Goal: Task Accomplishment & Management: Complete application form

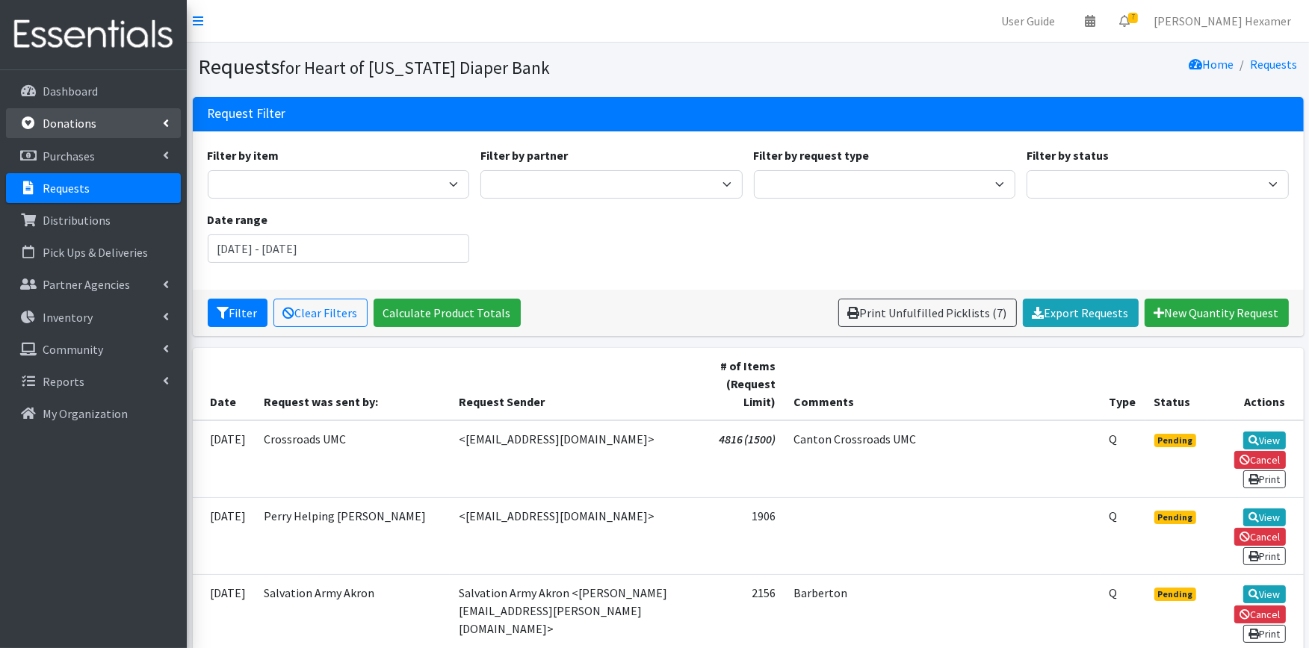
click at [47, 124] on p "Donations" at bounding box center [70, 123] width 54 height 15
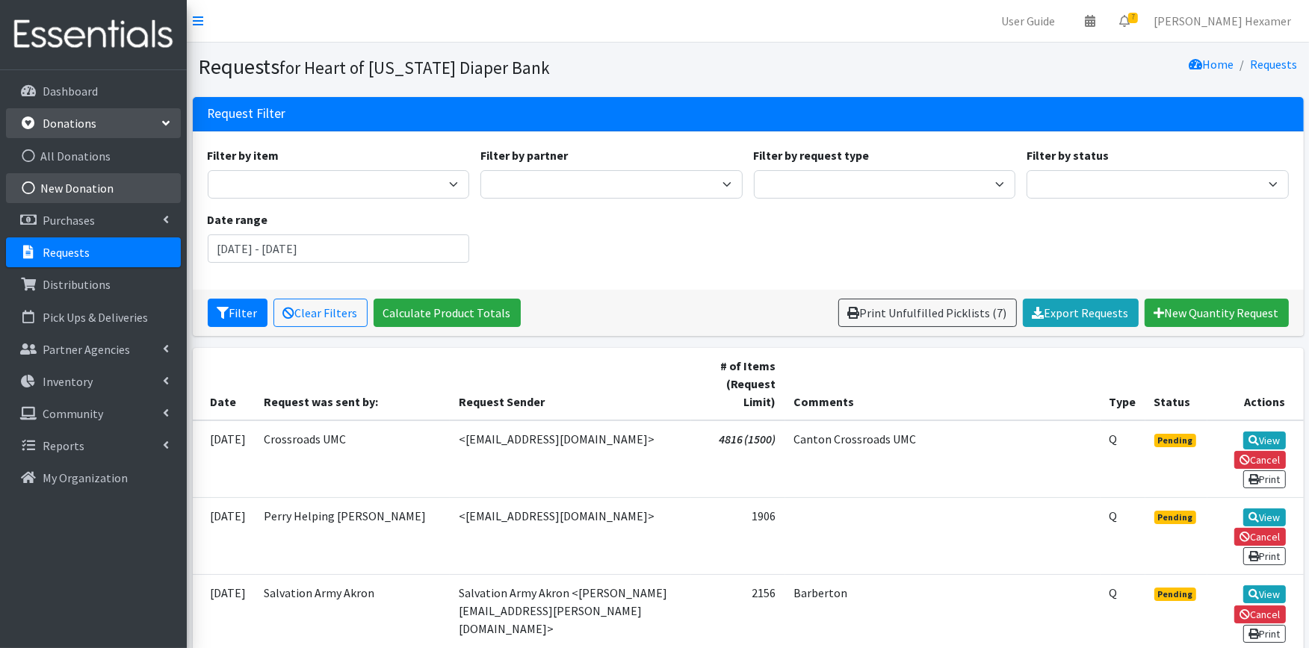
click at [85, 187] on link "New Donation" at bounding box center [93, 188] width 175 height 30
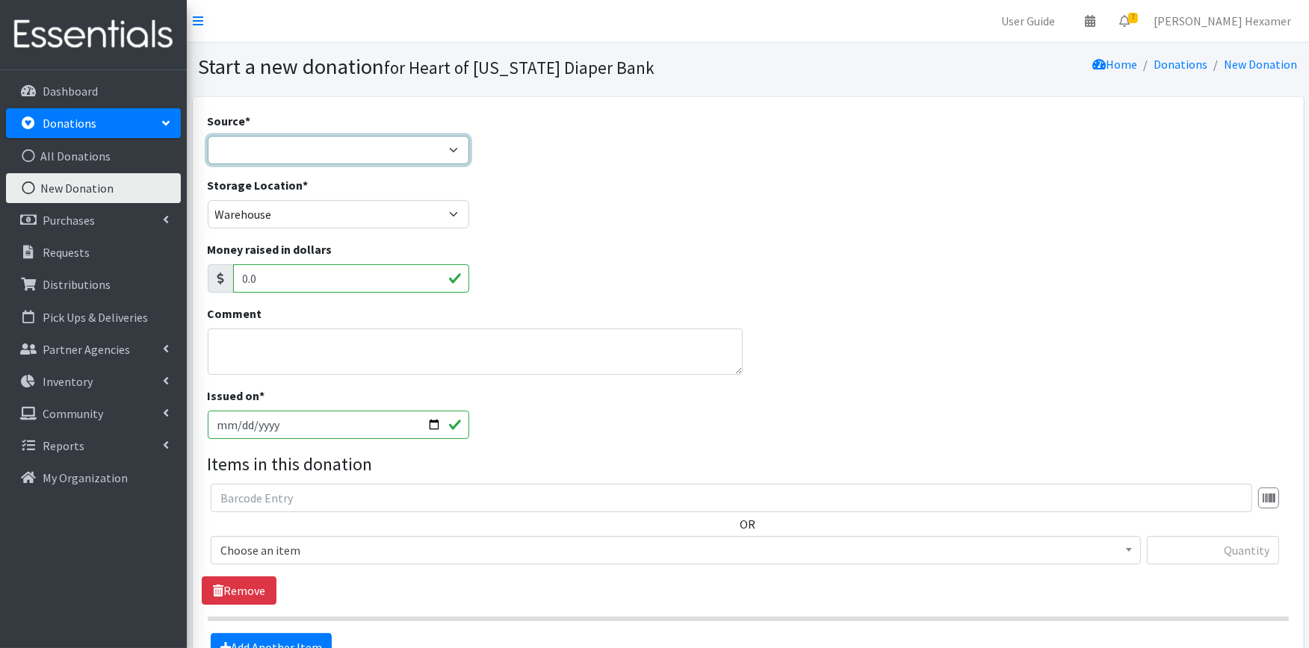
click at [314, 151] on select "Product Drive Manufacturer Donation Site Misc. Donation" at bounding box center [339, 150] width 262 height 28
select select "Donation Site"
click at [208, 136] on select "Product Drive Manufacturer Donation Site Misc. Donation" at bounding box center [339, 150] width 262 height 28
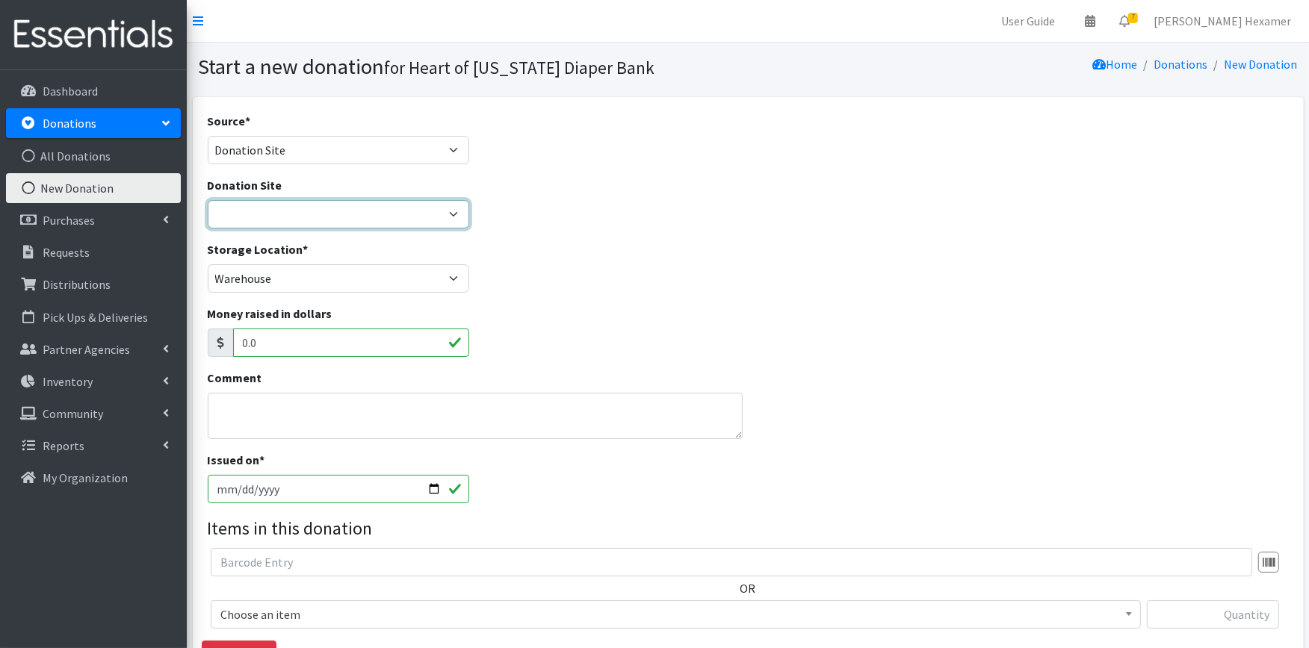
click at [316, 211] on select "2024 Partner Donations Akron Children's Health Center - North Canton Aultman HE…" at bounding box center [339, 214] width 262 height 28
select select "954"
click at [208, 200] on select "2024 Partner Donations Akron Children's Health Center - North Canton Aultman HE…" at bounding box center [339, 214] width 262 height 28
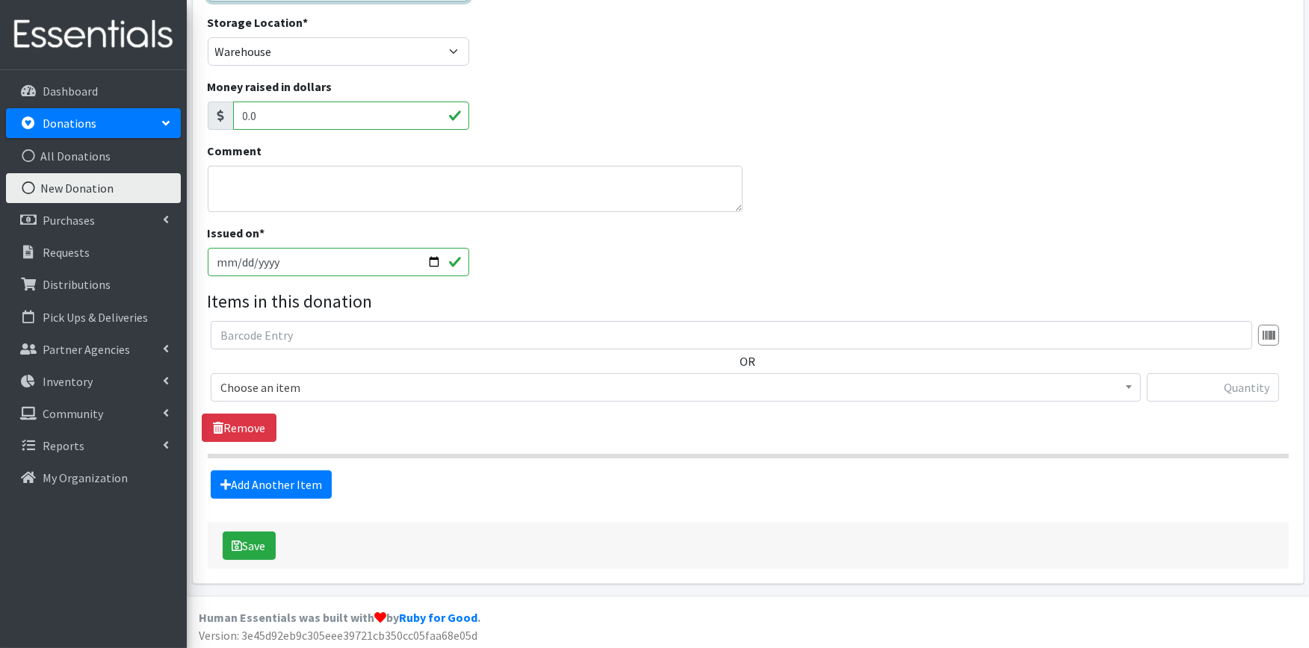
scroll to position [229, 0]
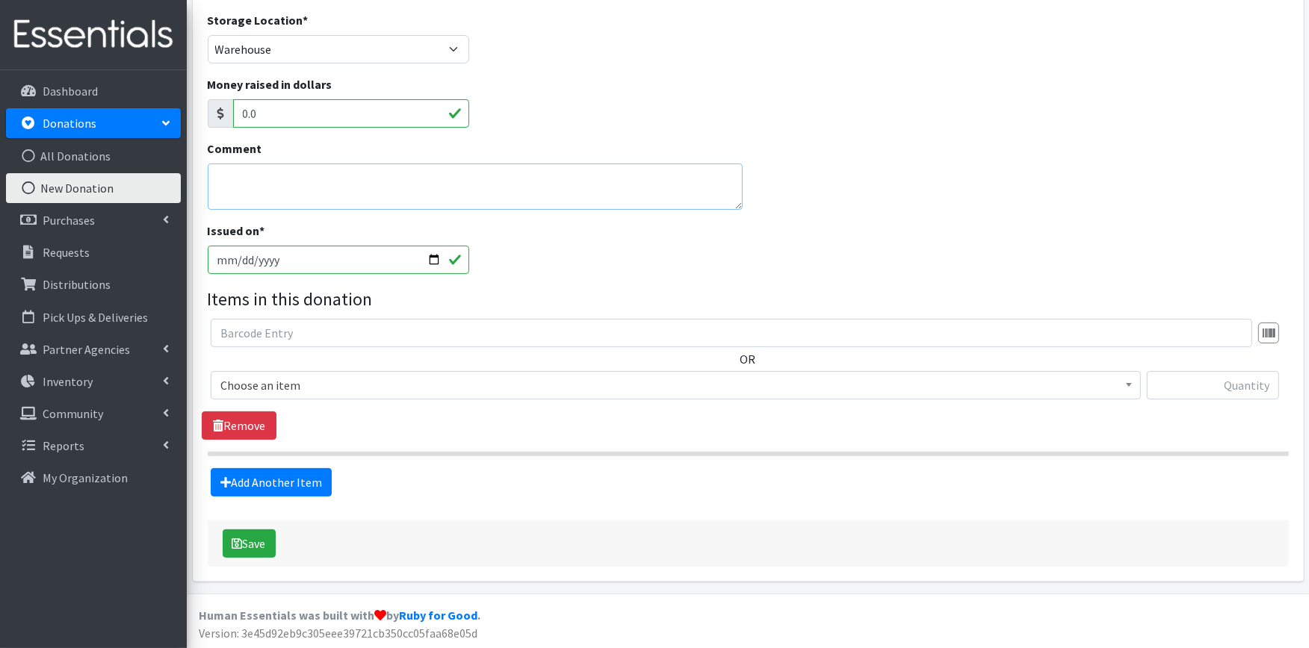
click at [300, 180] on textarea "Comment" at bounding box center [475, 187] width 535 height 46
type textarea "Wrapped by Faith Family [DEMOGRAPHIC_DATA]"
click at [324, 379] on span "Choose an item" at bounding box center [675, 385] width 910 height 21
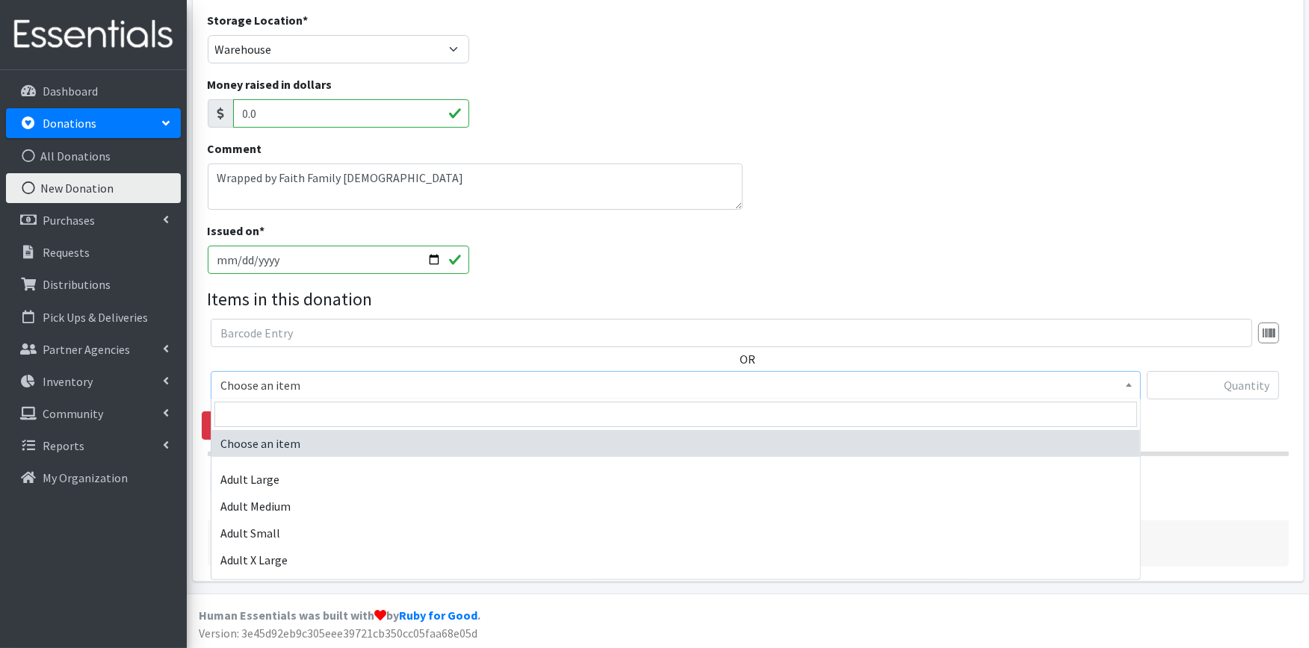
scroll to position [692, 0]
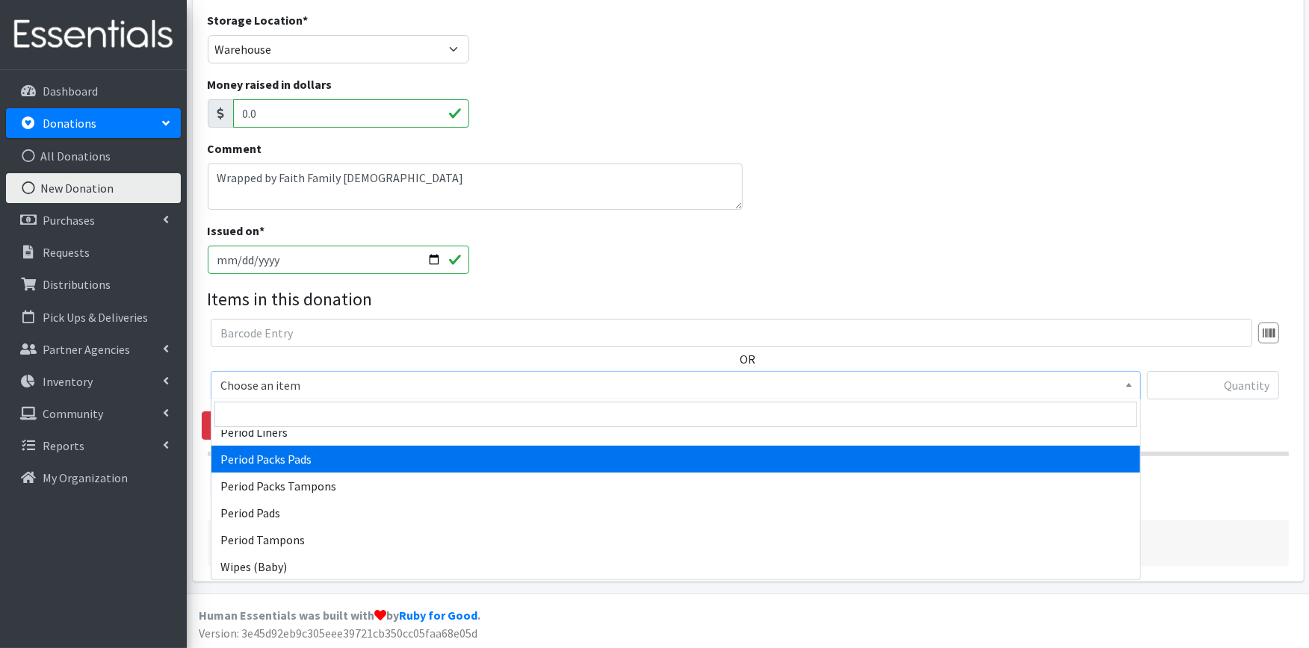
select select "11444"
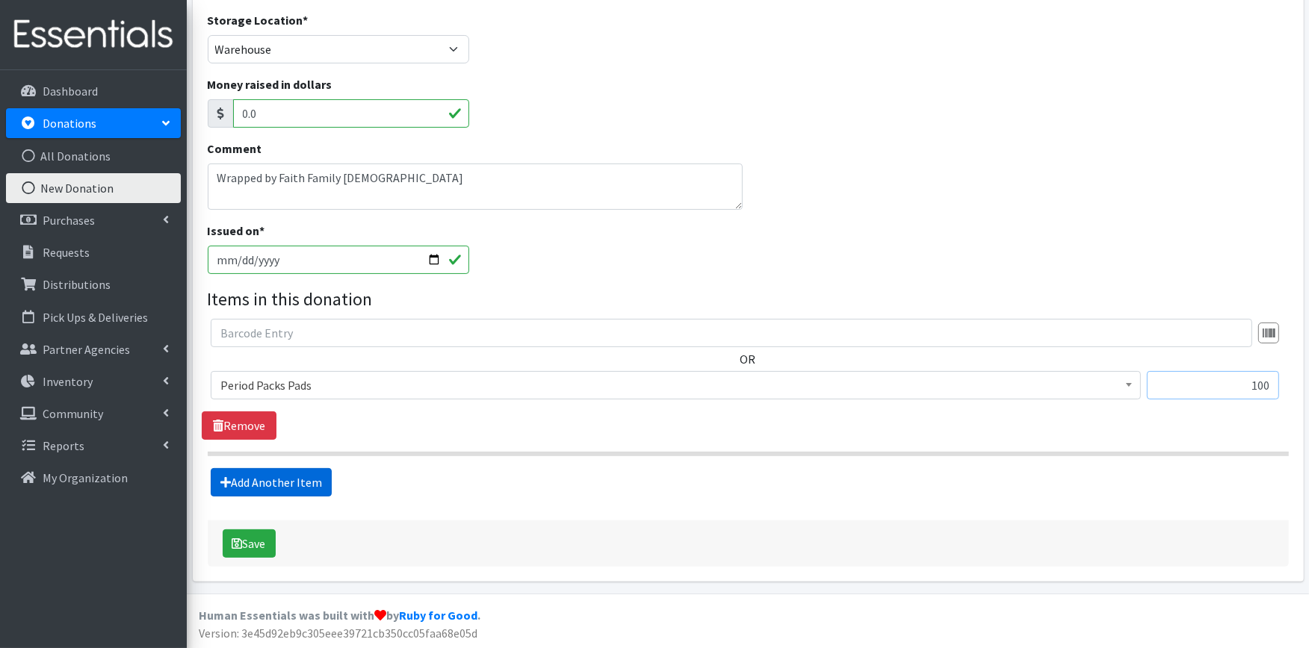
type input "100"
click at [308, 472] on link "Add Another Item" at bounding box center [271, 482] width 121 height 28
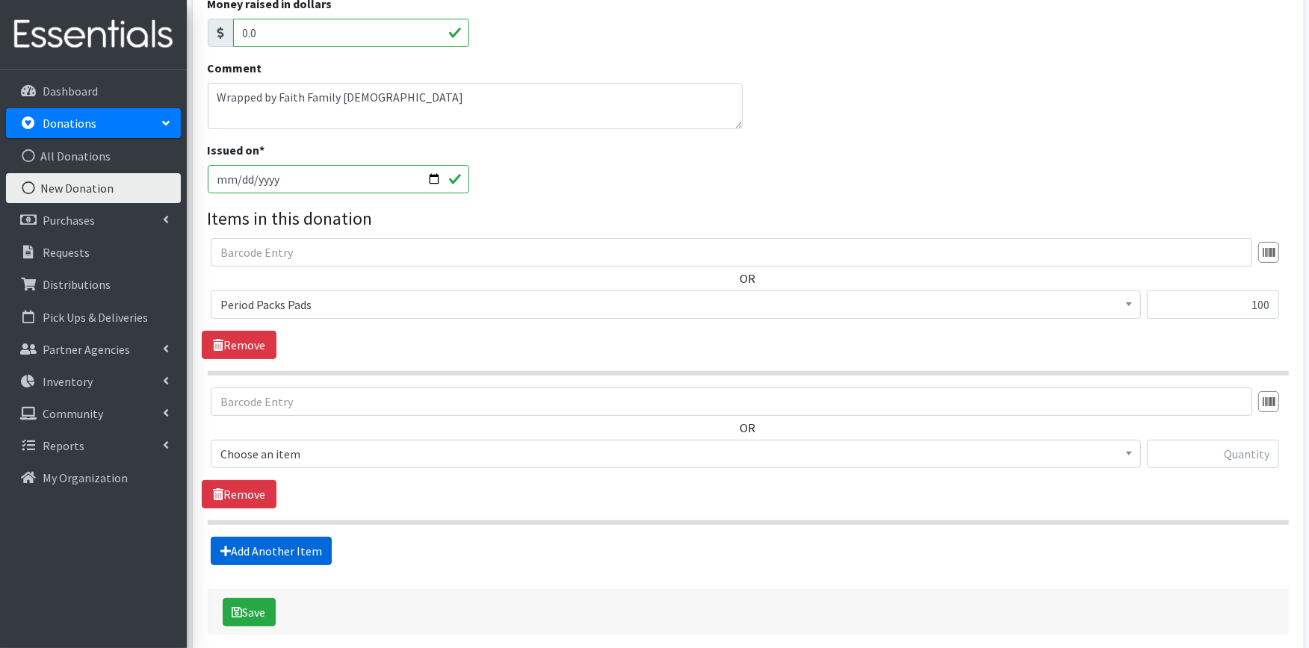
scroll to position [379, 0]
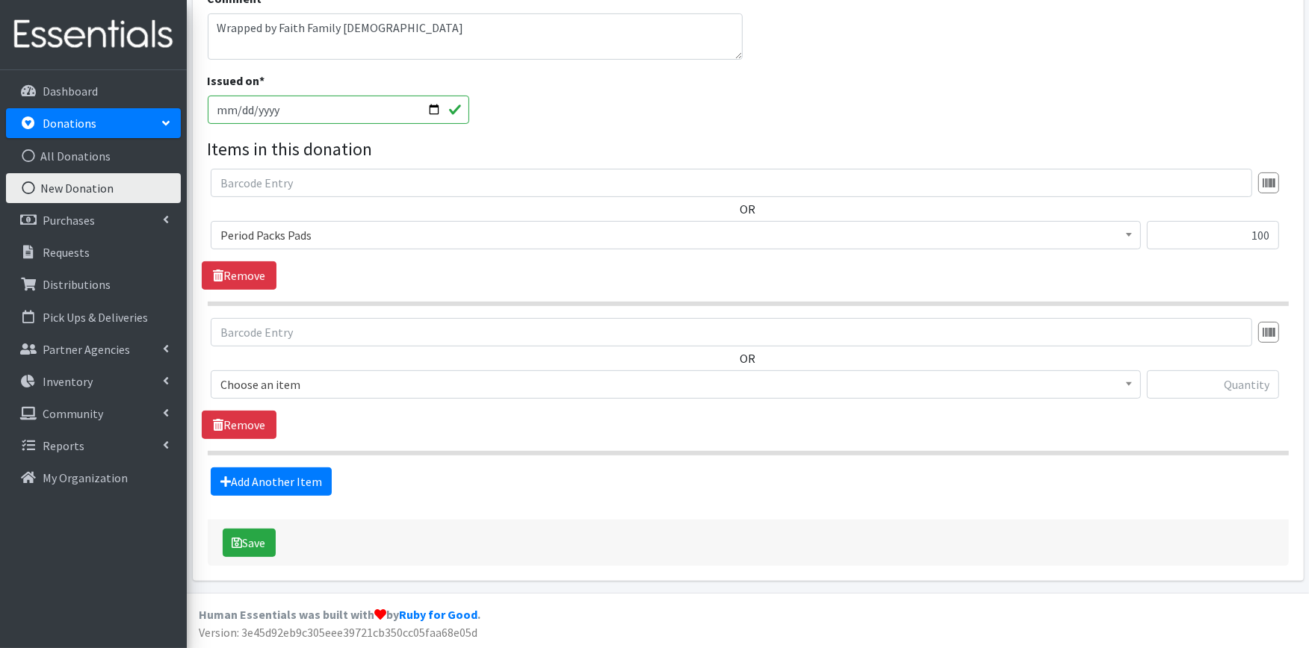
click at [329, 390] on span "Choose an item" at bounding box center [675, 384] width 910 height 21
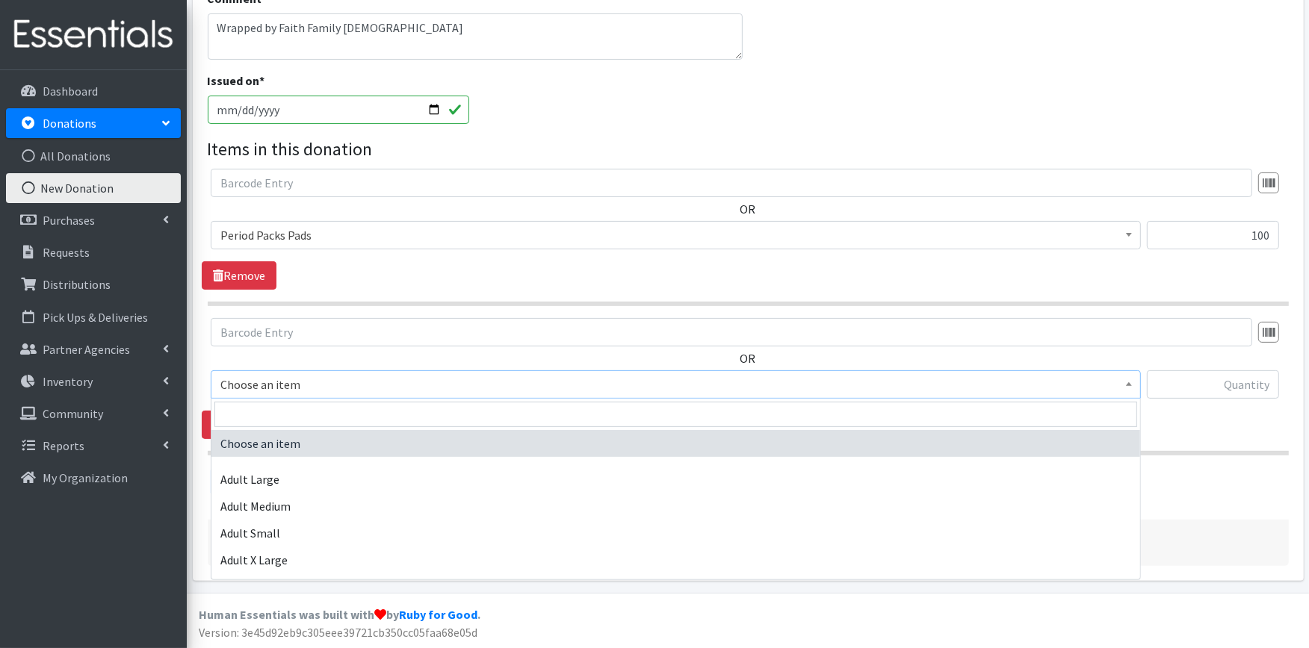
scroll to position [692, 0]
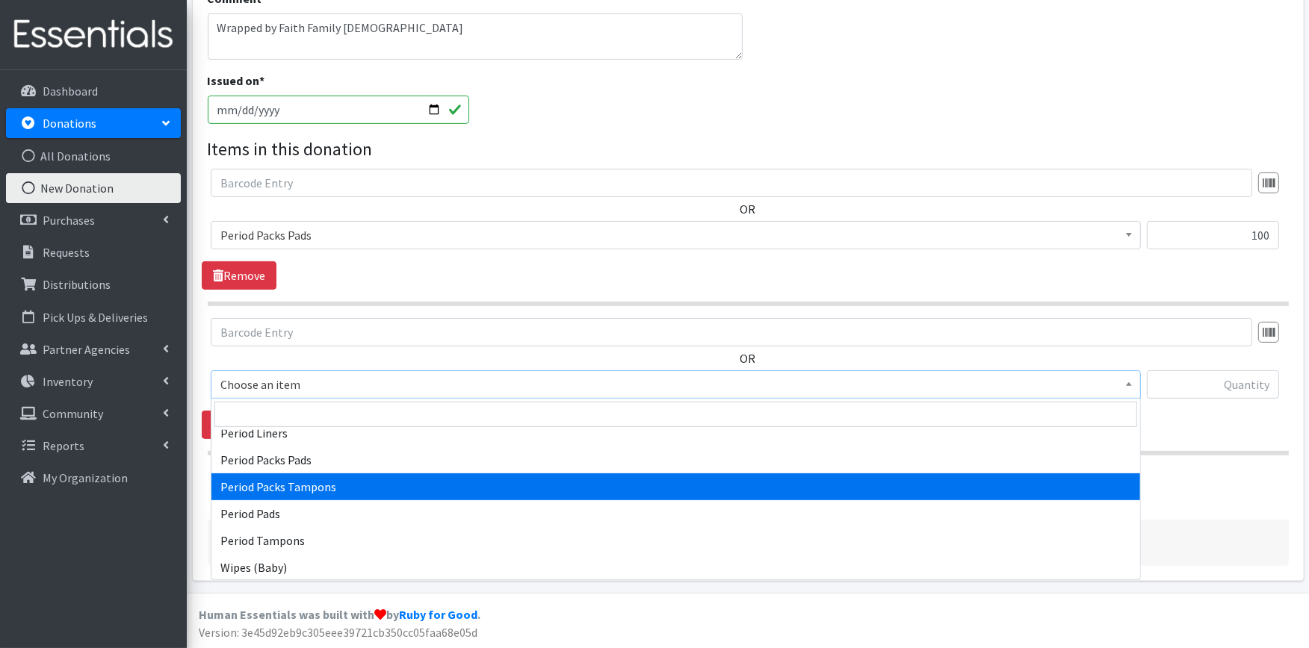
select select "11445"
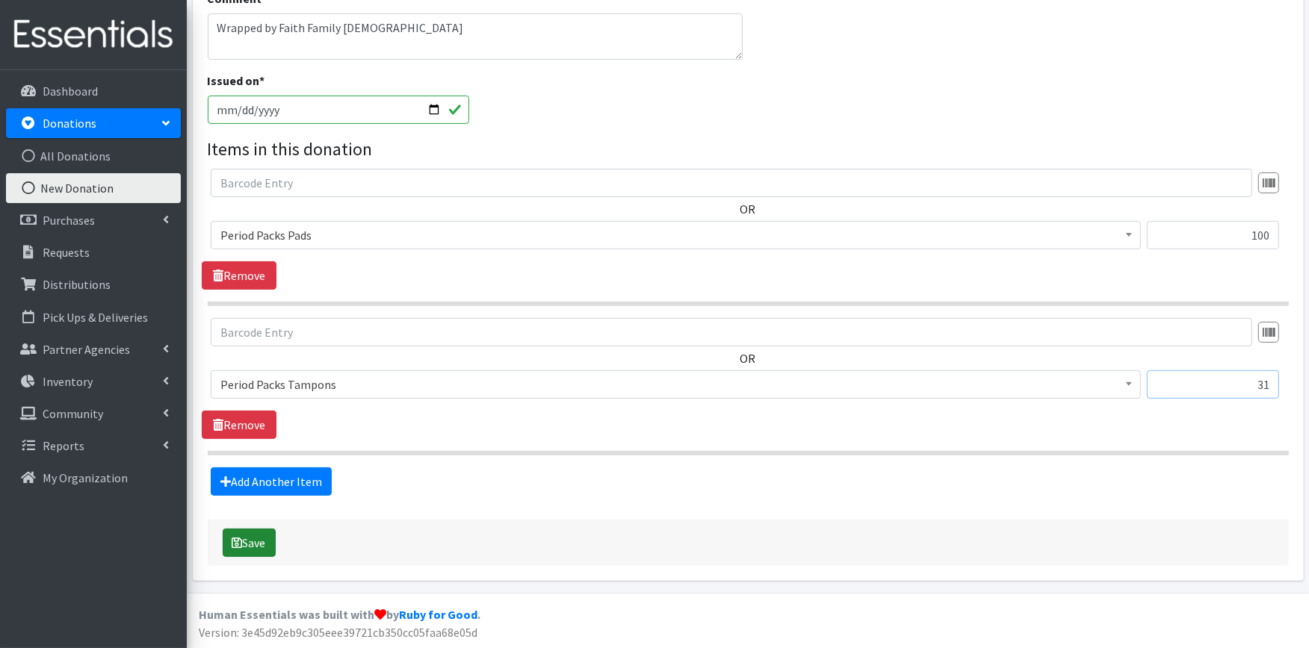
type input "31"
click at [223, 545] on button "Save" at bounding box center [249, 543] width 53 height 28
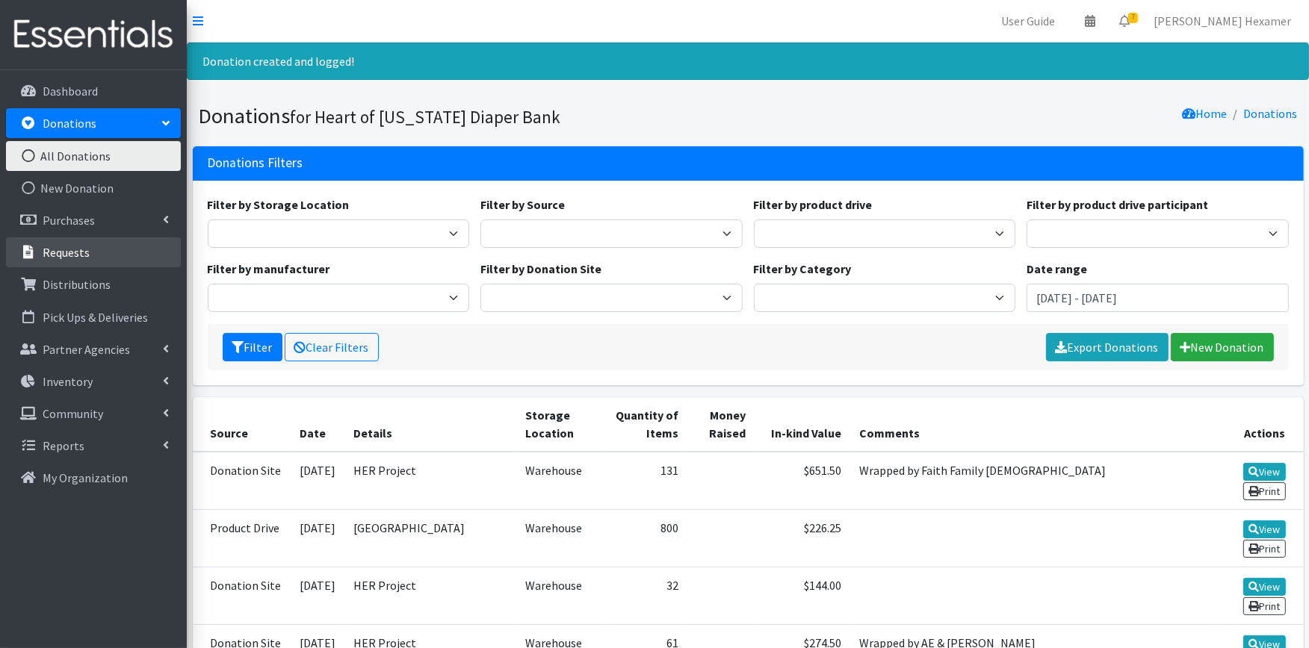
click at [60, 246] on p "Requests" at bounding box center [66, 252] width 47 height 15
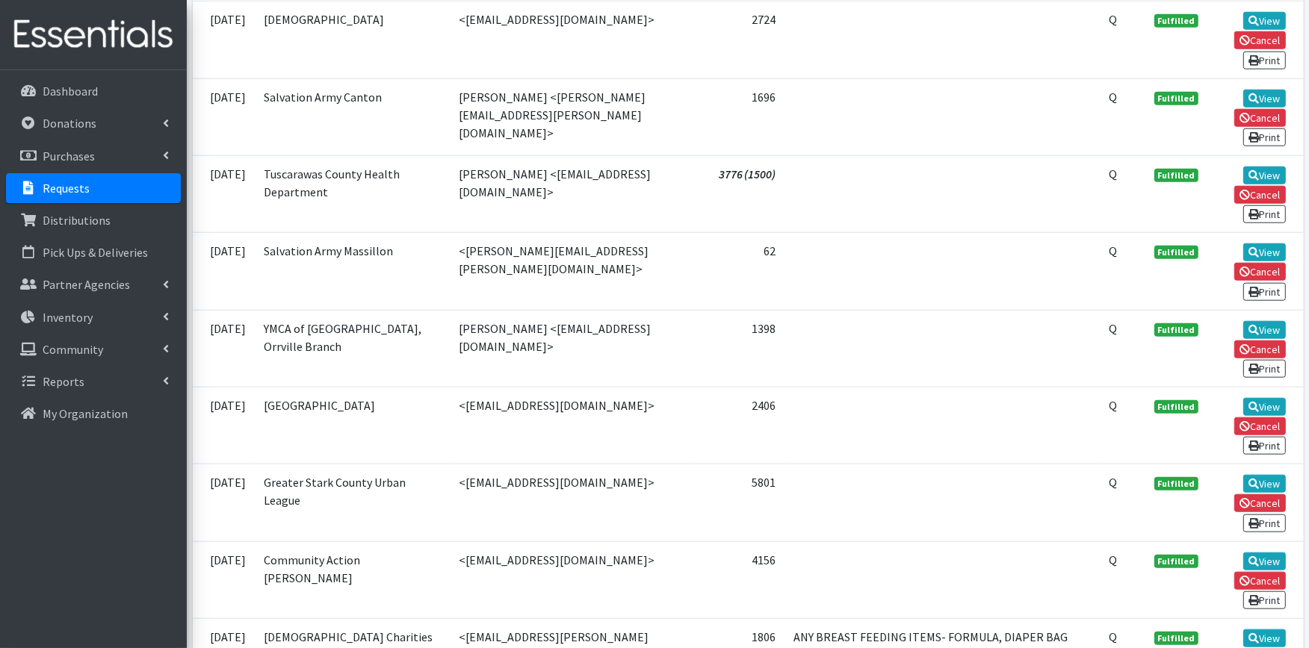
scroll to position [2489, 0]
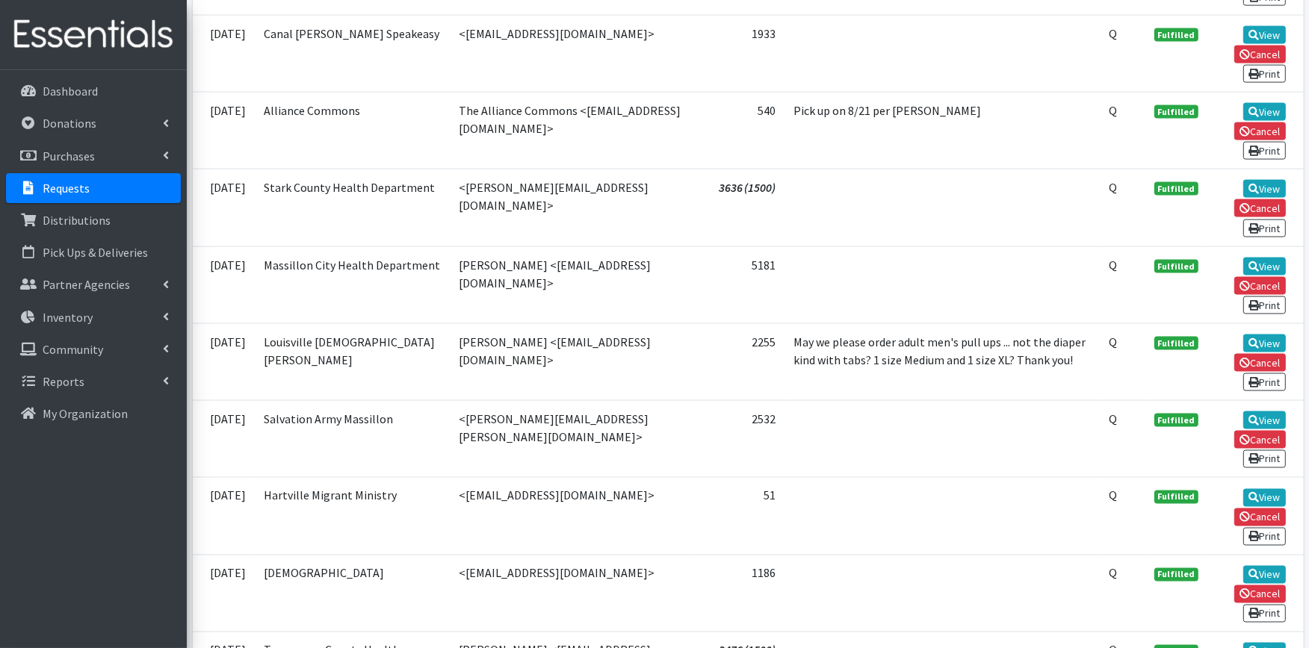
click at [1261, 170] on td "View Cancel Print" at bounding box center [1255, 208] width 96 height 77
click at [1262, 258] on link "View" at bounding box center [1264, 267] width 43 height 18
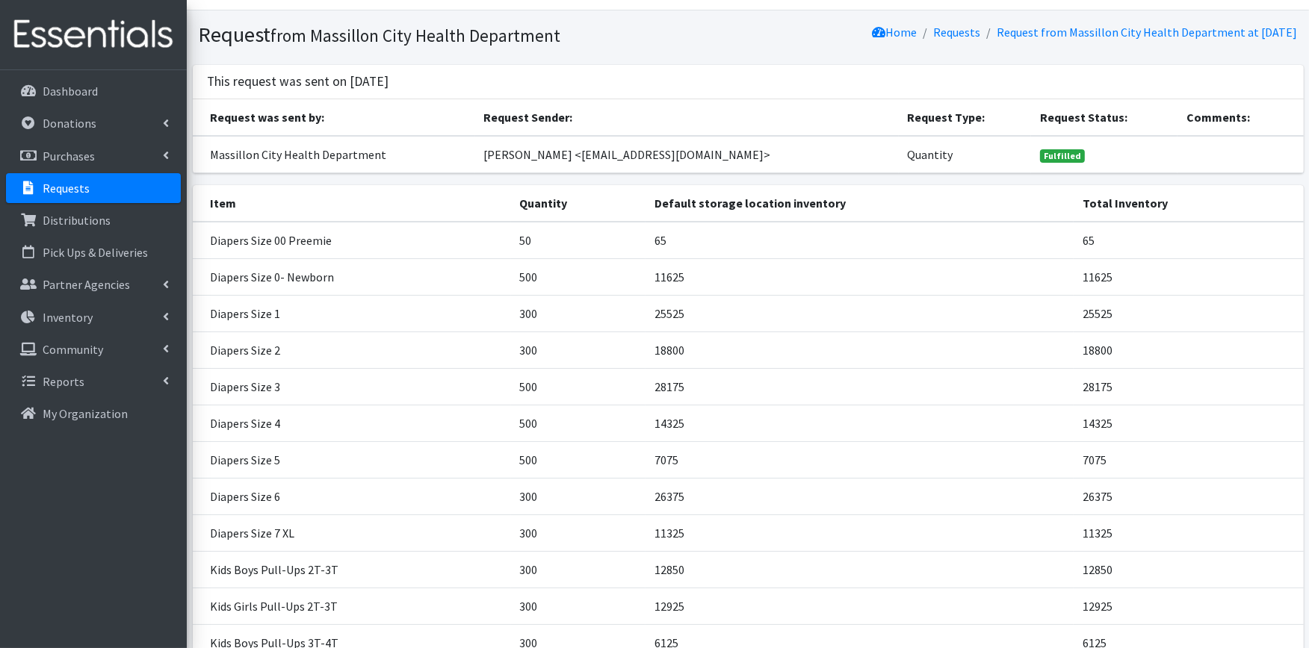
scroll to position [488, 0]
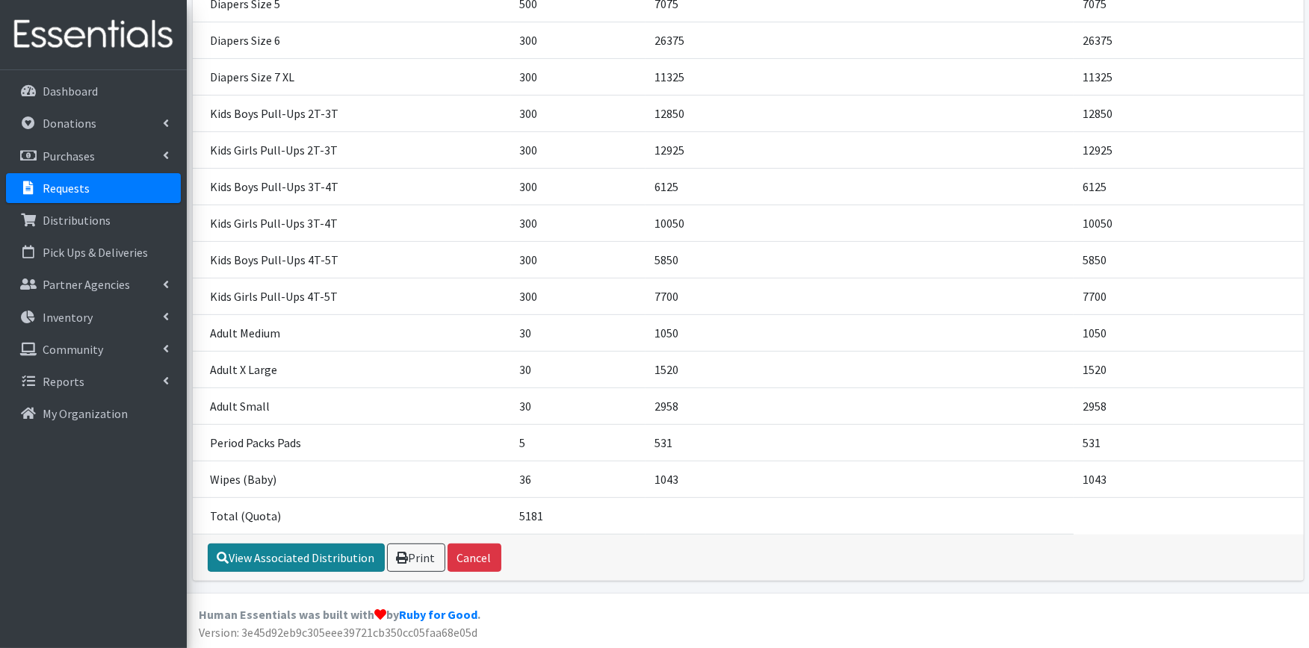
click at [323, 563] on link "View Associated Distribution" at bounding box center [296, 558] width 177 height 28
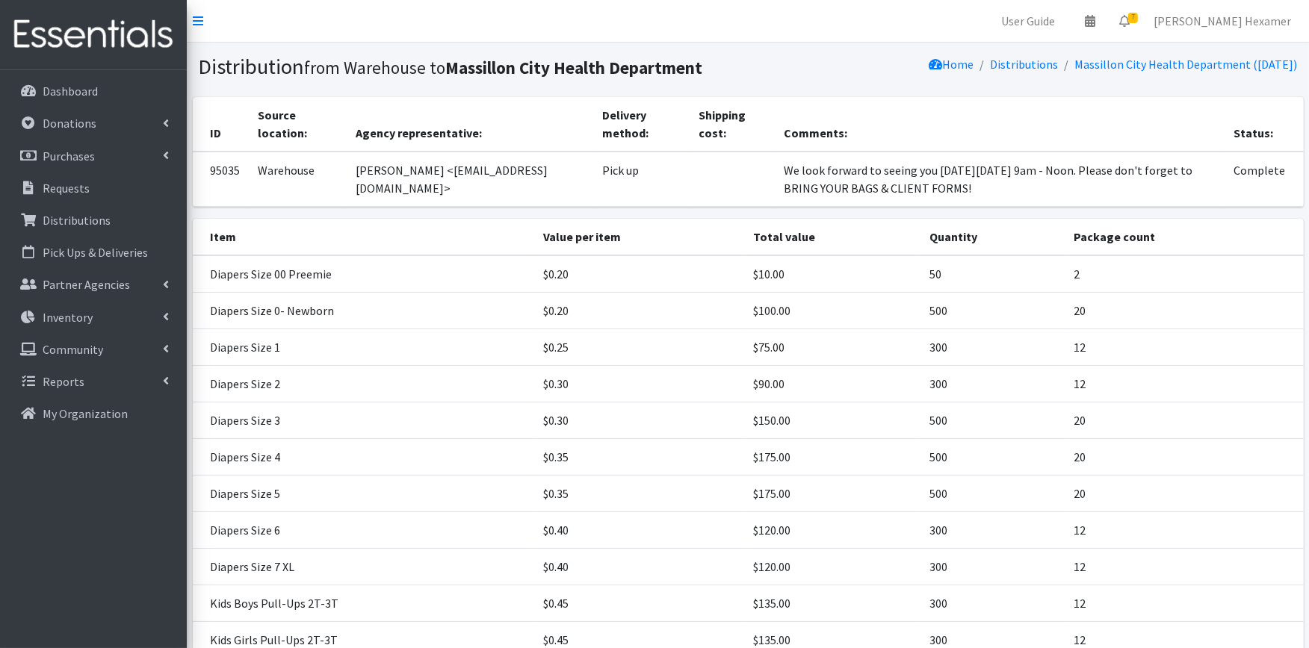
drag, startPoint x: 945, startPoint y: 184, endPoint x: 713, endPoint y: 158, distance: 233.7
click at [713, 158] on tr "95035 Warehouse Terri Argent <targent@massillonohio.gov> Pick up We look forwar…" at bounding box center [748, 179] width 1111 height 55
copy tr "We look forward to seeing you [DATE][DATE] 9am - Noon. Please don't forget to B…"
click at [82, 182] on p "Requests" at bounding box center [66, 188] width 47 height 15
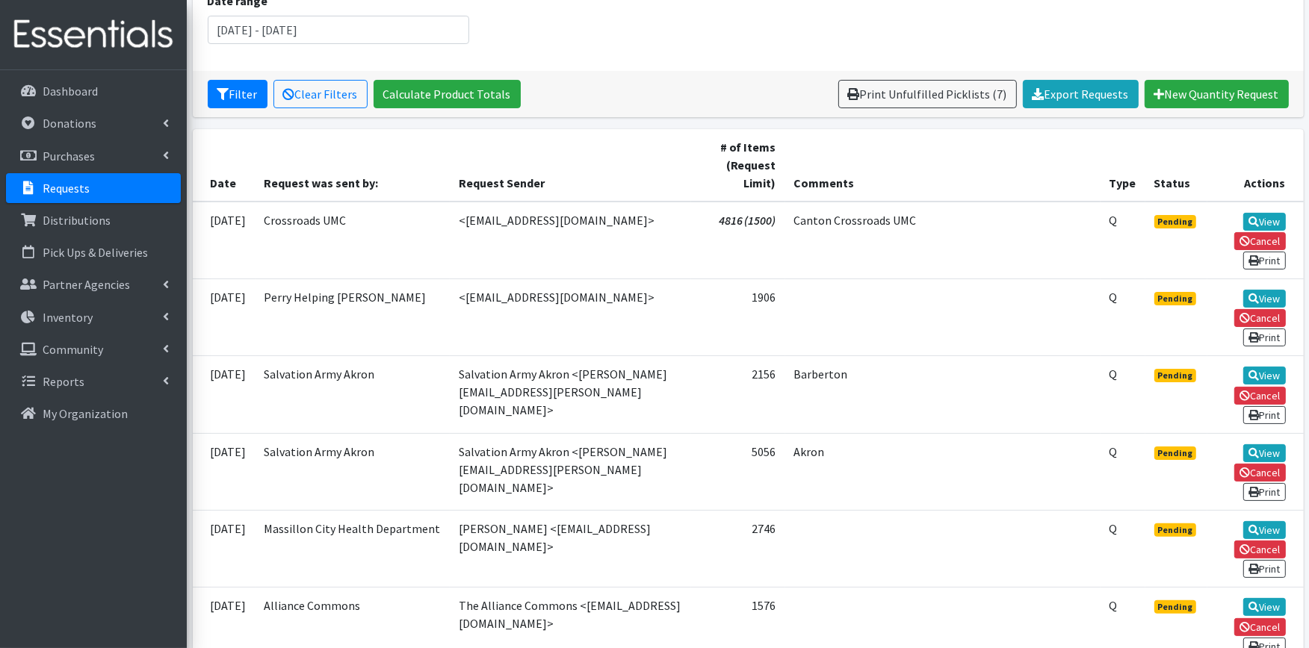
scroll to position [249, 0]
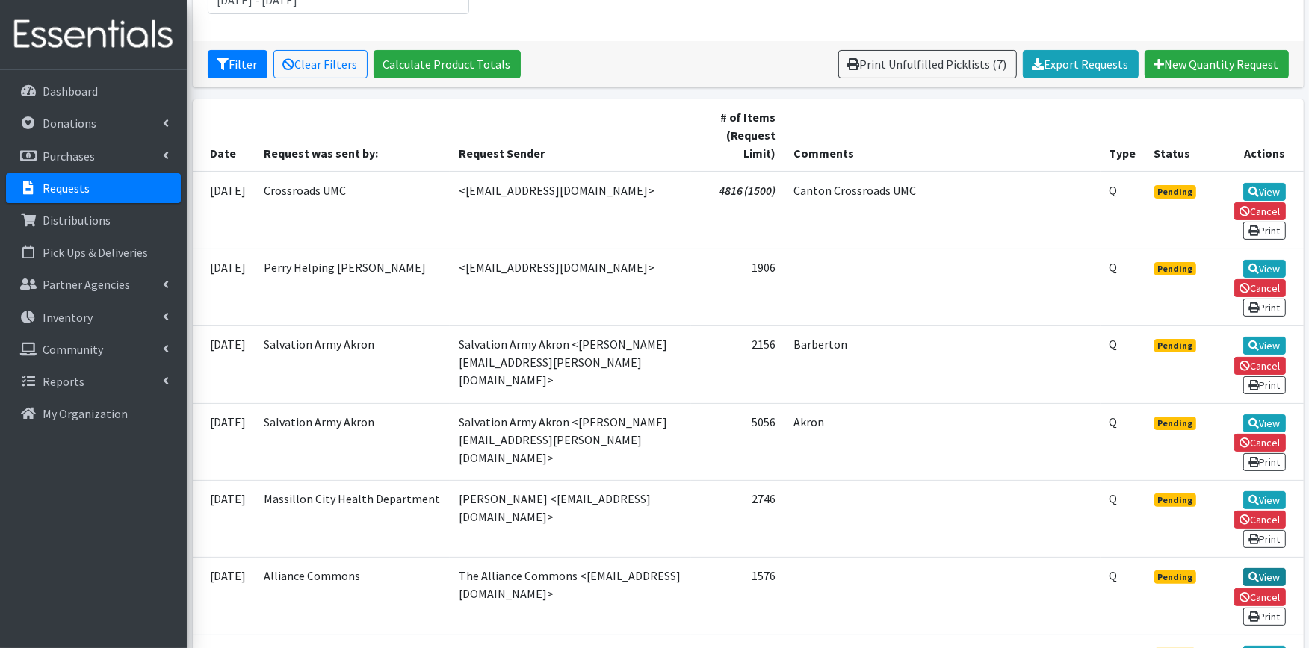
click at [1267, 568] on link "View" at bounding box center [1264, 577] width 43 height 18
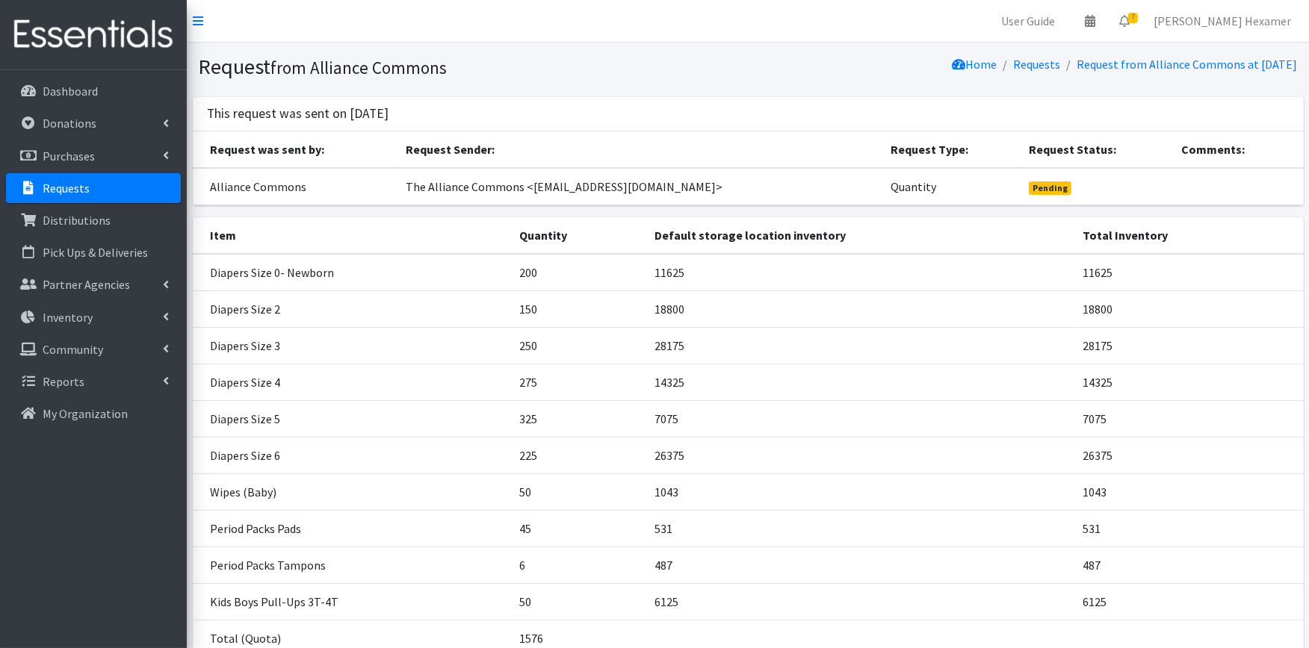
scroll to position [122, 0]
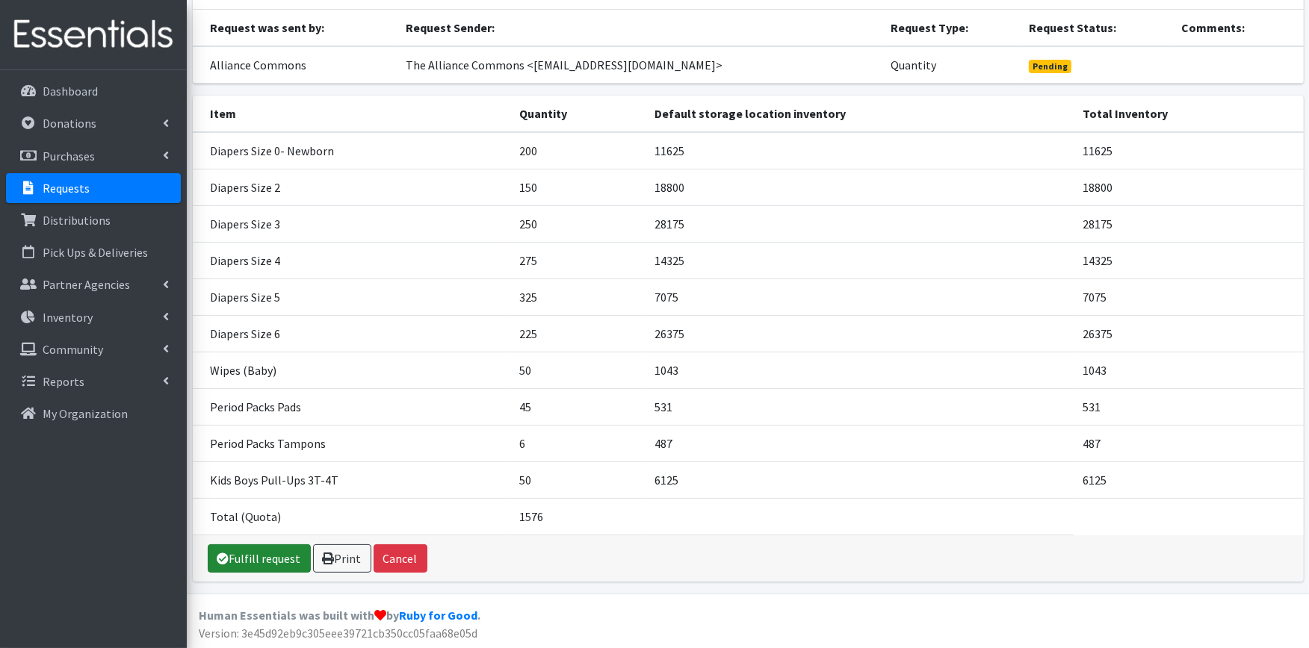
click at [281, 550] on link "Fulfill request" at bounding box center [259, 558] width 103 height 28
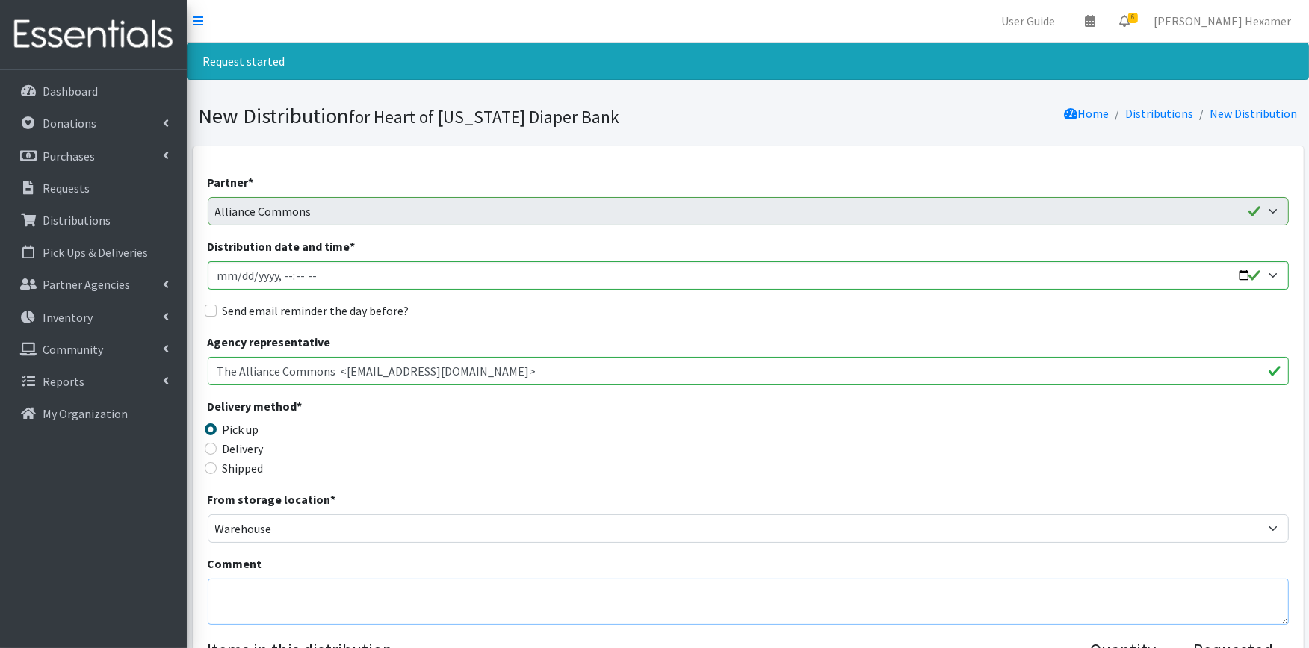
click at [284, 580] on textarea "Comment" at bounding box center [748, 602] width 1081 height 46
paste textarea "We look forward to seeing you on Tuesday, August 26 from 9am - Noon. Please don…"
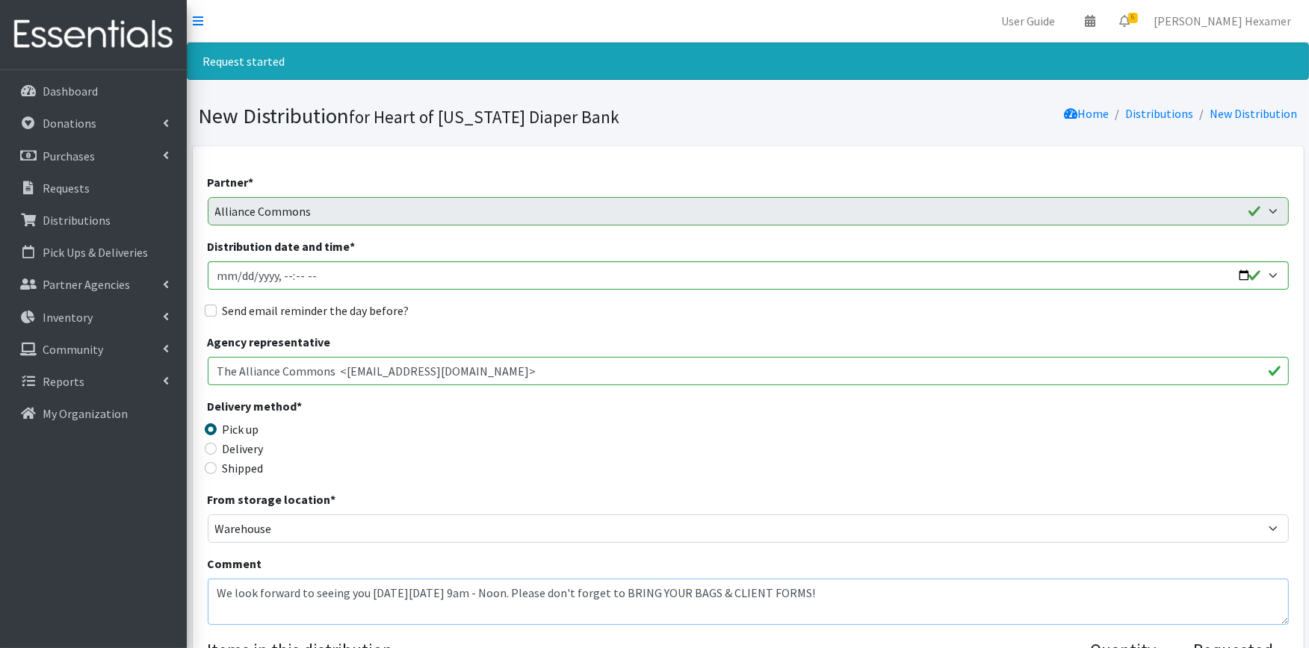
type textarea "We look forward to seeing you on Tuesday, August 26 from 9am - Noon. Please don…"
click at [1241, 275] on input "Distribution date and time *" at bounding box center [748, 275] width 1081 height 28
type input "2025-09-23T09:00"
click at [642, 311] on div "Send email reminder the day before?" at bounding box center [748, 311] width 1081 height 18
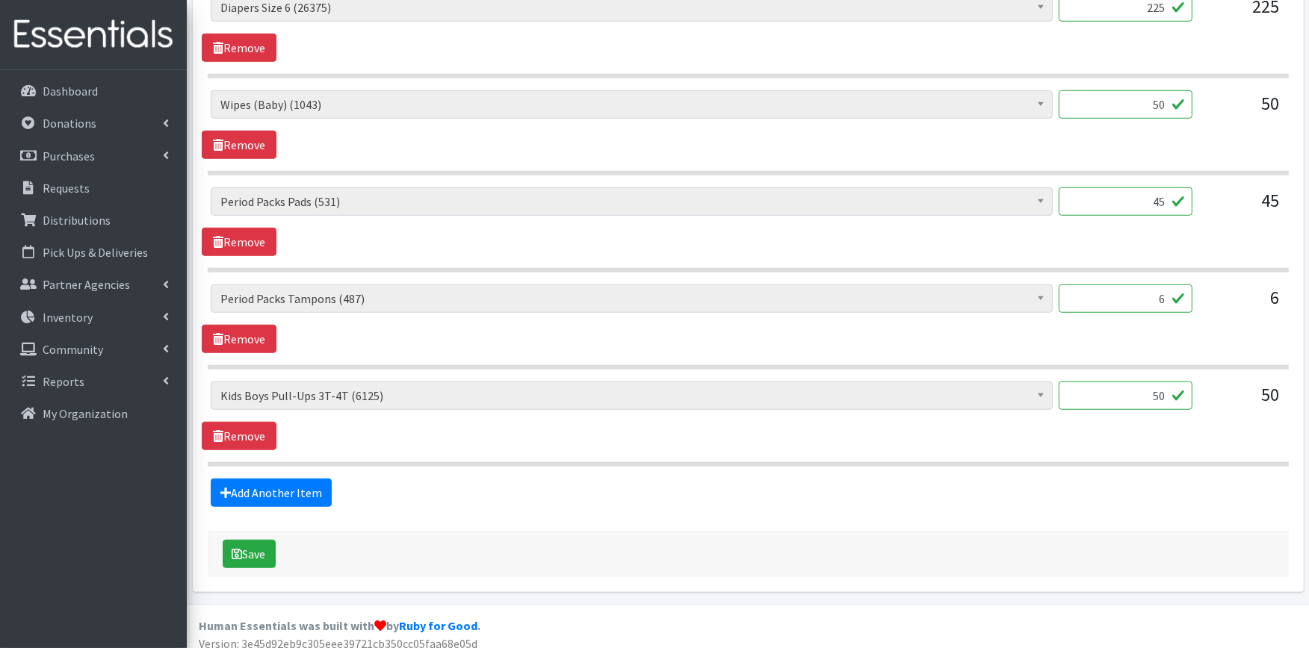
scroll to position [1203, 0]
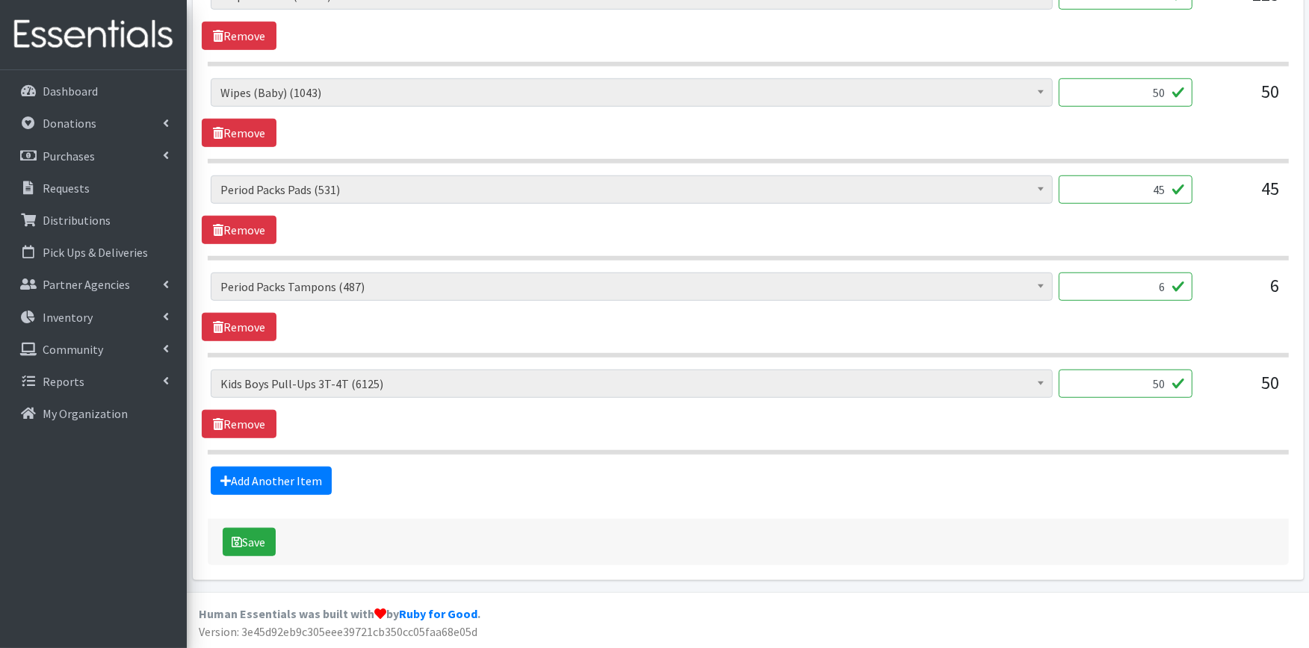
drag, startPoint x: 1130, startPoint y: 91, endPoint x: 1200, endPoint y: 86, distance: 70.4
click at [1200, 86] on div "Adult XXX Large (0) Adult Large (2105) Adult XX Large (450) Adult Medium (1050)…" at bounding box center [748, 98] width 1074 height 40
type input "36"
drag, startPoint x: 1144, startPoint y: 183, endPoint x: 1179, endPoint y: 169, distance: 37.2
click at [1186, 179] on input "45" at bounding box center [1125, 190] width 134 height 28
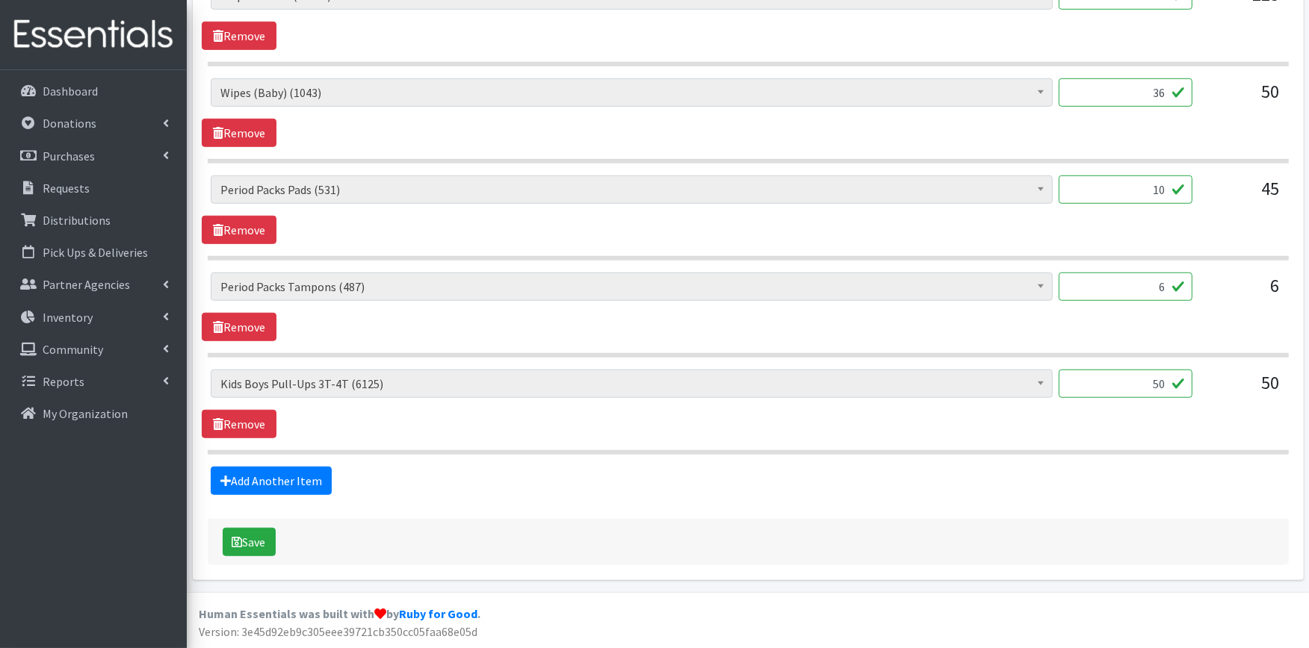
type input "10"
click at [238, 541] on icon "submit" at bounding box center [237, 542] width 10 height 12
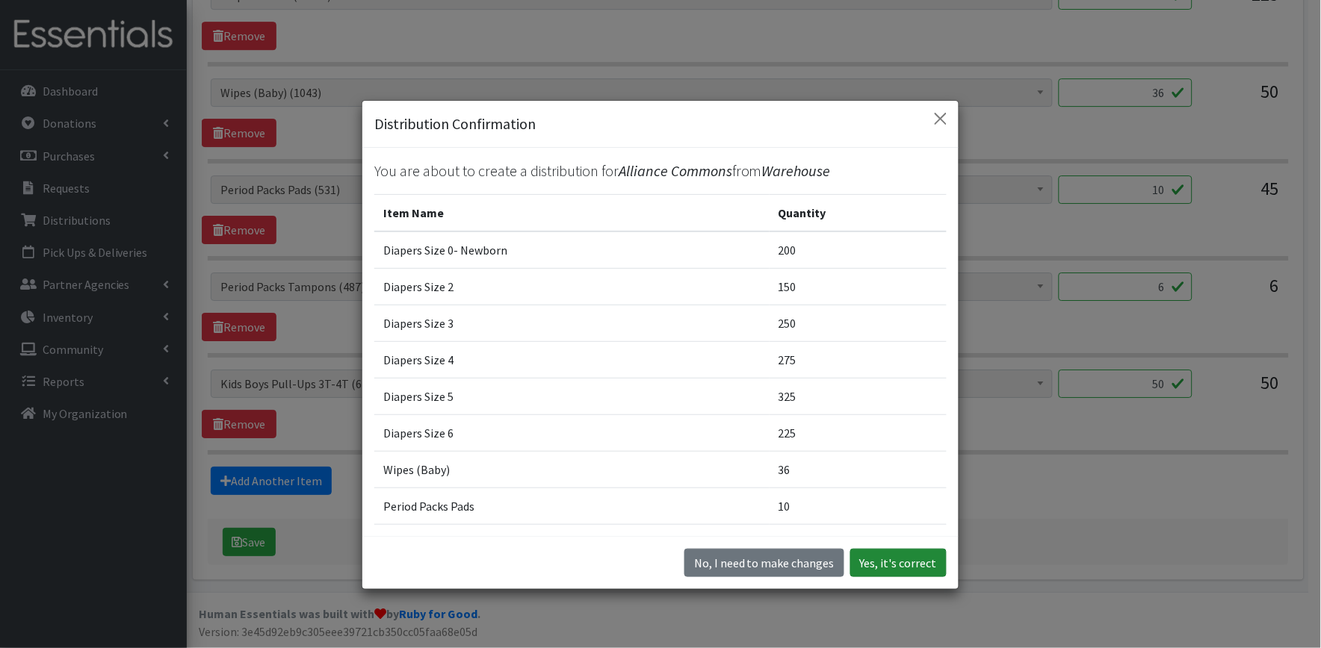
click at [919, 555] on button "Yes, it's correct" at bounding box center [898, 563] width 96 height 28
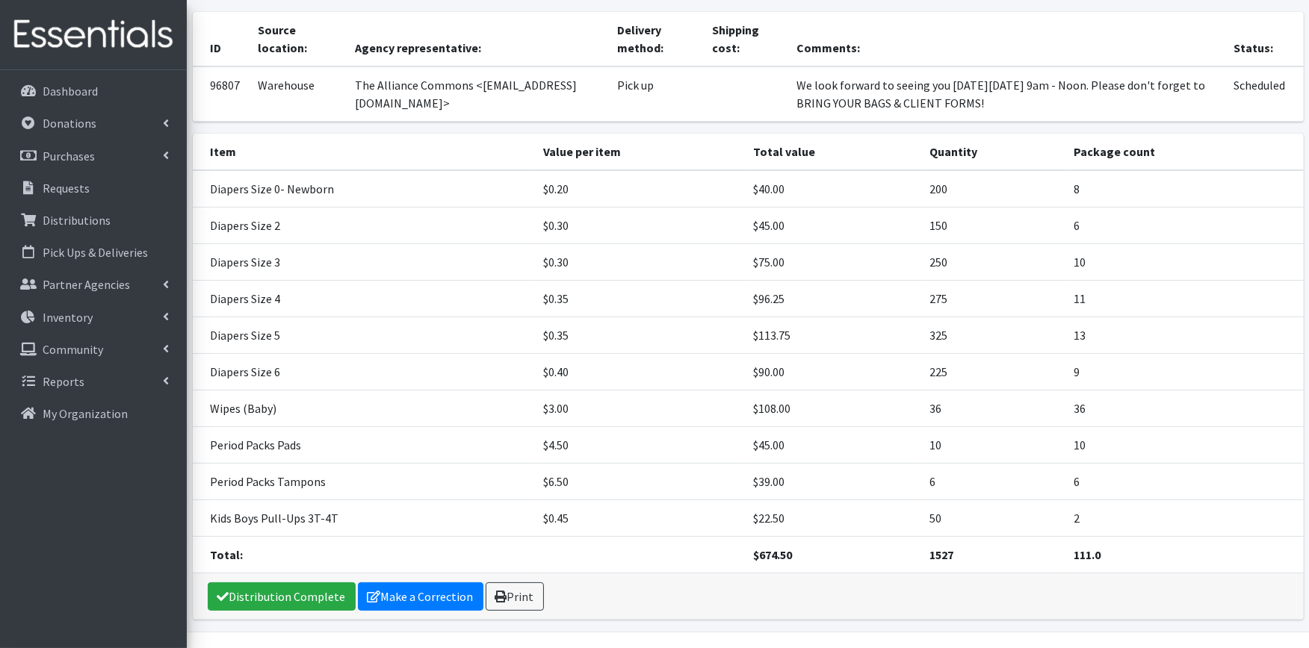
scroll to position [241, 0]
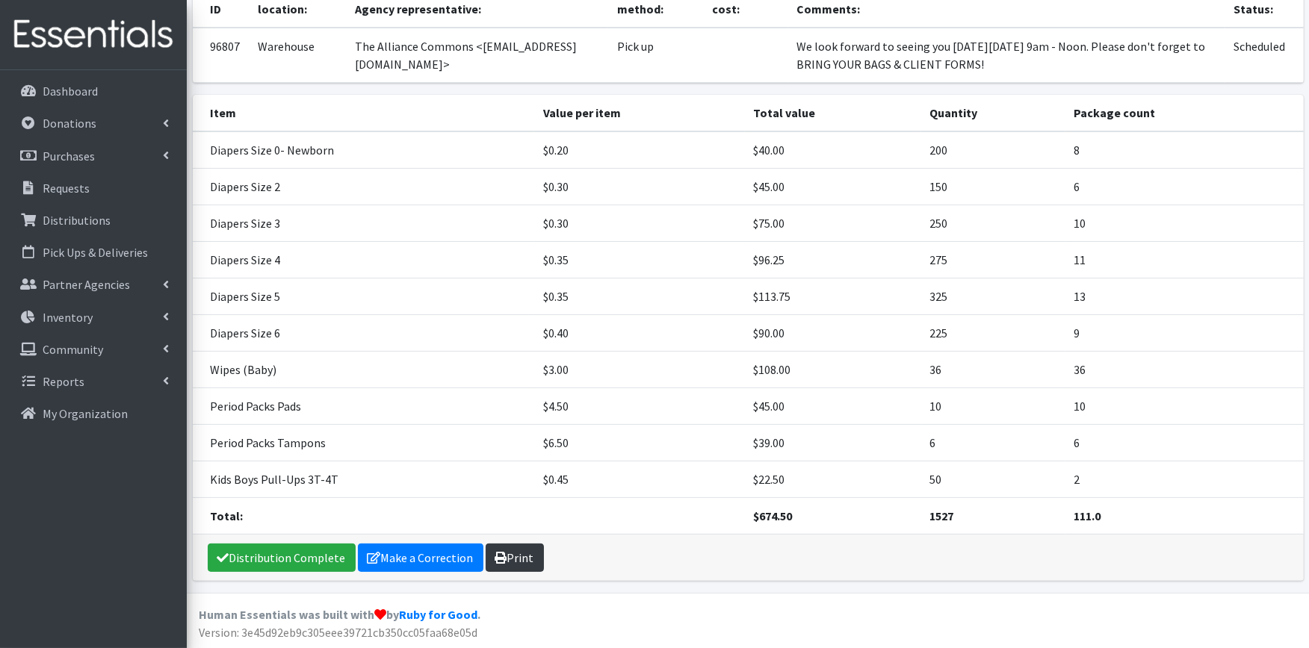
click at [505, 551] on link "Print" at bounding box center [514, 558] width 58 height 28
click at [252, 551] on link "Distribution Complete" at bounding box center [282, 558] width 148 height 28
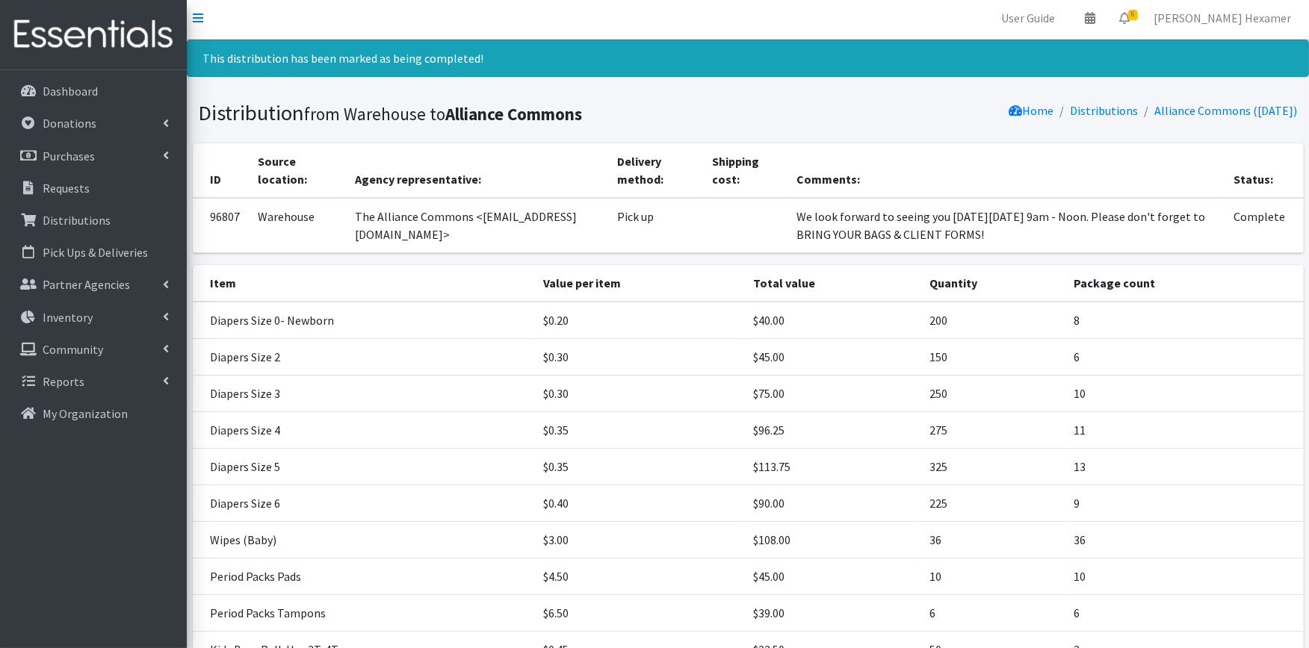
scroll to position [0, 0]
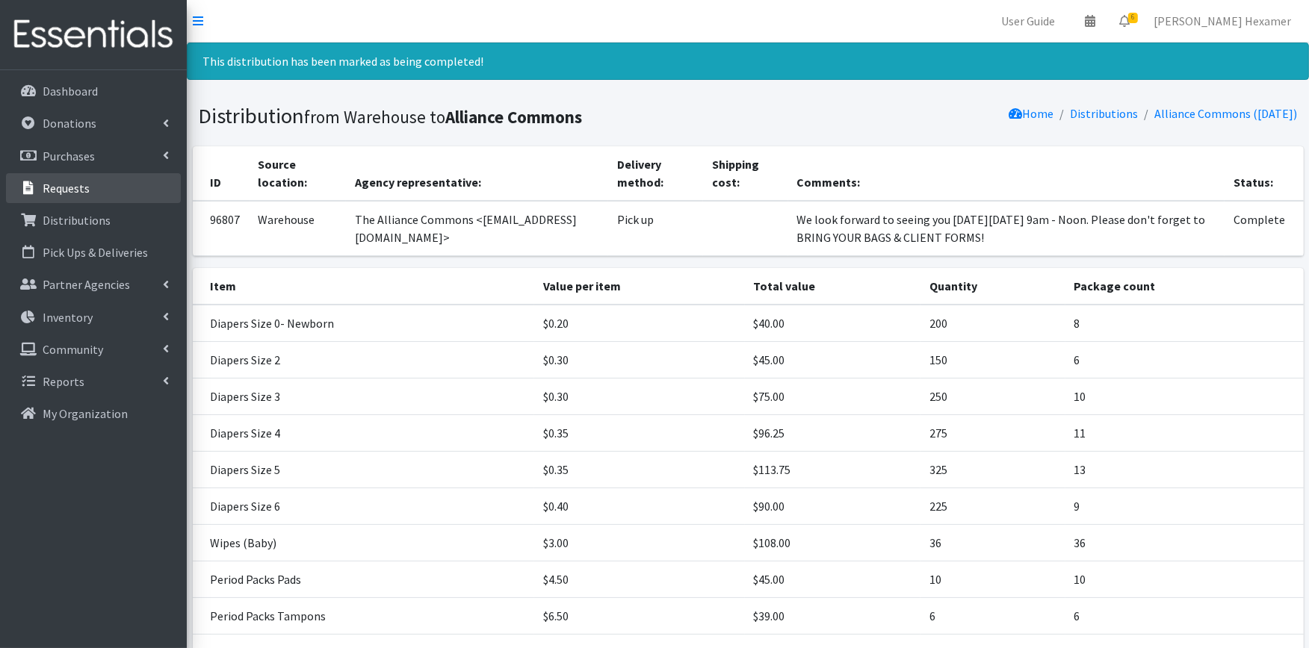
click at [84, 185] on p "Requests" at bounding box center [66, 188] width 47 height 15
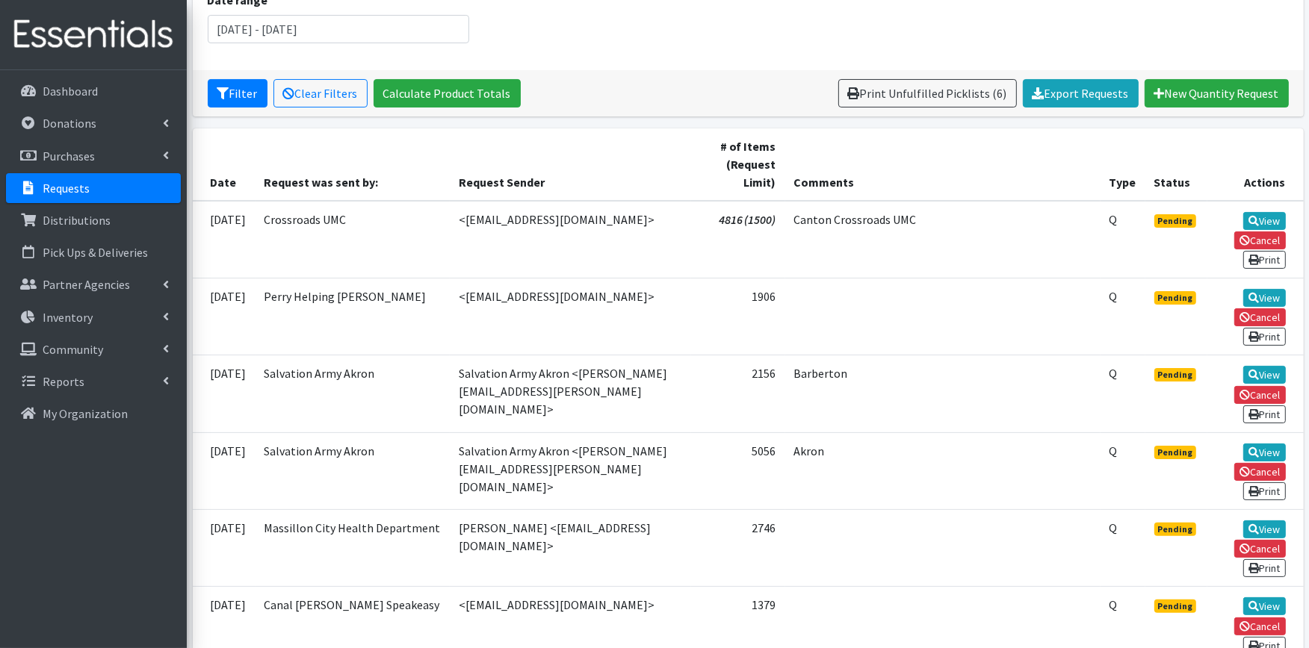
scroll to position [249, 0]
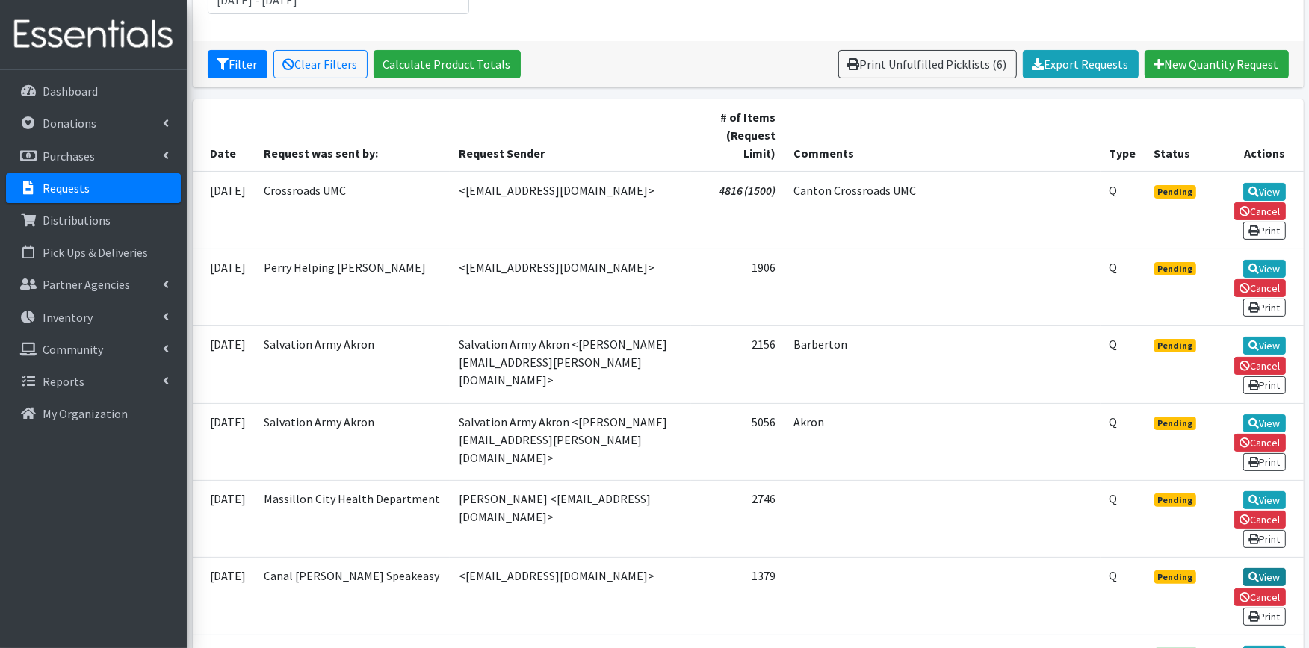
click at [1259, 568] on link "View" at bounding box center [1264, 577] width 43 height 18
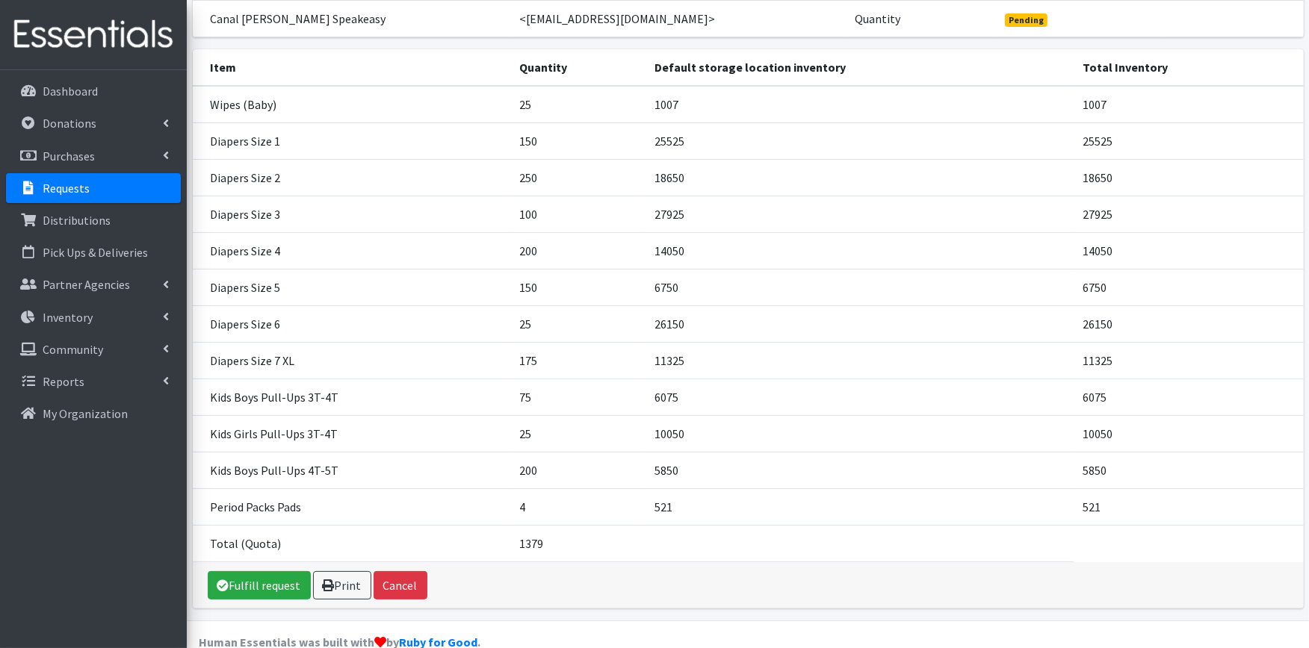
scroll to position [196, 0]
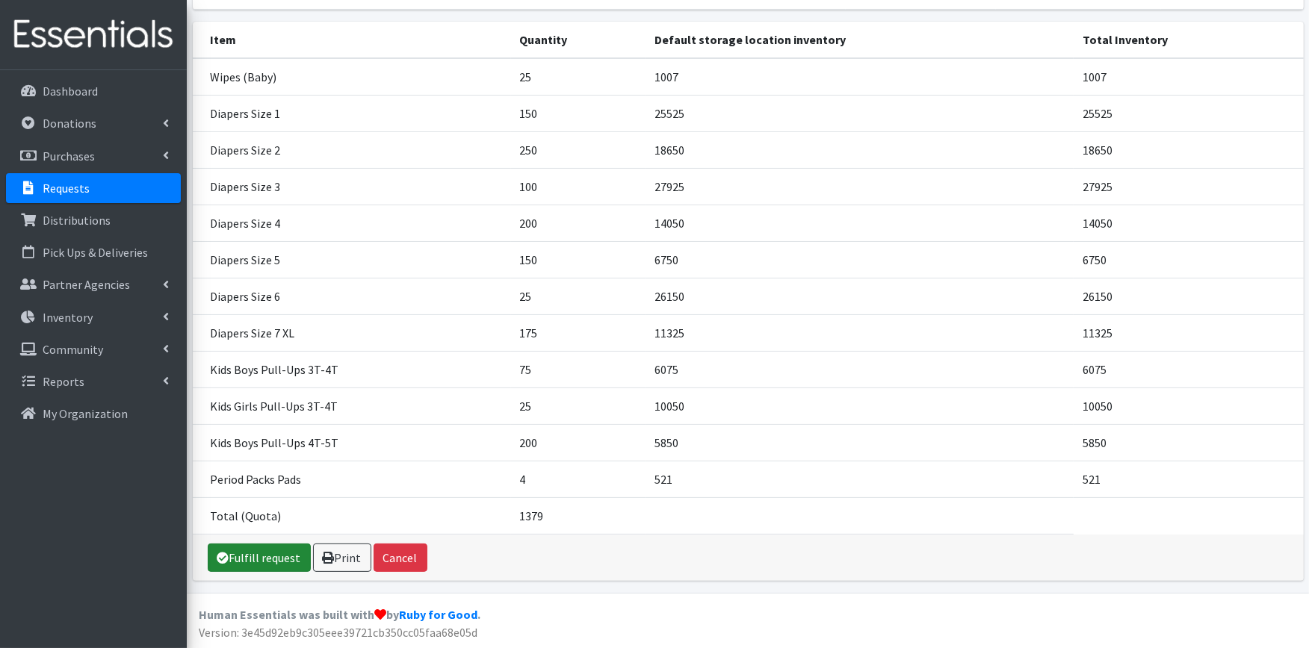
click at [273, 550] on link "Fulfill request" at bounding box center [259, 558] width 103 height 28
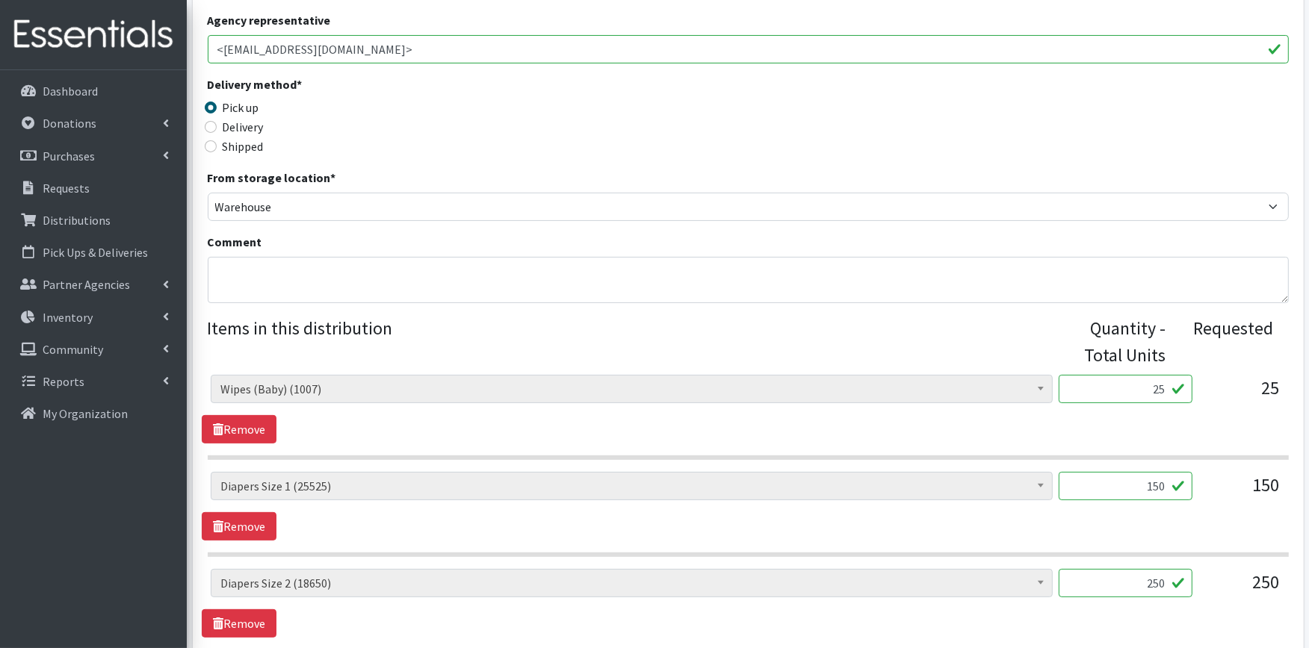
scroll to position [332, 0]
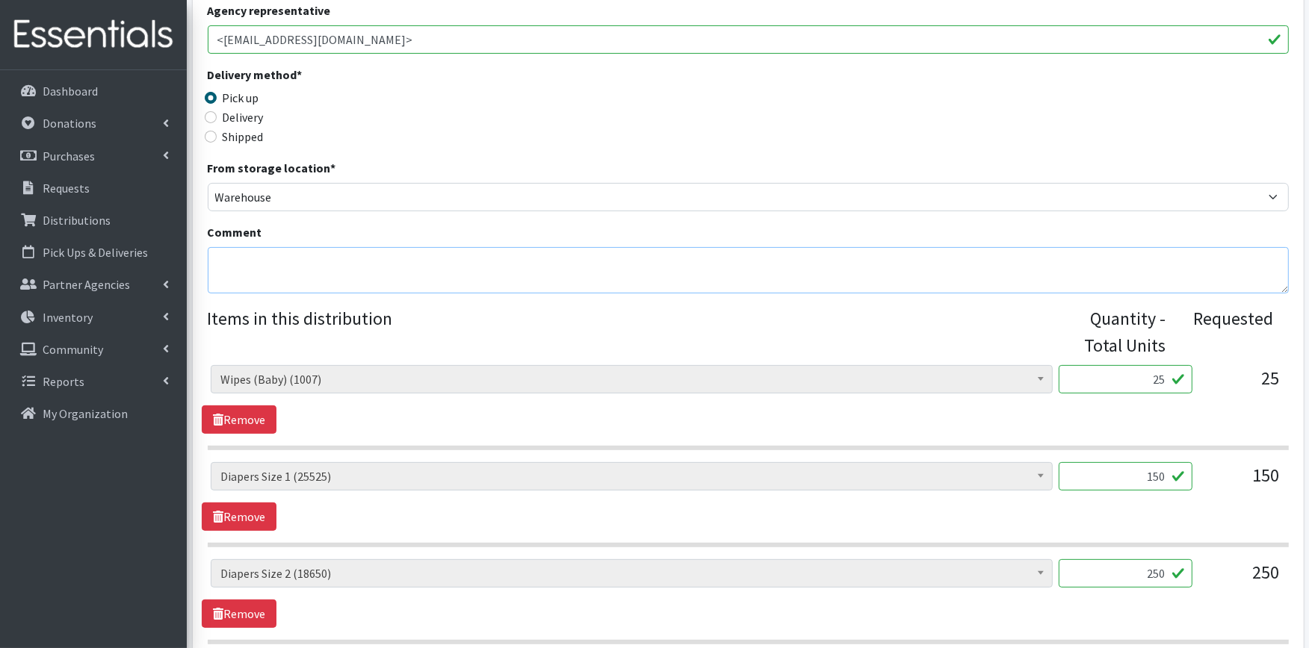
click at [224, 264] on textarea "Comment" at bounding box center [748, 270] width 1081 height 46
paste textarea "We look forward to seeing you on Tuesday, August 26 from 9am - Noon. Please don…"
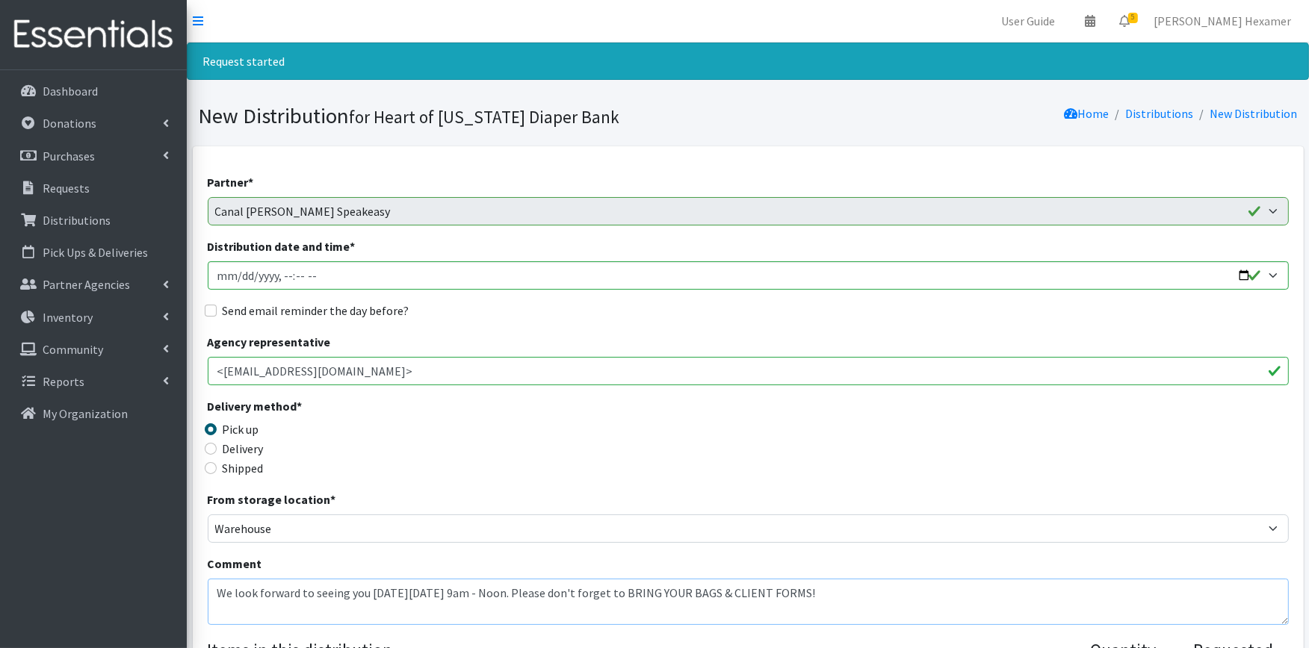
type textarea "We look forward to seeing you on Tuesday, August 26 from 9am - Noon. Please don…"
click at [1251, 275] on input "Distribution date and time *" at bounding box center [748, 275] width 1081 height 28
click at [1241, 279] on input "Distribution date and time *" at bounding box center [748, 275] width 1081 height 28
type input "2025-09-23T09:00"
click at [636, 309] on div "Send email reminder the day before?" at bounding box center [748, 311] width 1081 height 18
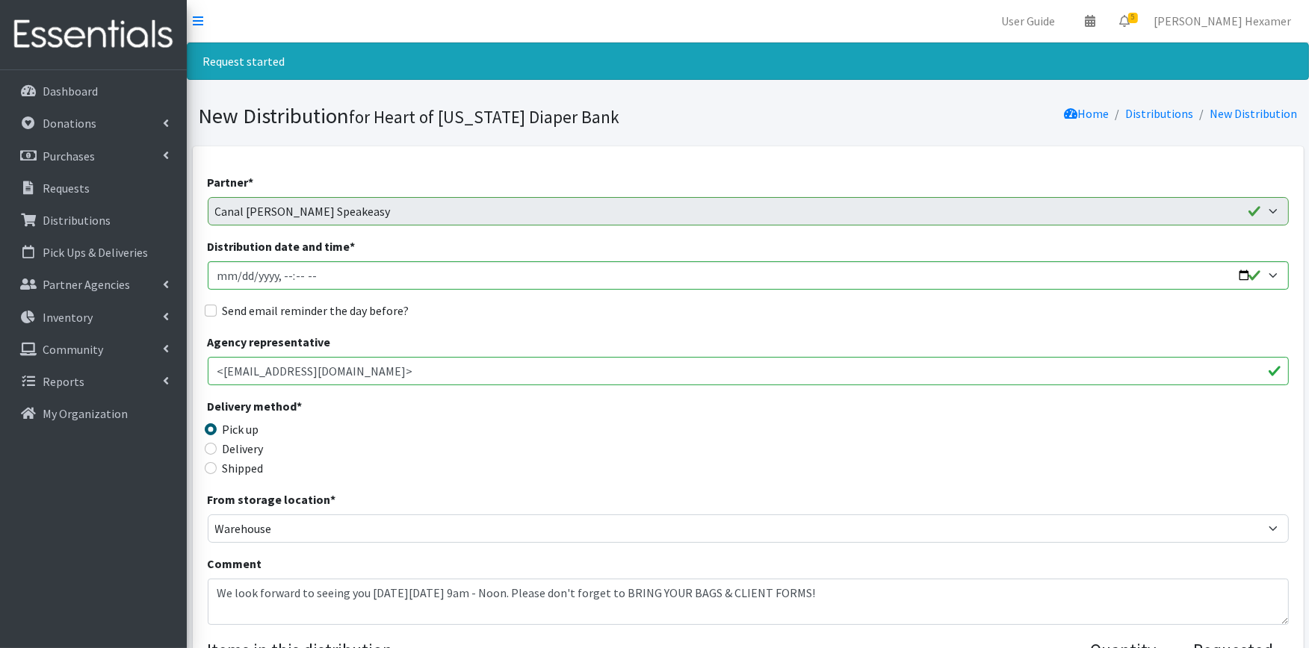
click at [235, 316] on label "Send email reminder the day before?" at bounding box center [316, 311] width 187 height 18
click at [217, 316] on input "Send email reminder the day before?" at bounding box center [211, 311] width 12 height 12
checkbox input "true"
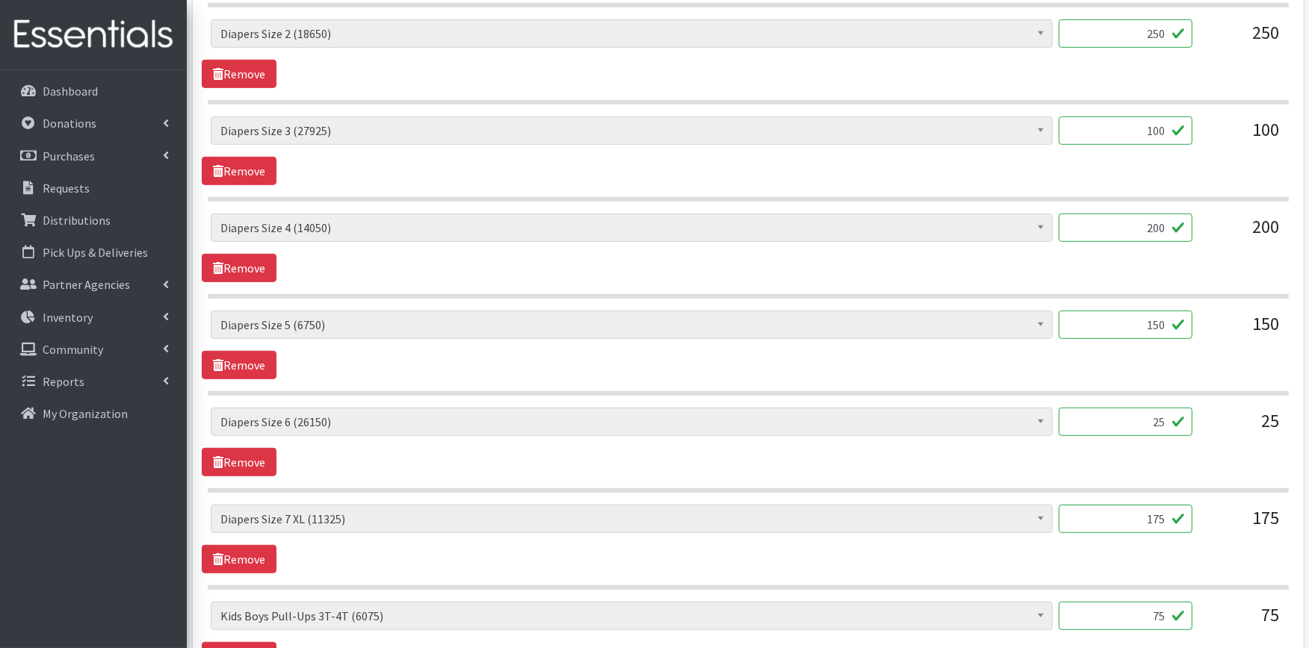
scroll to position [913, 0]
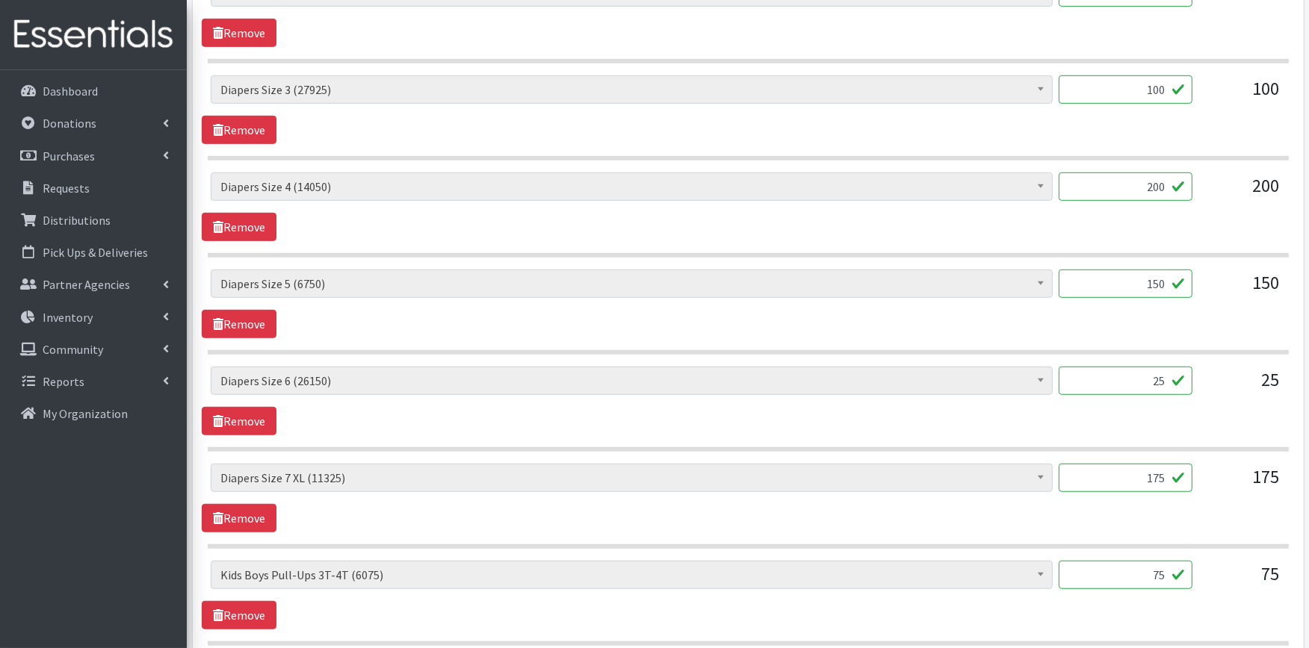
drag, startPoint x: 1146, startPoint y: 478, endPoint x: 1177, endPoint y: 477, distance: 31.4
click at [1177, 477] on input "175" at bounding box center [1125, 478] width 134 height 28
type input "200"
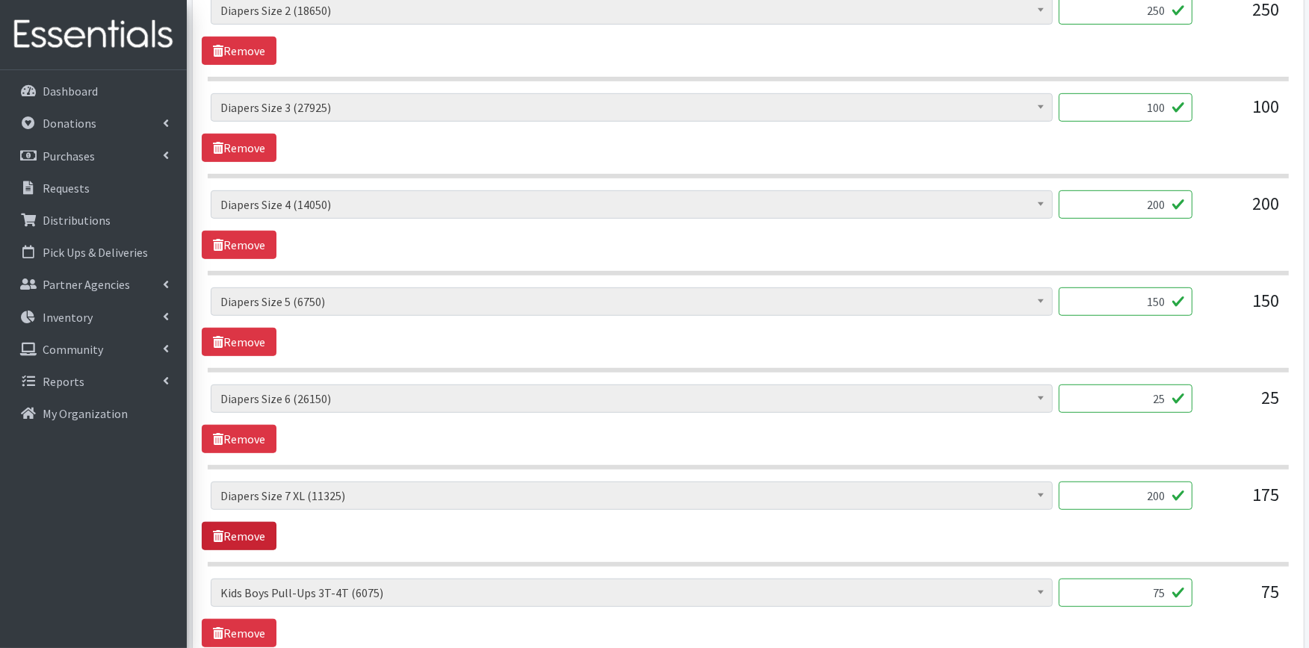
scroll to position [1397, 0]
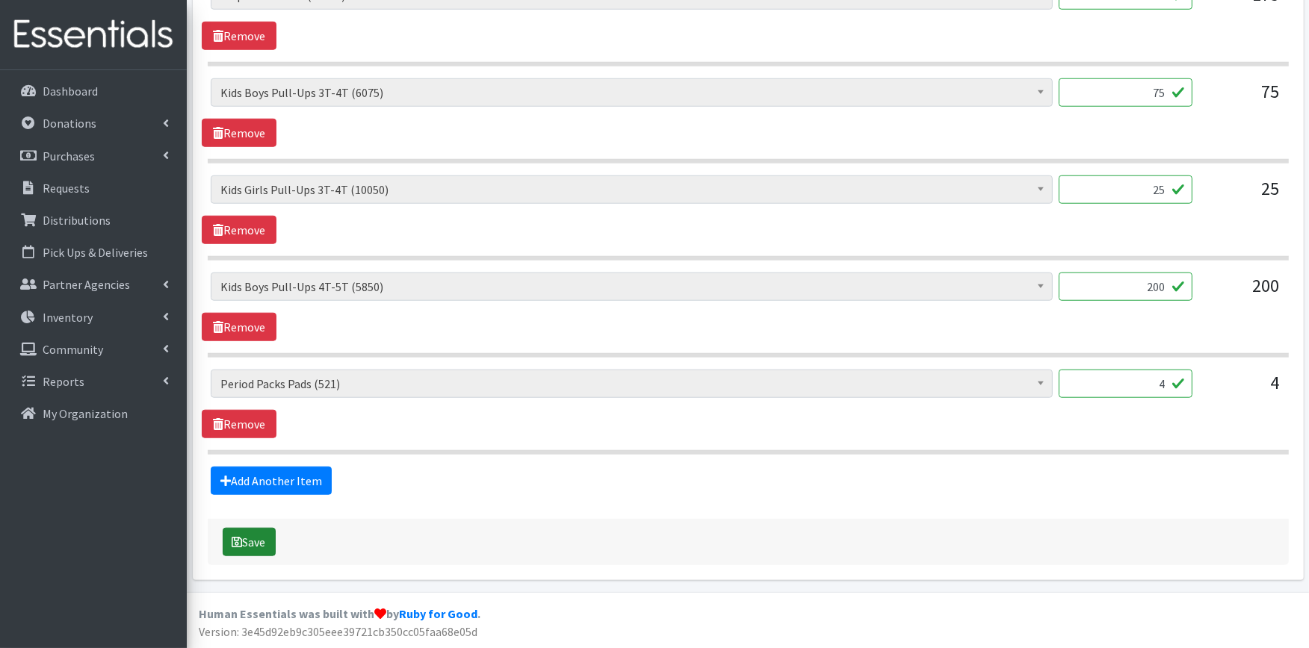
click at [267, 538] on button "Save" at bounding box center [249, 542] width 53 height 28
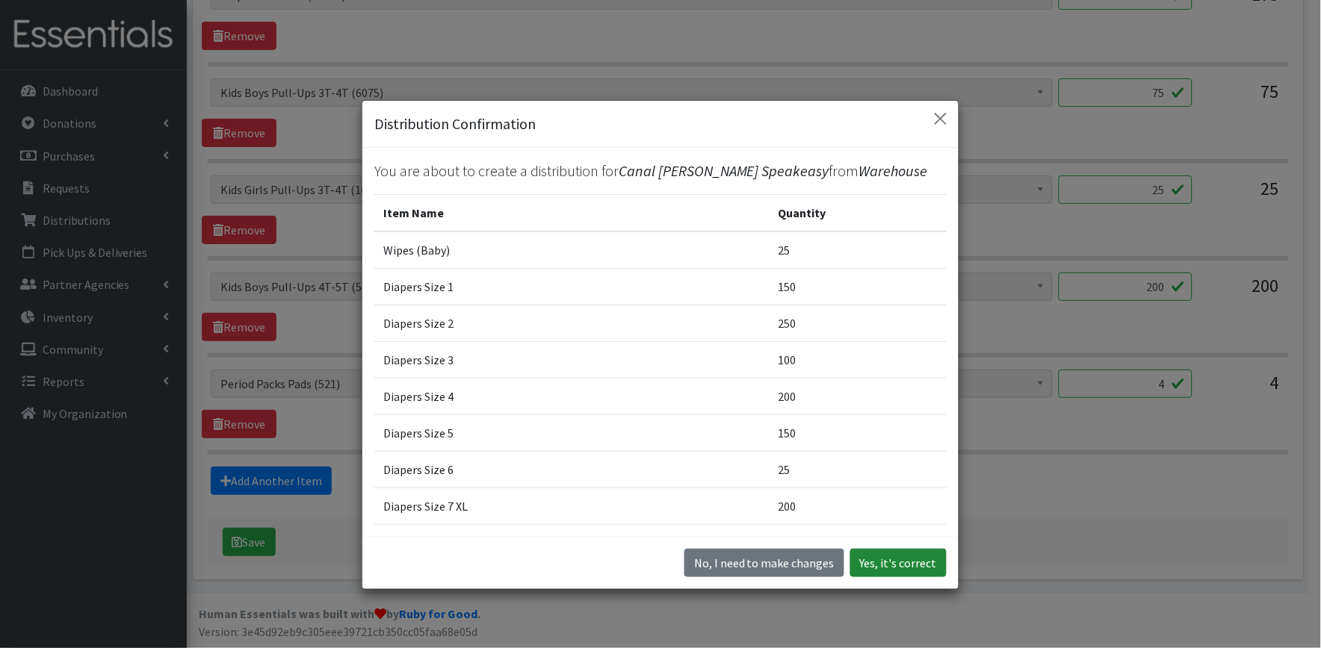
click at [893, 570] on button "Yes, it's correct" at bounding box center [898, 563] width 96 height 28
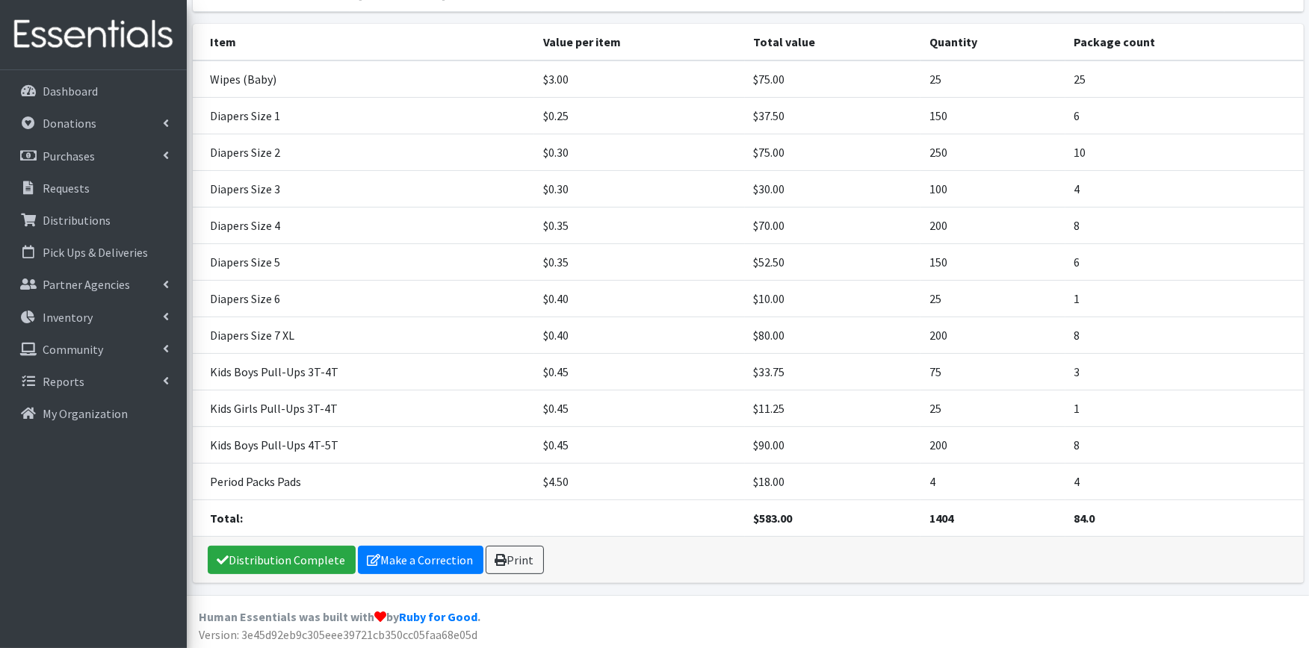
scroll to position [314, 0]
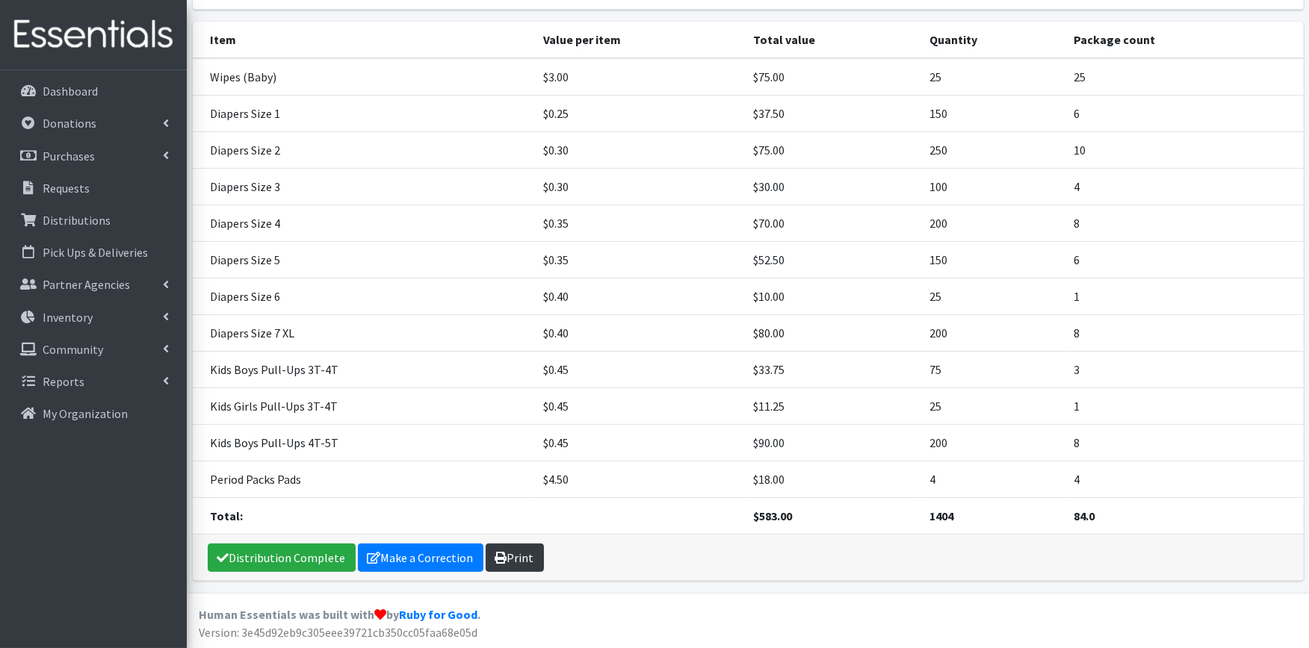
click at [536, 557] on link "Print" at bounding box center [514, 558] width 58 height 28
click at [284, 551] on link "Distribution Complete" at bounding box center [282, 558] width 148 height 28
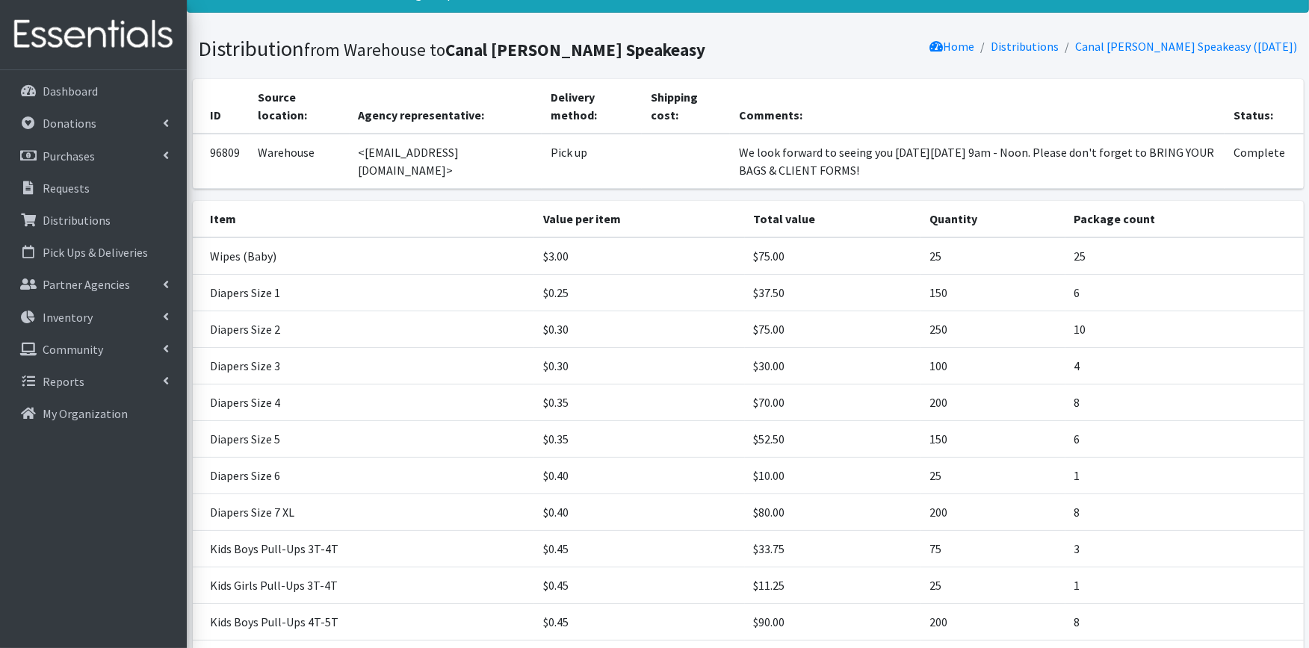
scroll to position [0, 0]
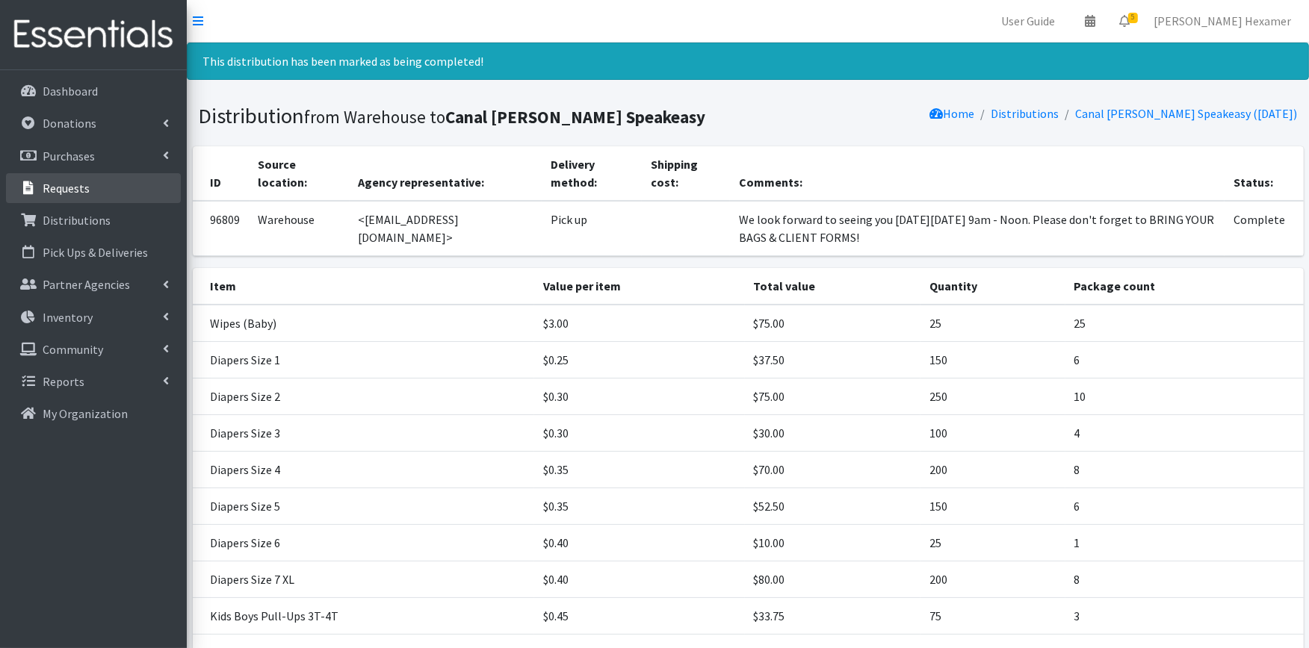
click at [71, 181] on p "Requests" at bounding box center [66, 188] width 47 height 15
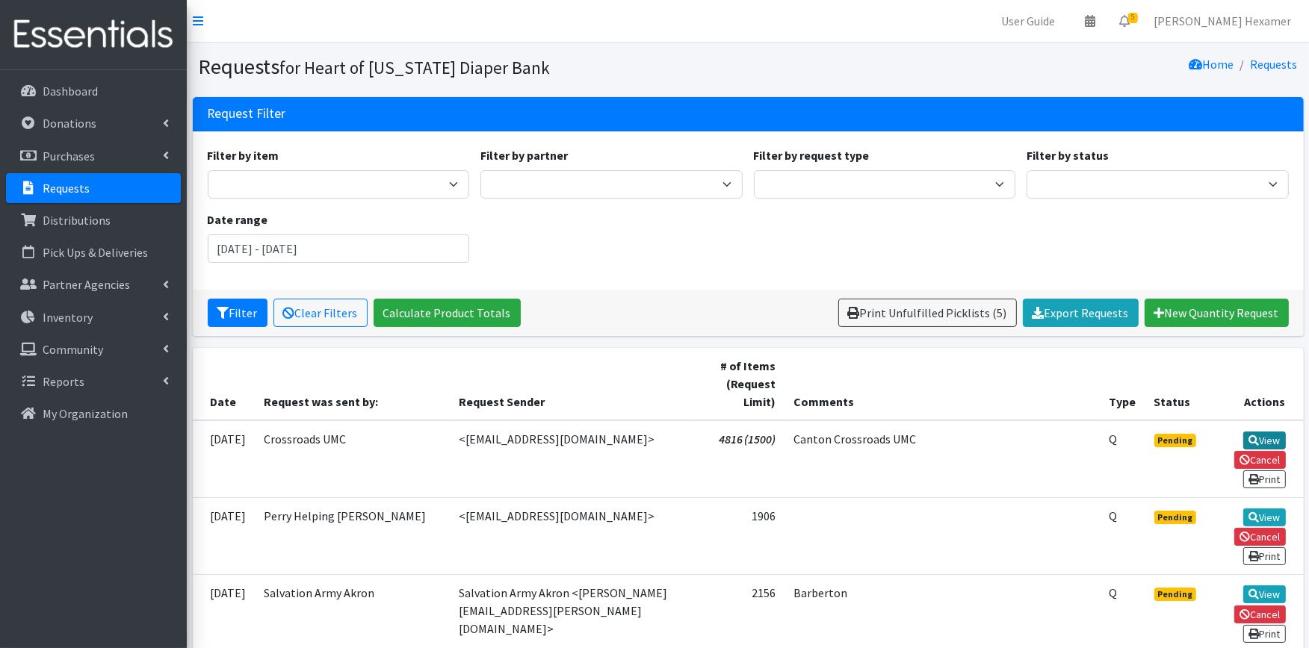
click at [1243, 438] on link "View" at bounding box center [1264, 441] width 43 height 18
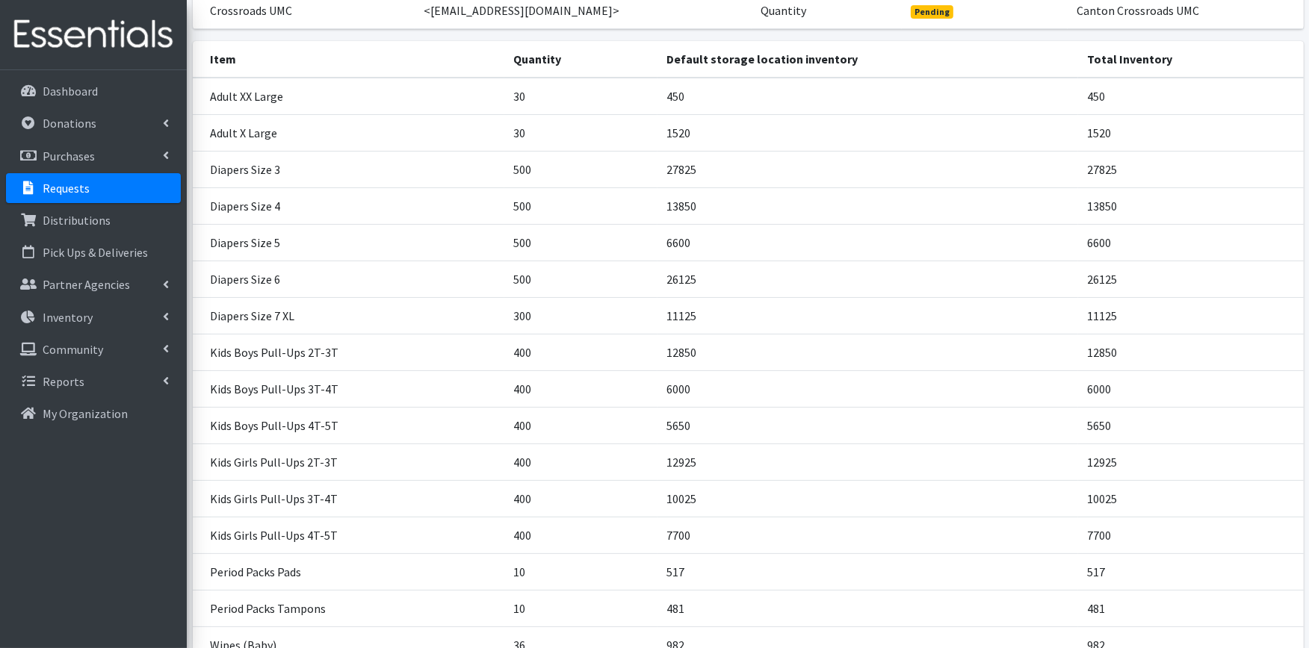
scroll to position [342, 0]
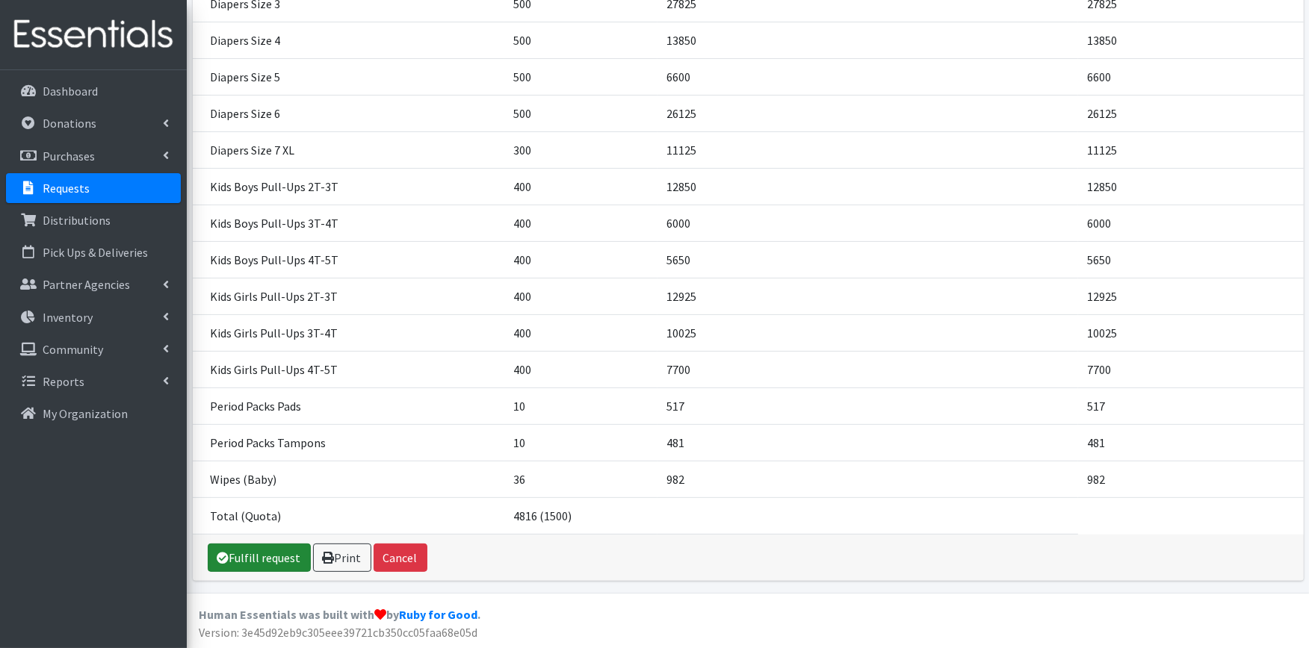
click at [280, 556] on link "Fulfill request" at bounding box center [259, 558] width 103 height 28
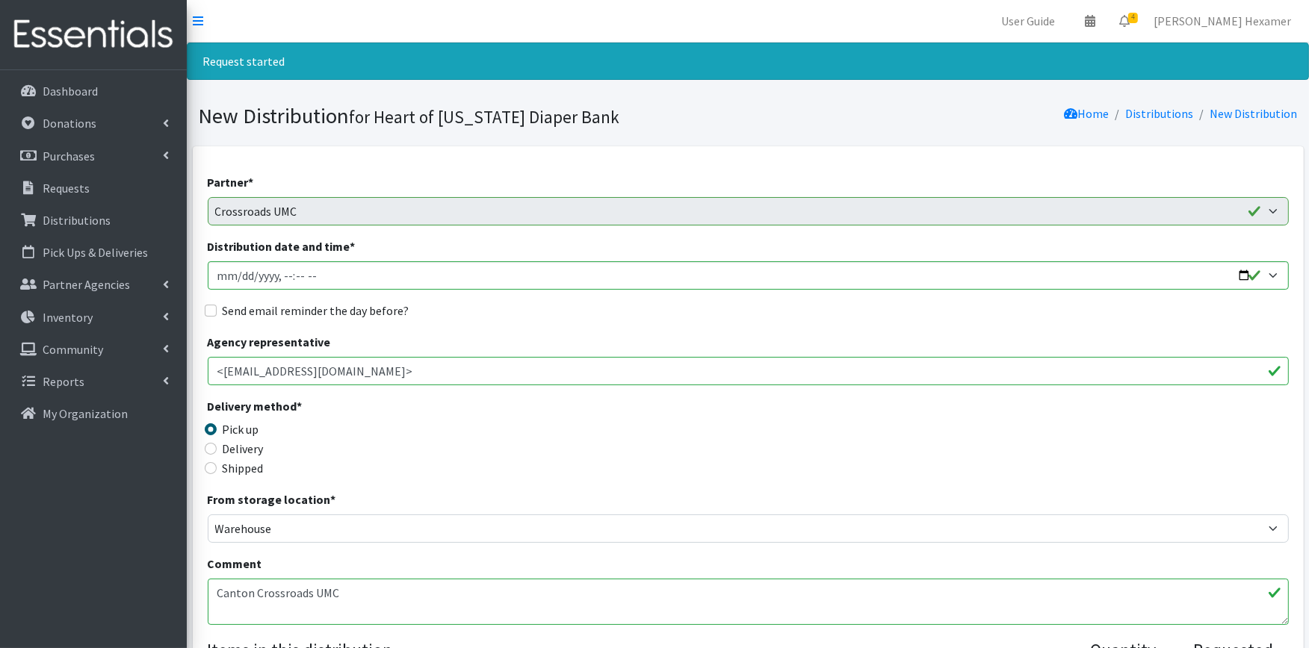
drag, startPoint x: 272, startPoint y: 595, endPoint x: 123, endPoint y: 583, distance: 149.1
paste textarea "We look forward to seeing you [DATE][DATE] 9am - Noon. Please don't forget to B…"
type textarea "We look forward to seeing you [DATE][DATE] 9am - Noon. Please don't forget to B…"
click at [1237, 276] on input "Distribution date and time *" at bounding box center [748, 275] width 1081 height 28
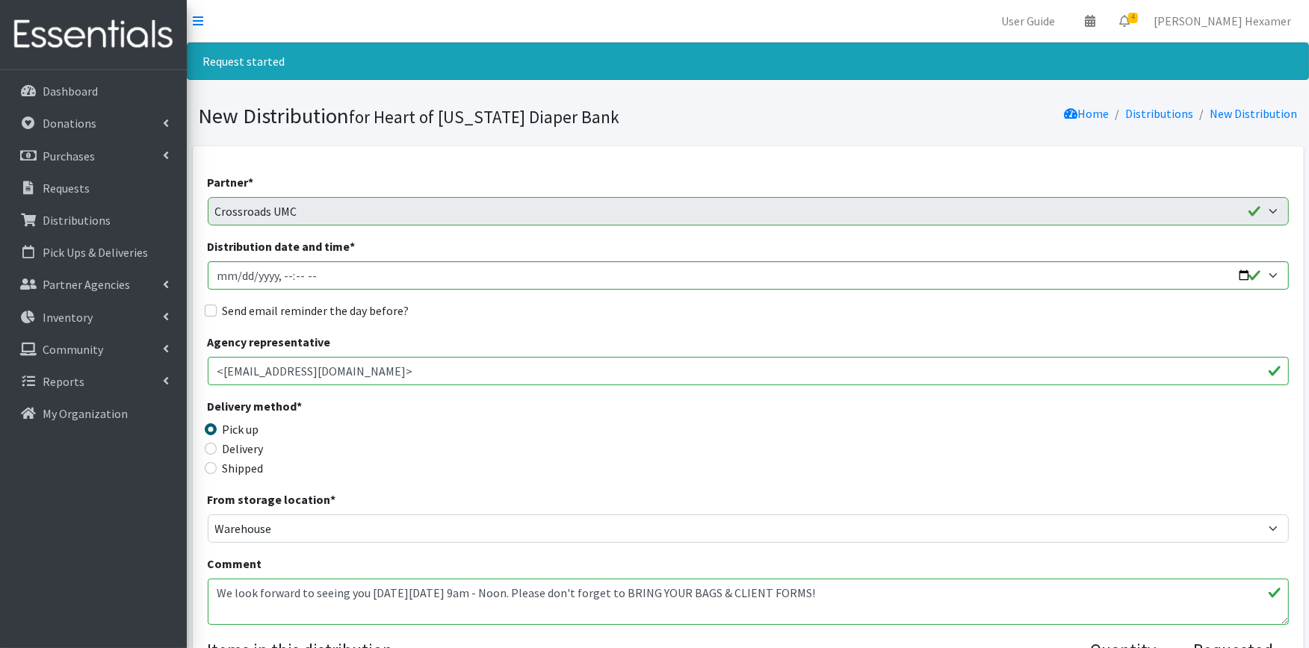
type input "[DATE]T09:00"
click at [583, 304] on div "Send email reminder the day before?" at bounding box center [748, 311] width 1081 height 18
drag, startPoint x: 287, startPoint y: 297, endPoint x: 302, endPoint y: 316, distance: 24.4
click at [304, 317] on label "Send email reminder the day before?" at bounding box center [316, 311] width 187 height 18
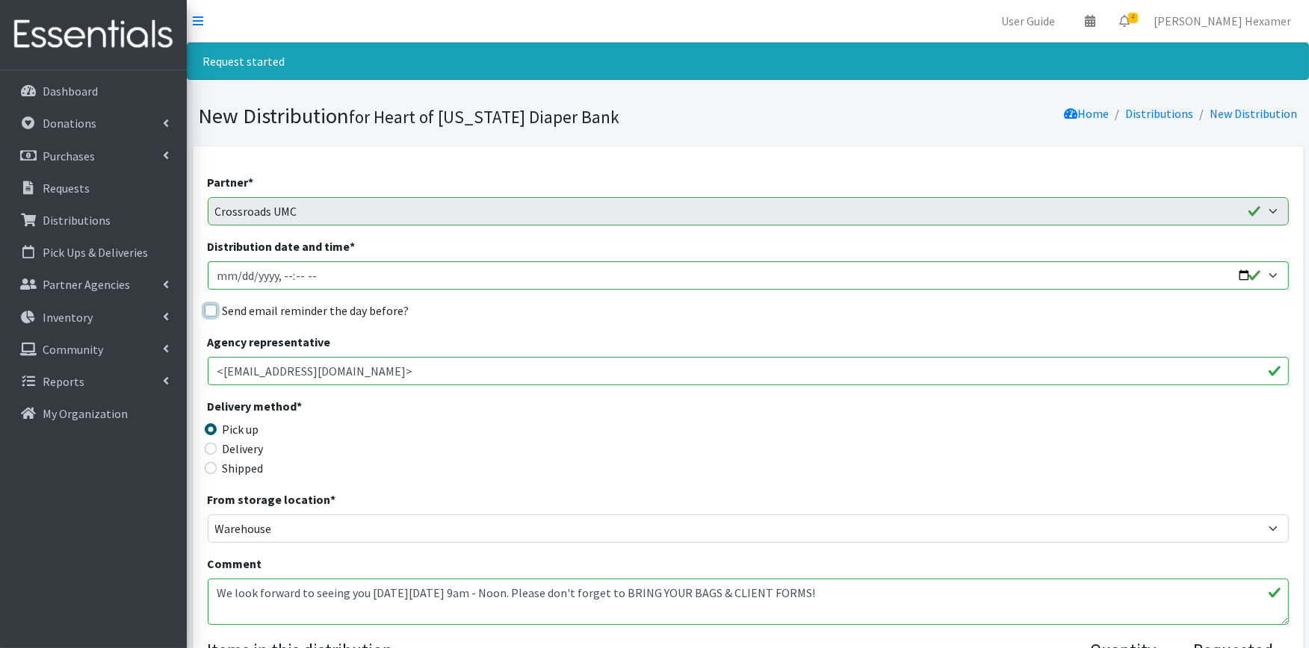
click at [217, 317] on input "Send email reminder the day before?" at bounding box center [211, 311] width 12 height 12
checkbox input "true"
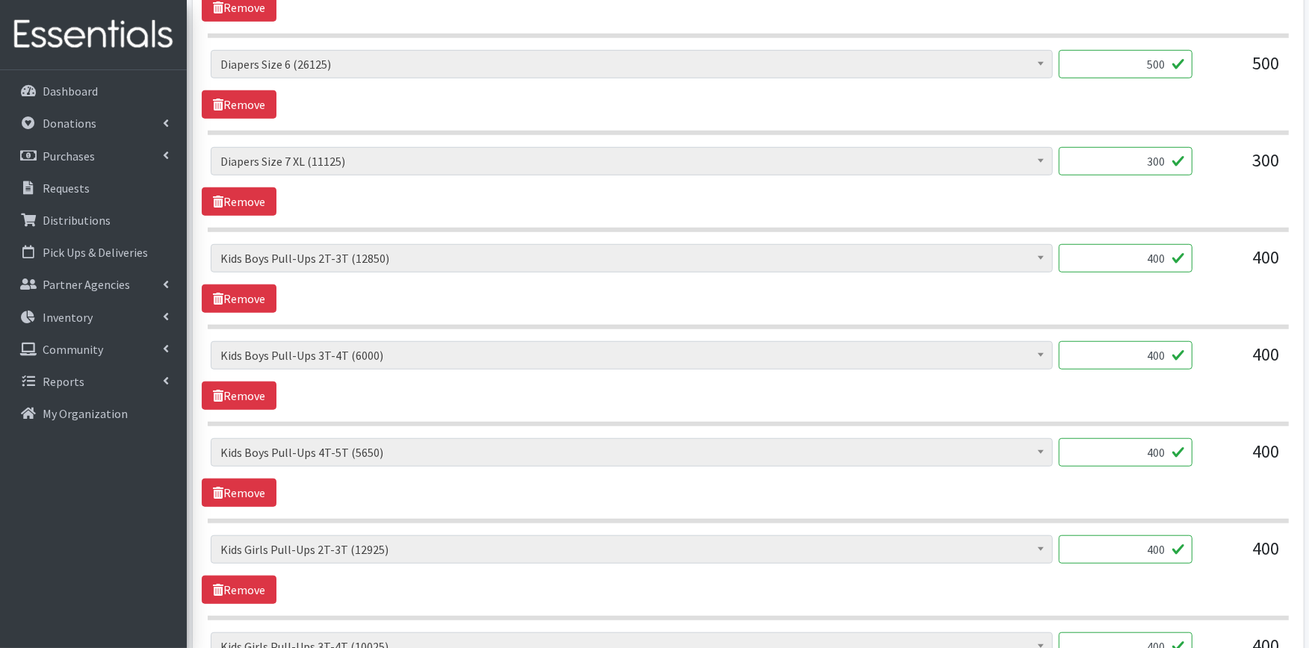
scroll to position [1161, 0]
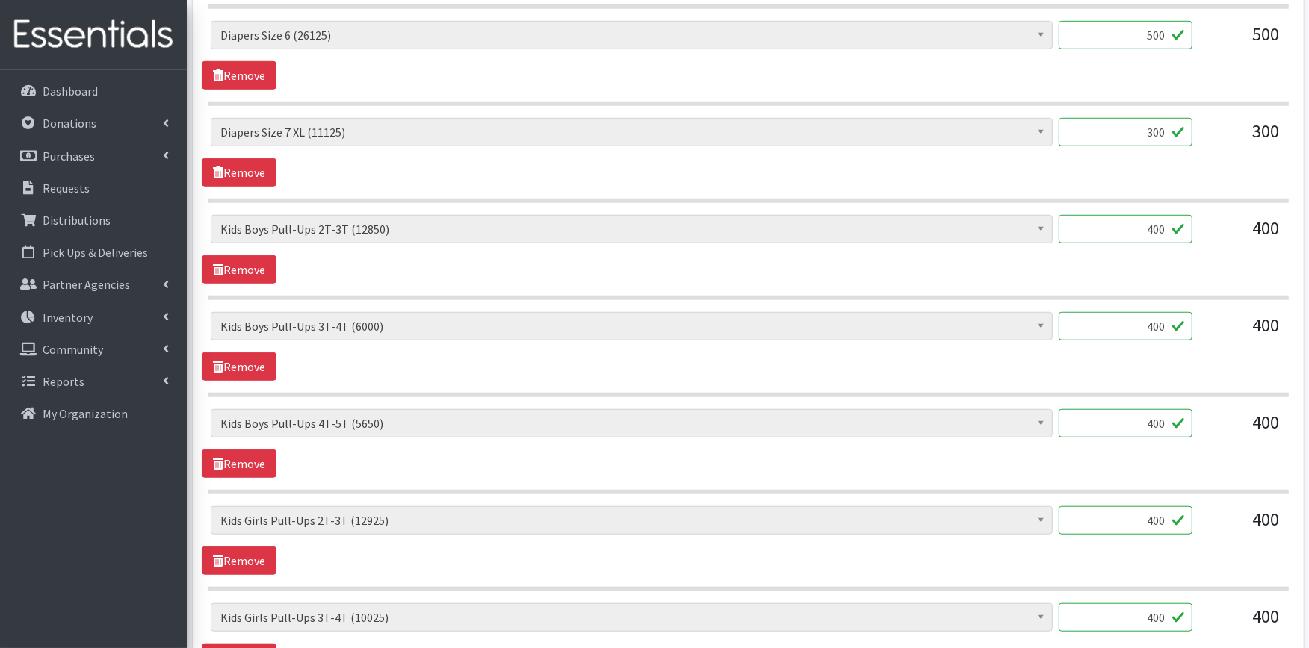
drag, startPoint x: 1140, startPoint y: 234, endPoint x: 1191, endPoint y: 226, distance: 52.1
click at [1191, 226] on input "400" at bounding box center [1125, 229] width 134 height 28
type input "300"
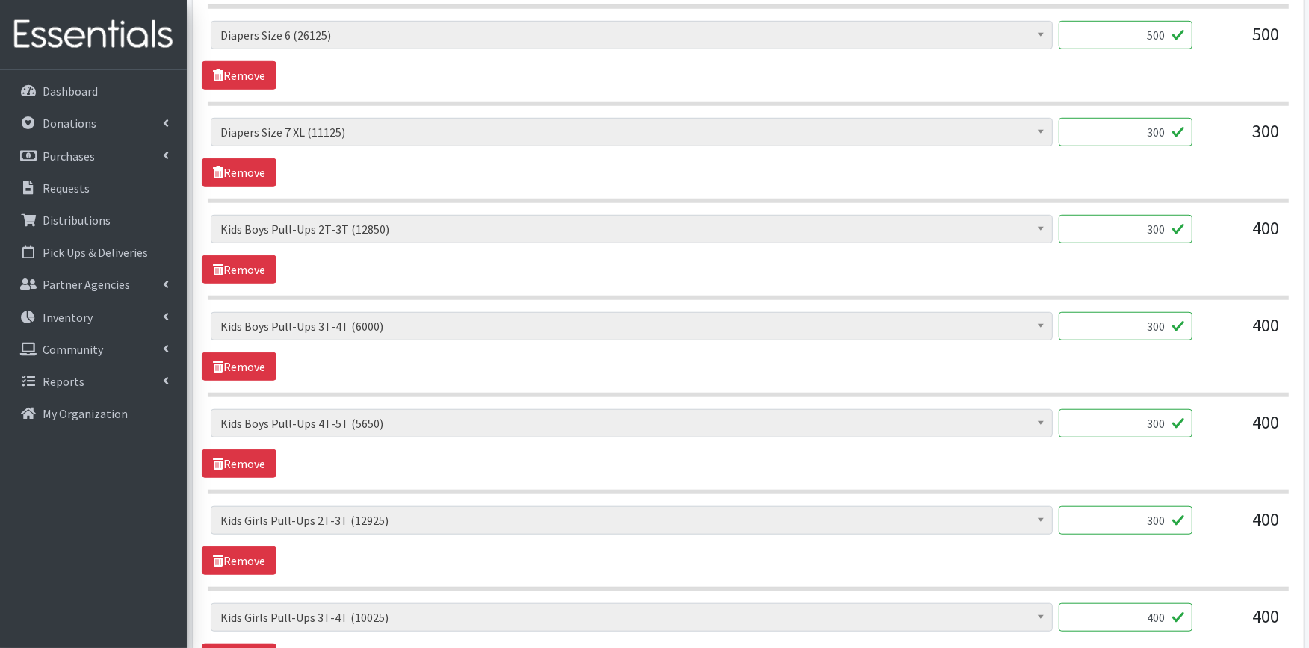
type input "300"
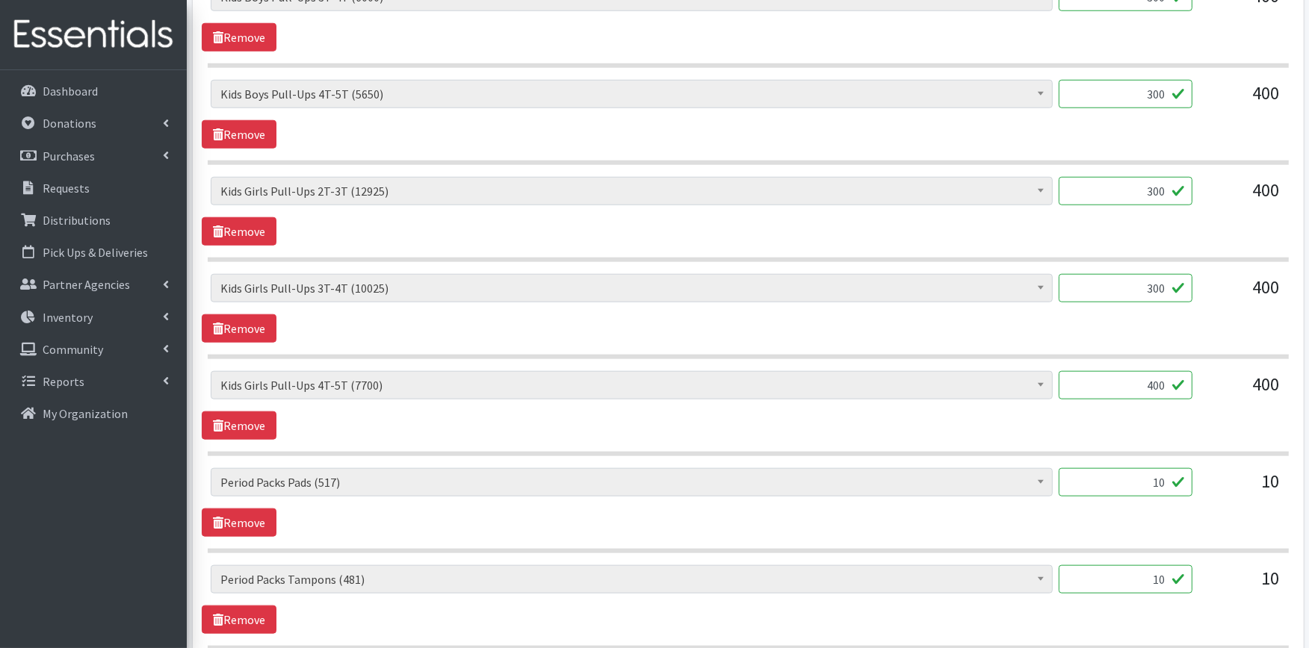
scroll to position [1554, 0]
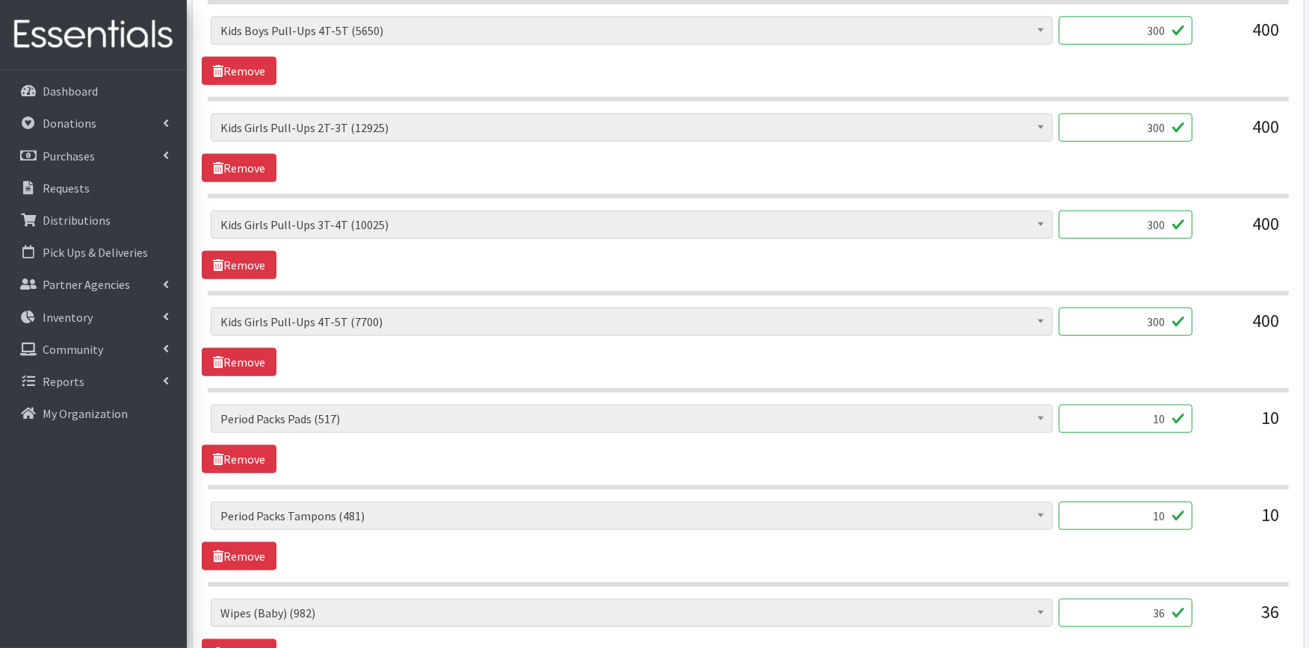
type input "300"
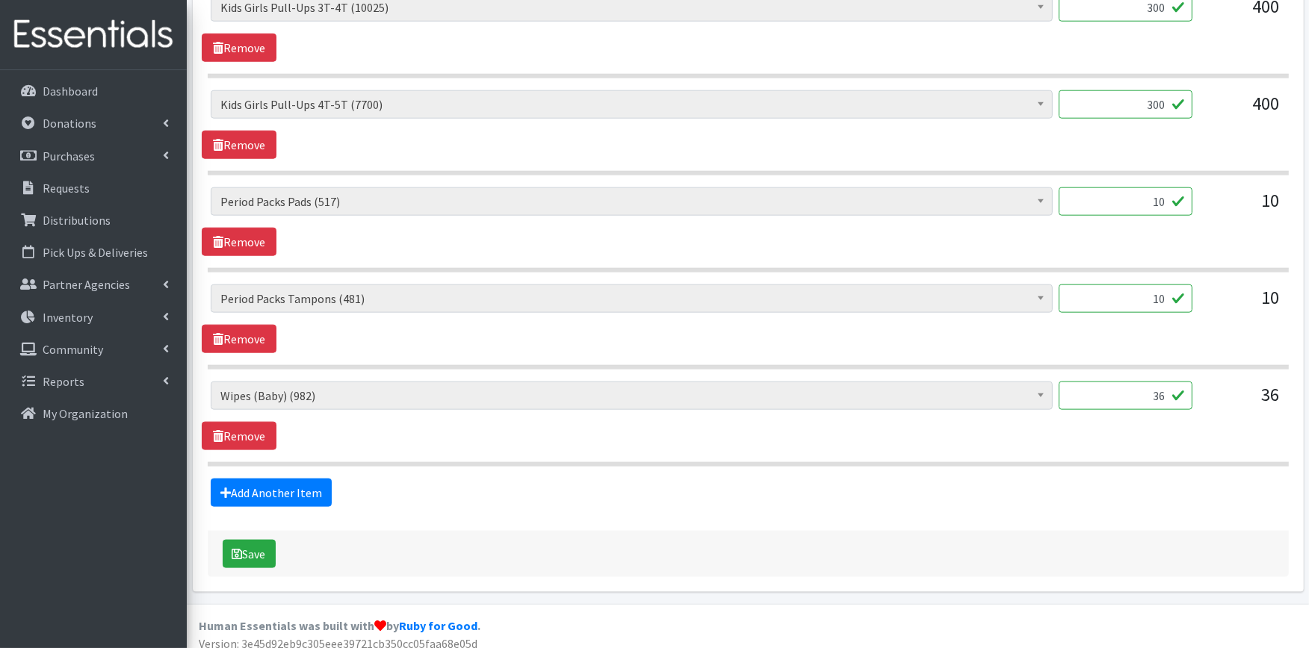
scroll to position [1787, 0]
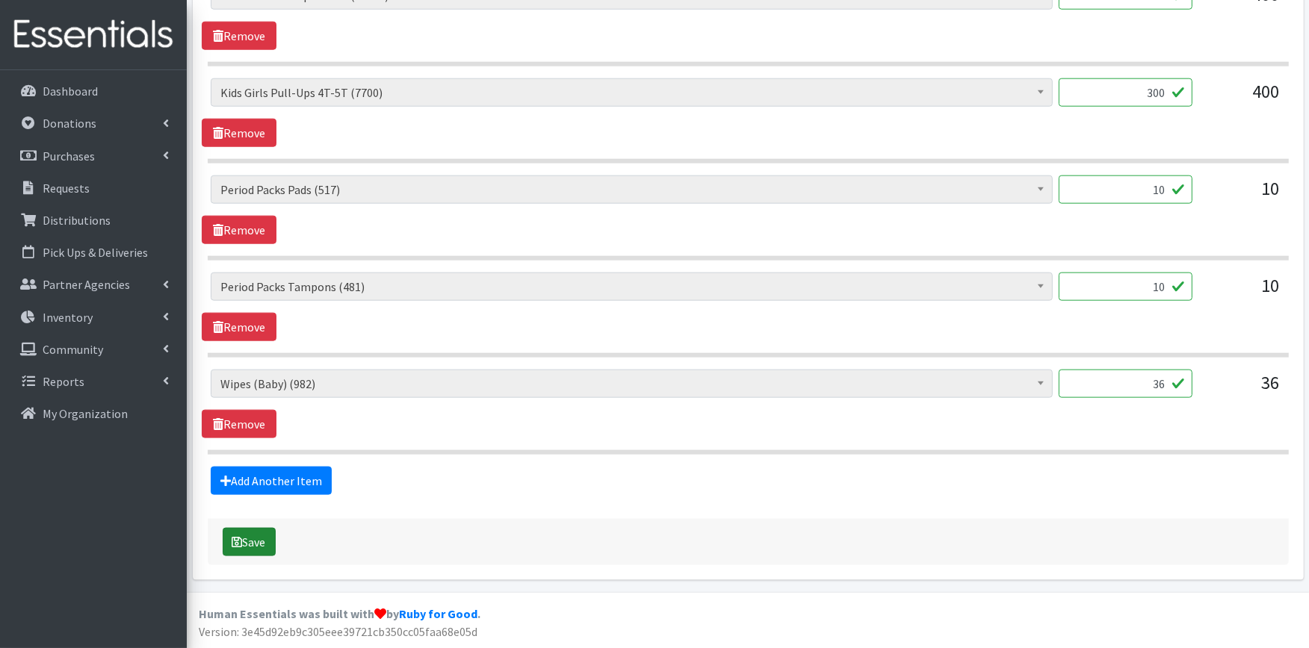
click at [263, 548] on button "Save" at bounding box center [249, 542] width 53 height 28
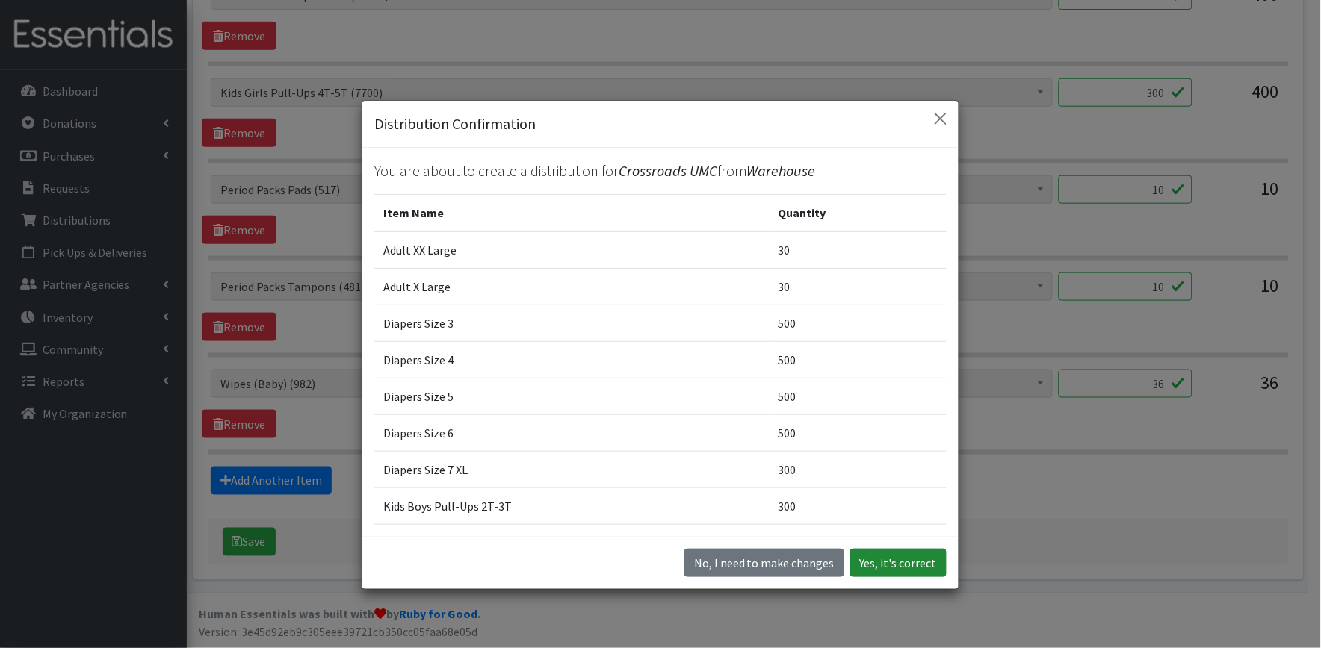
click at [904, 568] on button "Yes, it's correct" at bounding box center [898, 563] width 96 height 28
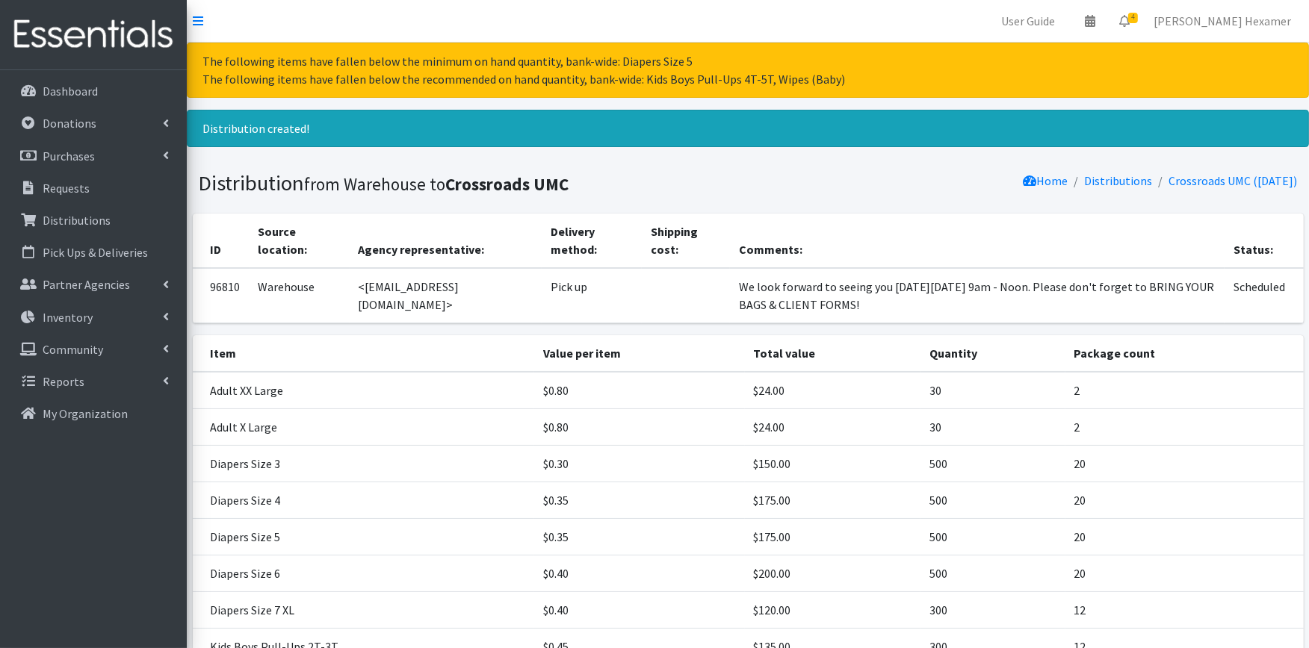
scroll to position [460, 0]
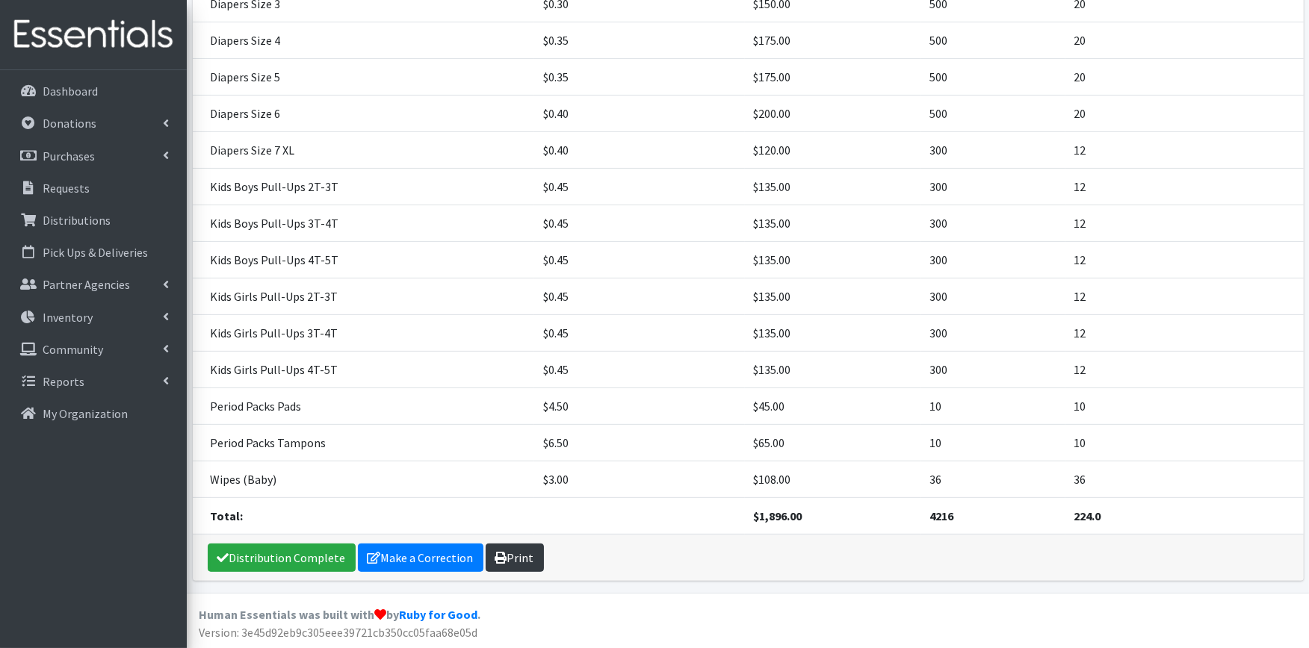
click at [527, 561] on link "Print" at bounding box center [514, 558] width 58 height 28
click at [249, 562] on link "Distribution Complete" at bounding box center [282, 558] width 148 height 28
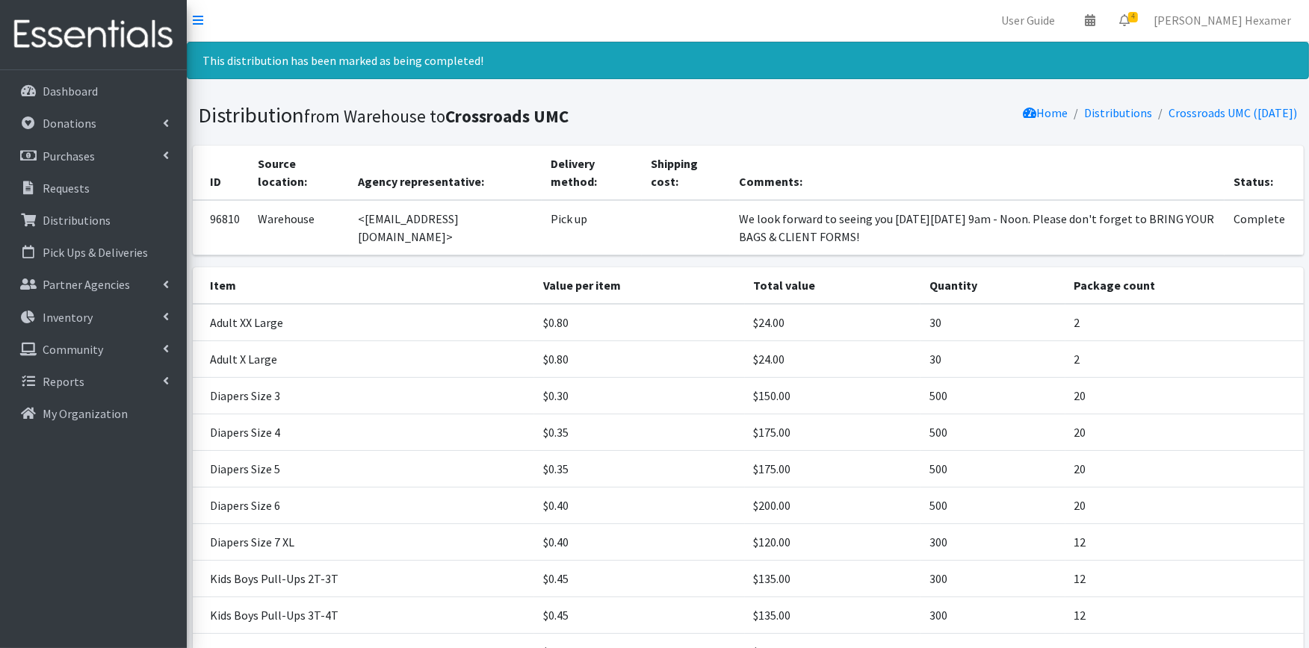
scroll to position [0, 0]
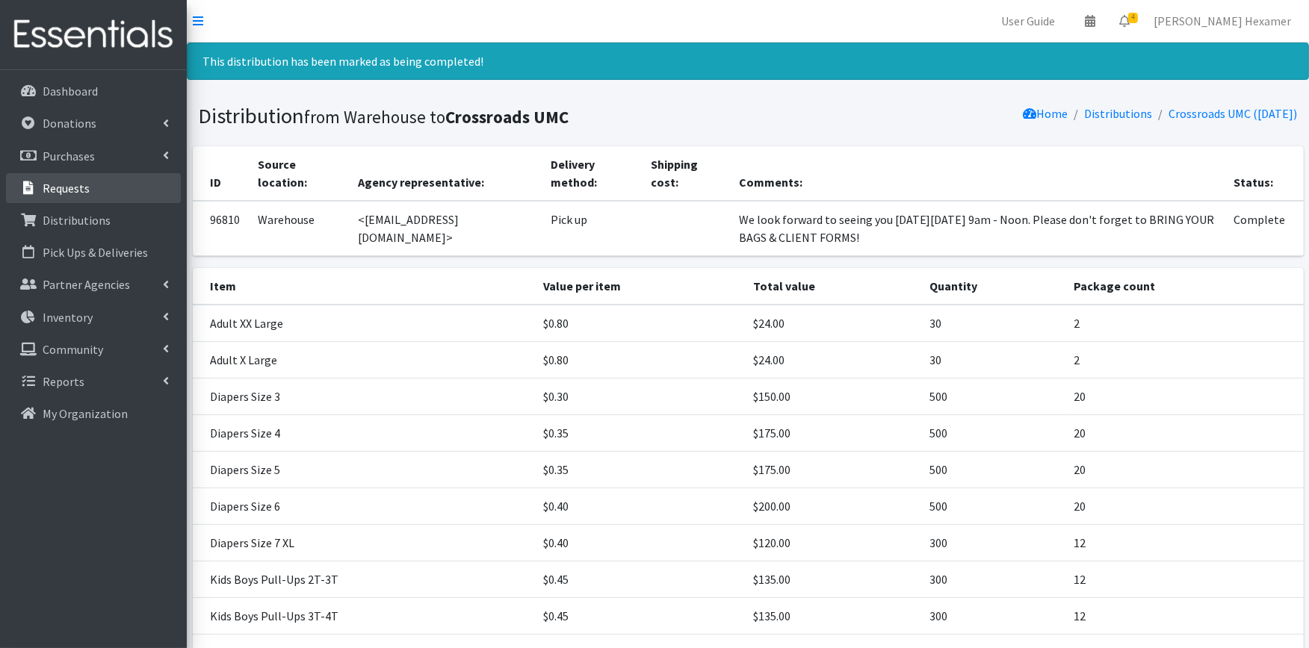
click at [75, 189] on p "Requests" at bounding box center [66, 188] width 47 height 15
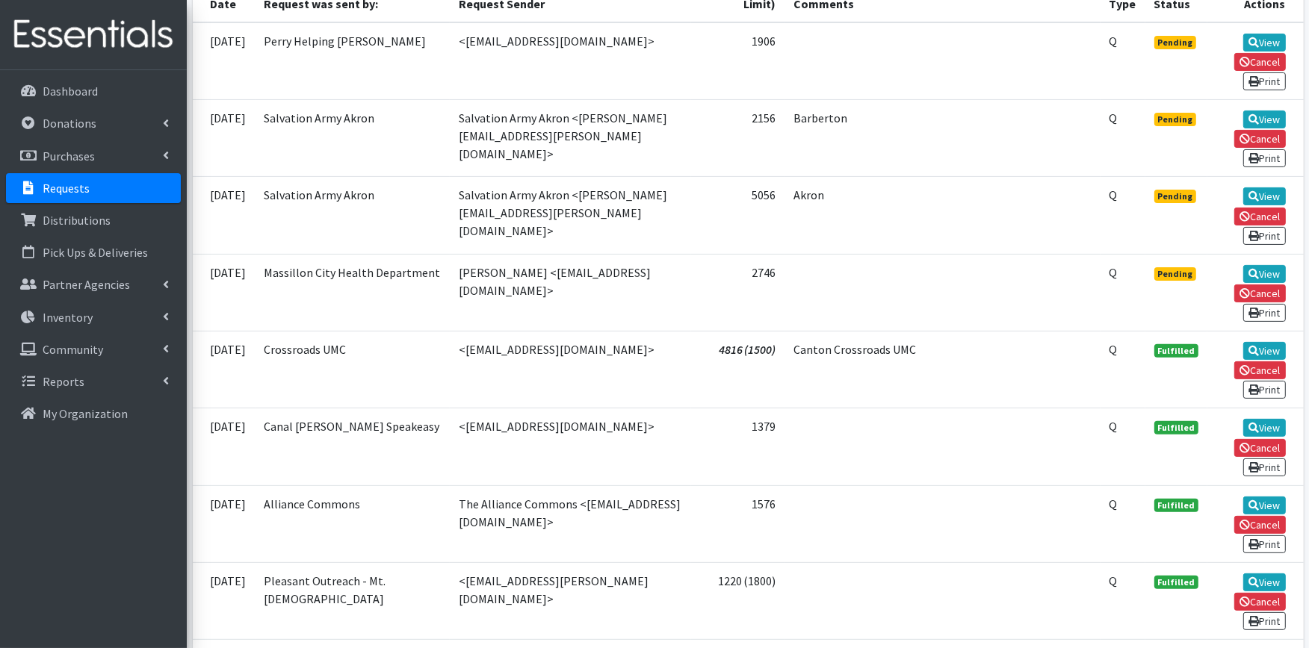
scroll to position [415, 0]
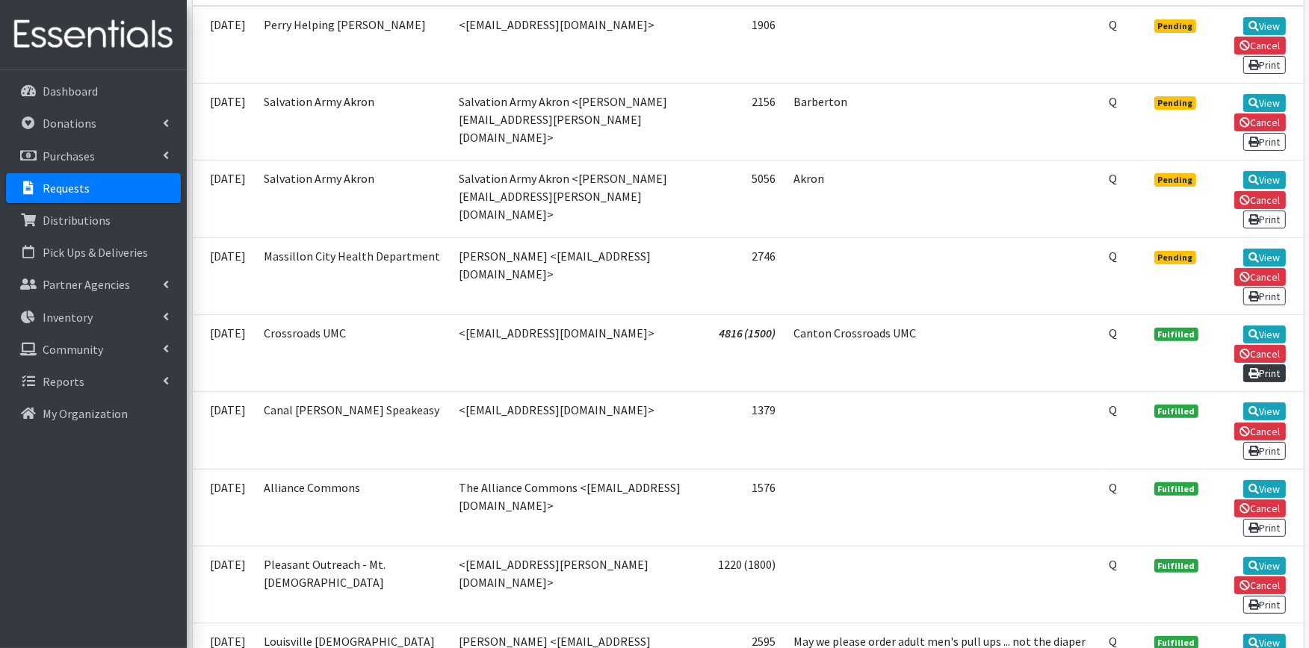
click at [1257, 364] on link "Print" at bounding box center [1264, 373] width 43 height 18
click at [1259, 249] on link "View" at bounding box center [1264, 258] width 43 height 18
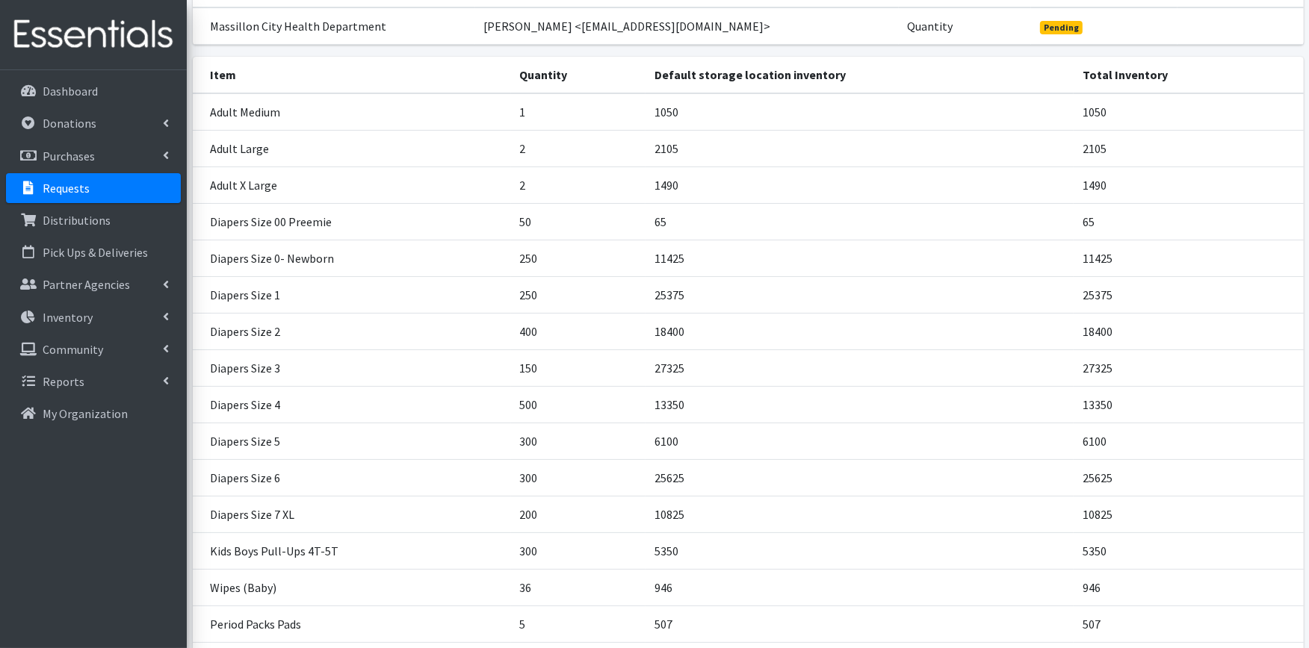
scroll to position [305, 0]
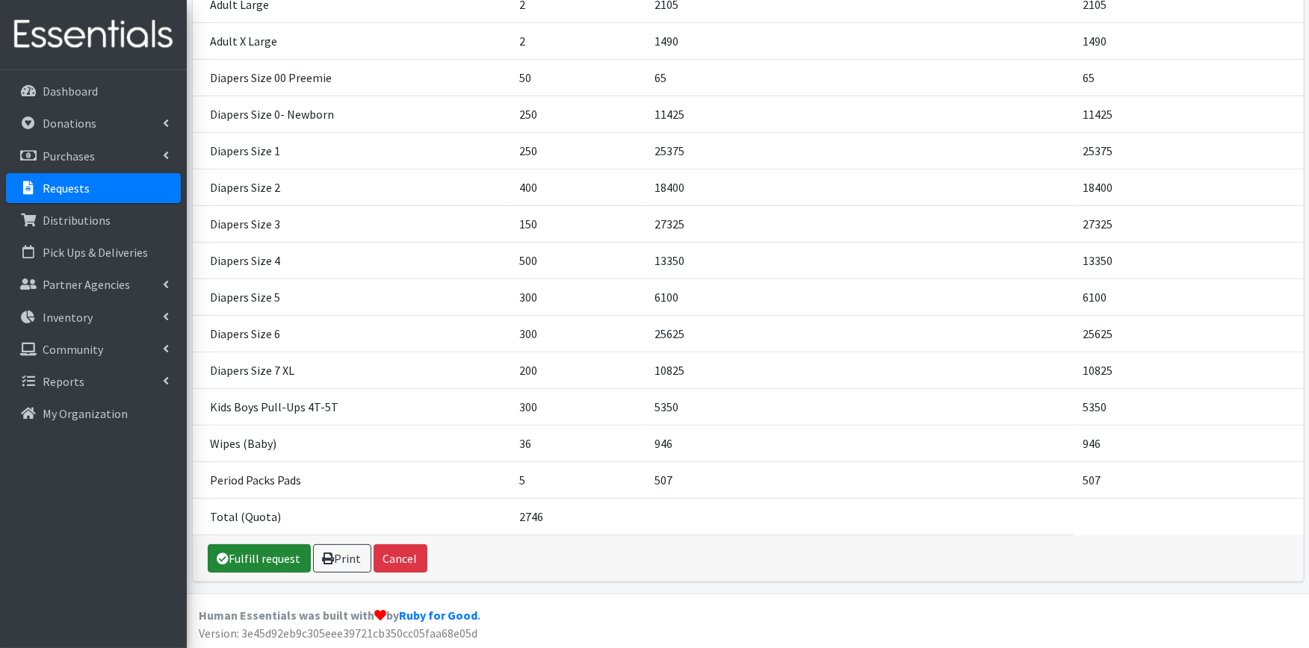
click at [260, 557] on link "Fulfill request" at bounding box center [259, 558] width 103 height 28
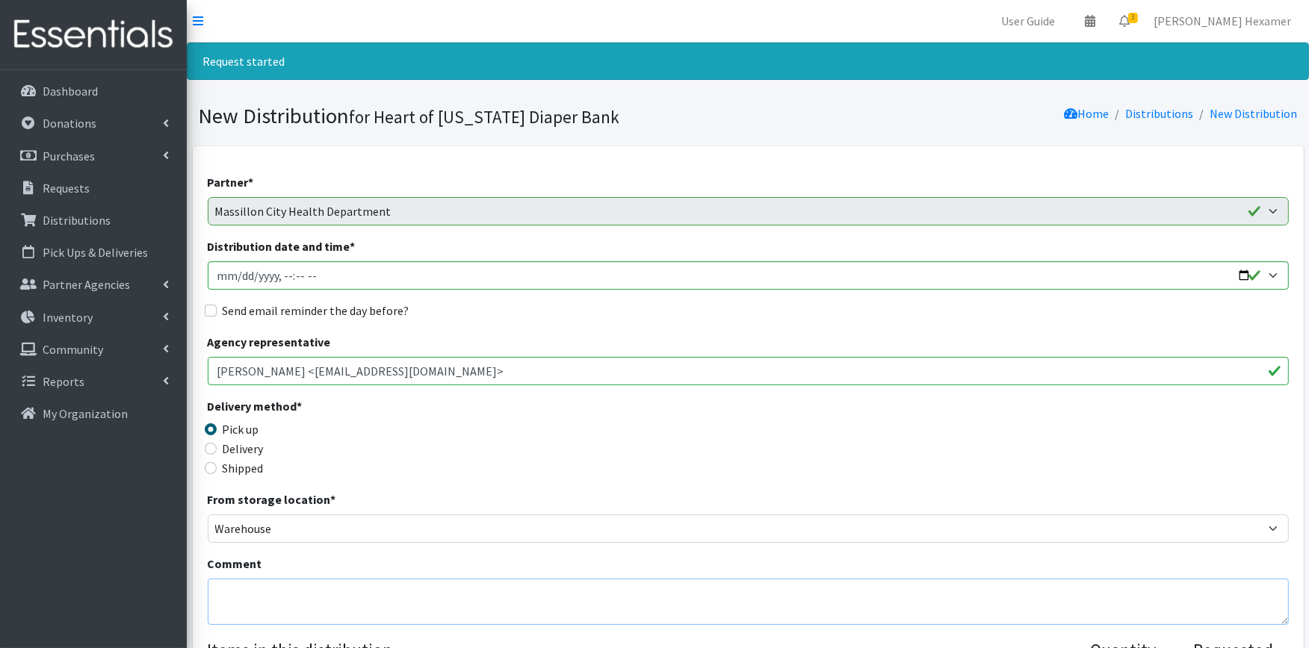
click at [237, 605] on textarea "Comment" at bounding box center [748, 602] width 1081 height 46
paste textarea "We look forward to seeing you on Tuesday, August 26 from 9am - Noon. Please don…"
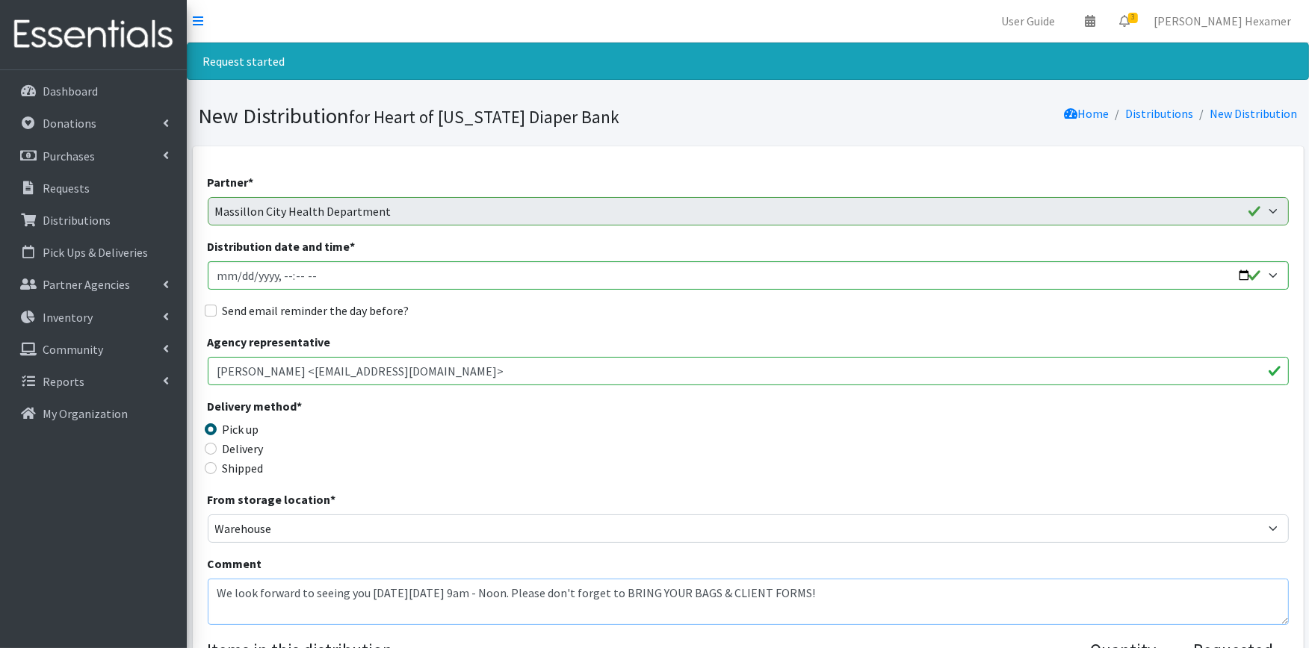
type textarea "We look forward to seeing you on Tuesday, August 26 from 9am - Noon. Please don…"
click at [1237, 272] on input "Distribution date and time *" at bounding box center [748, 275] width 1081 height 28
type input "2025-09-23T09:00"
drag, startPoint x: 577, startPoint y: 329, endPoint x: 382, endPoint y: 356, distance: 196.8
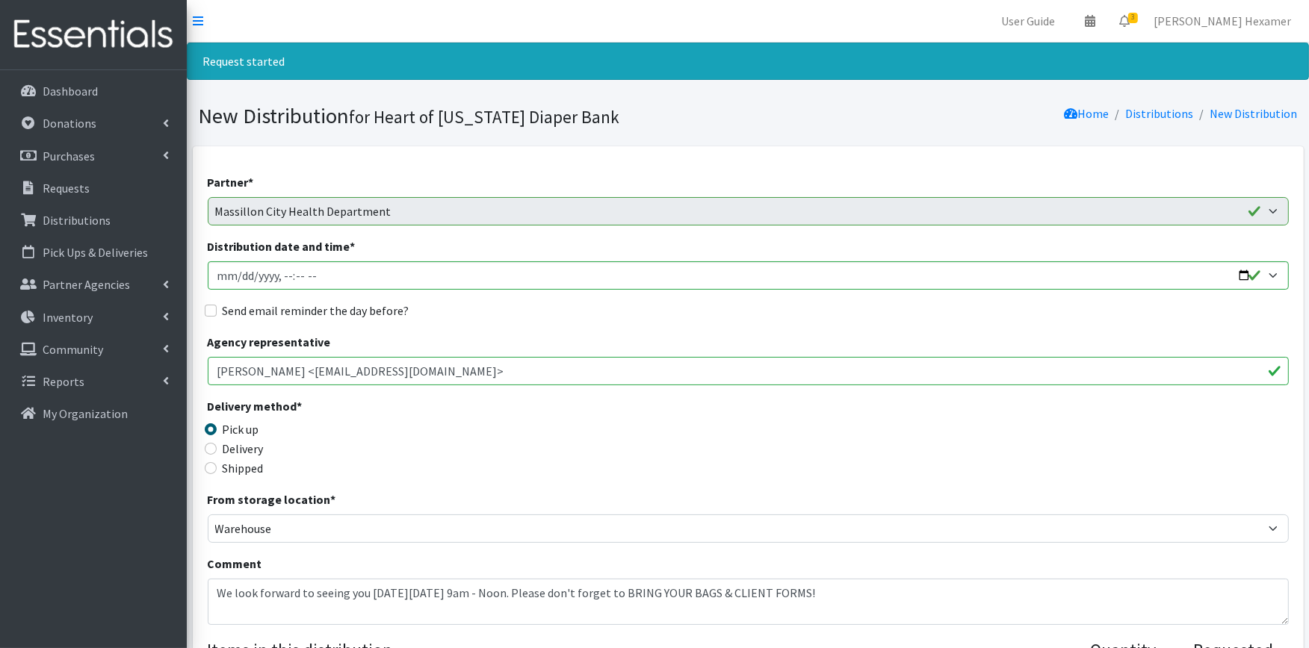
click at [271, 311] on label "Send email reminder the day before?" at bounding box center [316, 311] width 187 height 18
click at [217, 311] on input "Send email reminder the day before?" at bounding box center [211, 311] width 12 height 12
checkbox input "true"
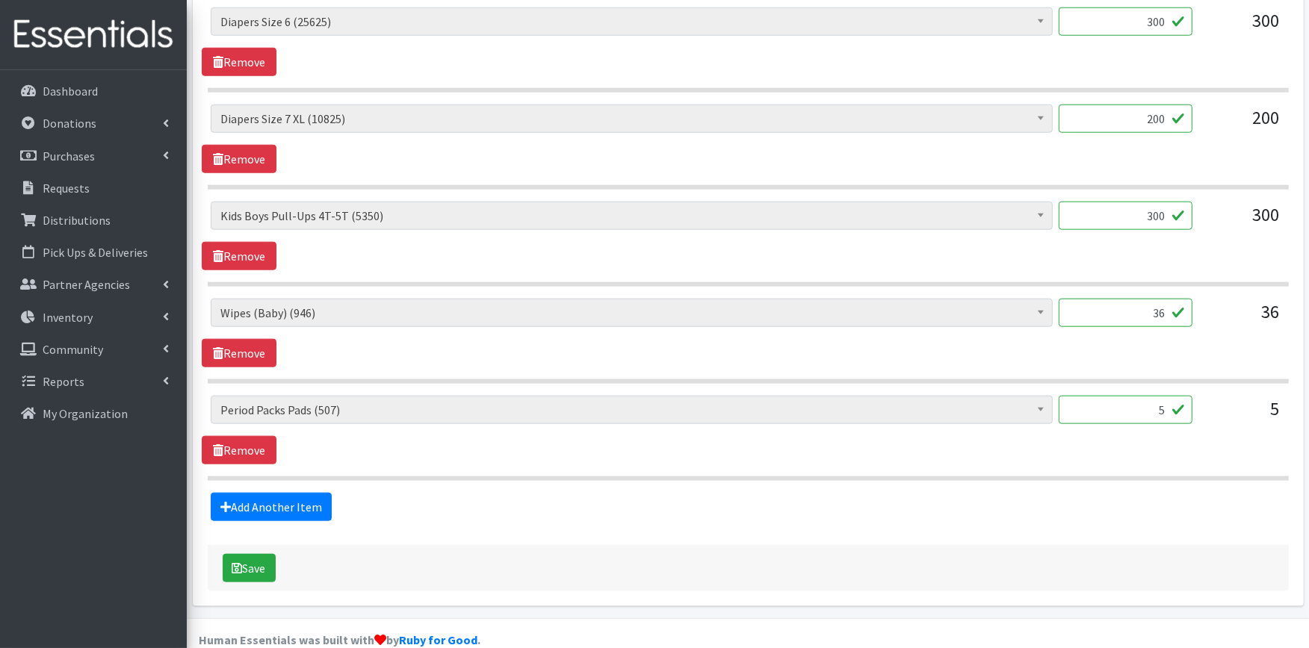
scroll to position [1689, 0]
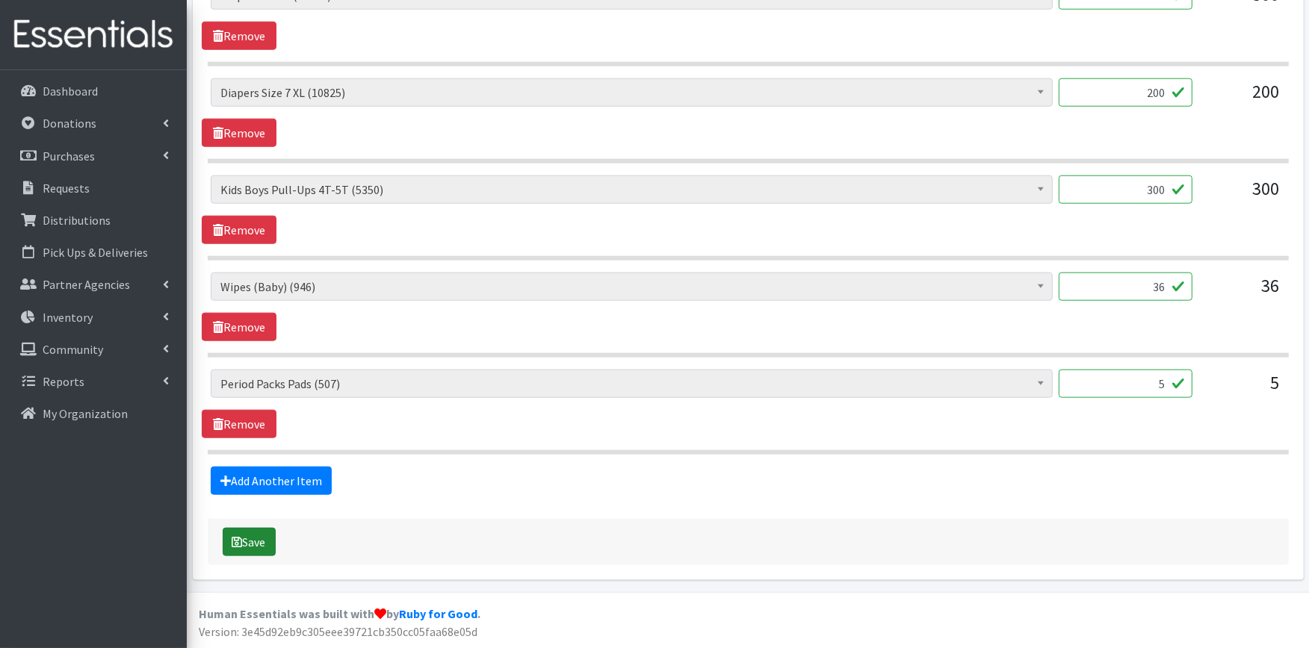
click at [263, 536] on button "Save" at bounding box center [249, 542] width 53 height 28
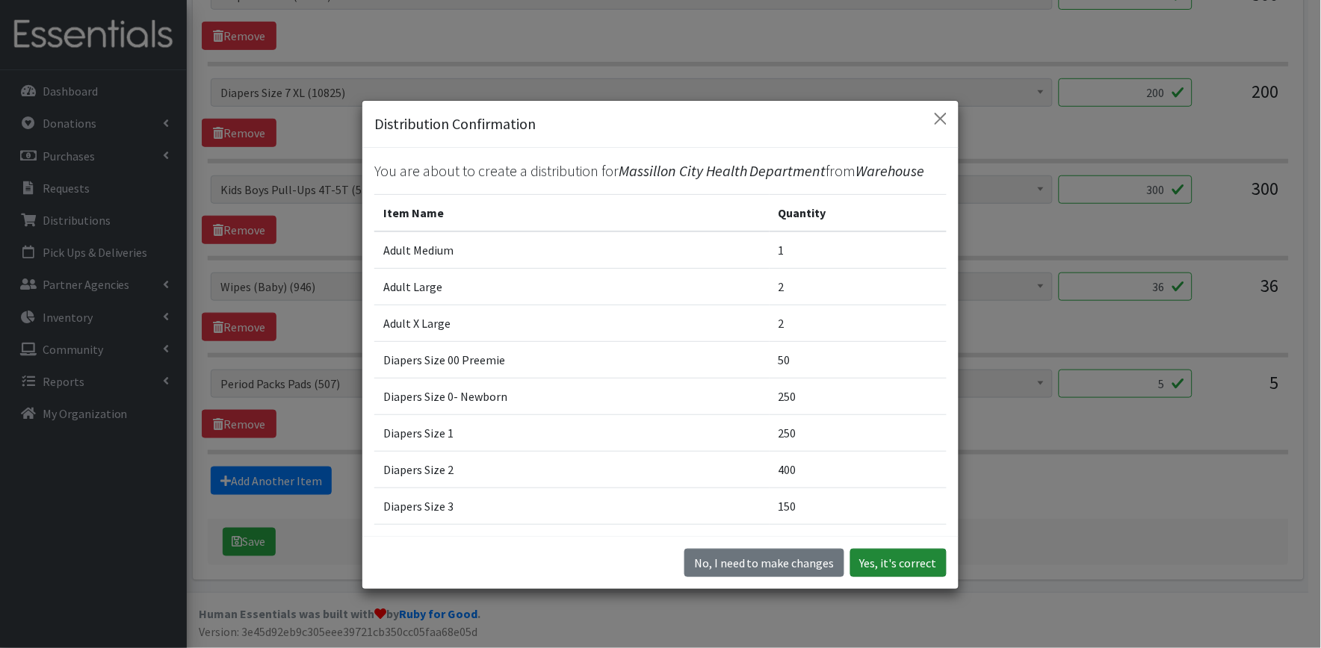
click at [868, 562] on button "Yes, it's correct" at bounding box center [898, 563] width 96 height 28
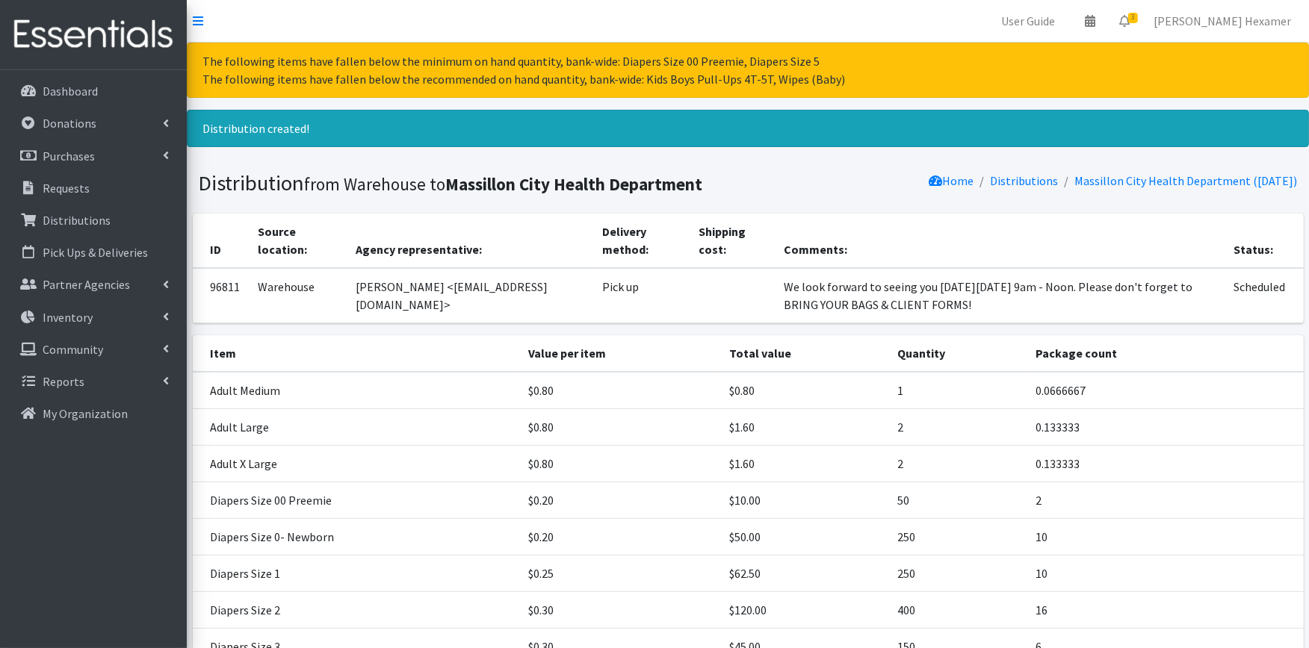
scroll to position [423, 0]
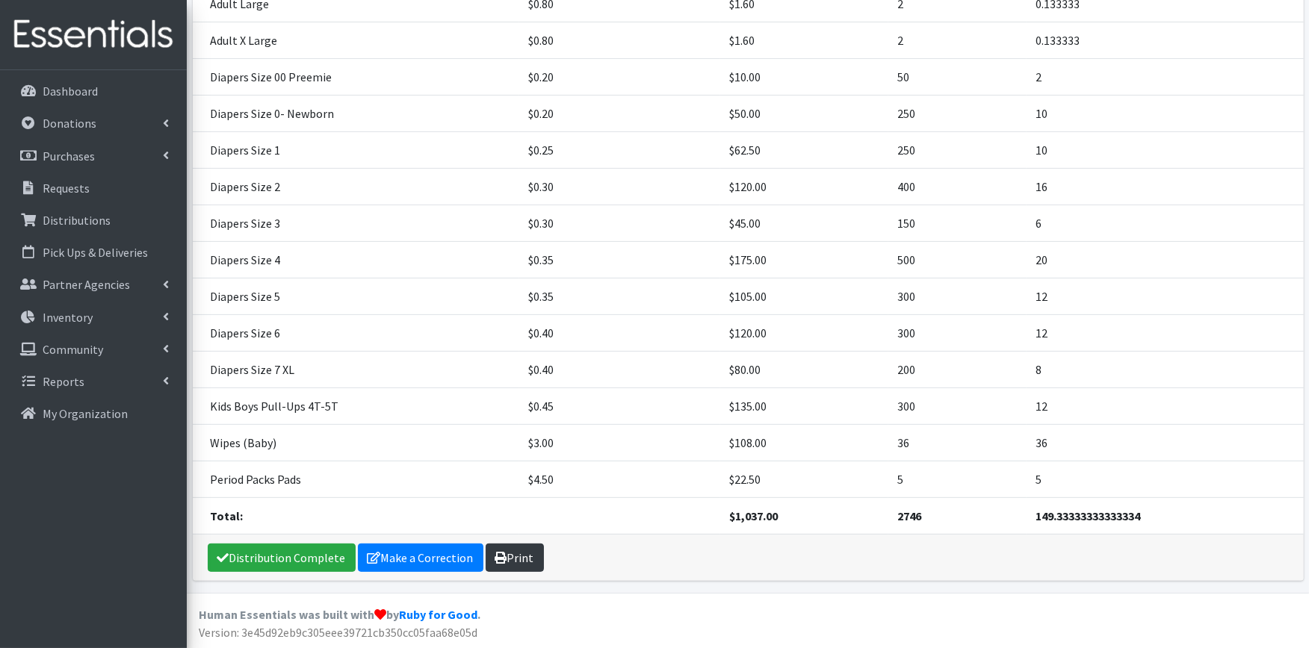
click at [510, 564] on link "Print" at bounding box center [514, 558] width 58 height 28
click at [274, 553] on link "Distribution Complete" at bounding box center [282, 558] width 148 height 28
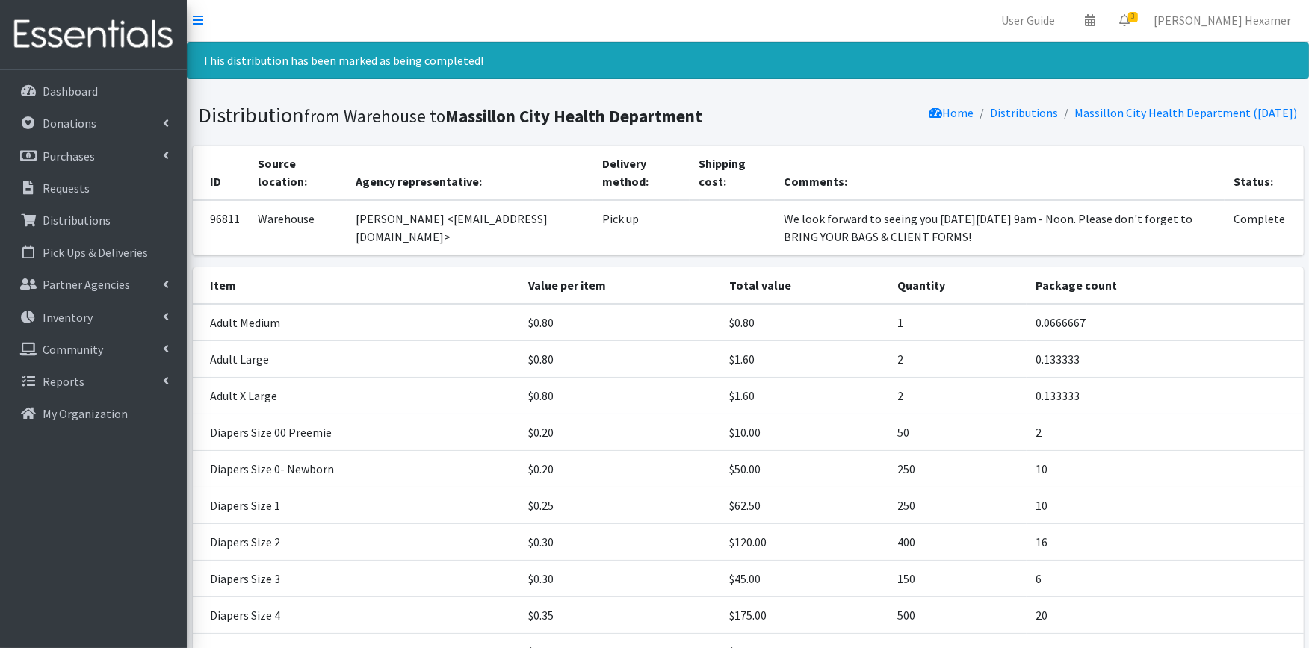
scroll to position [0, 0]
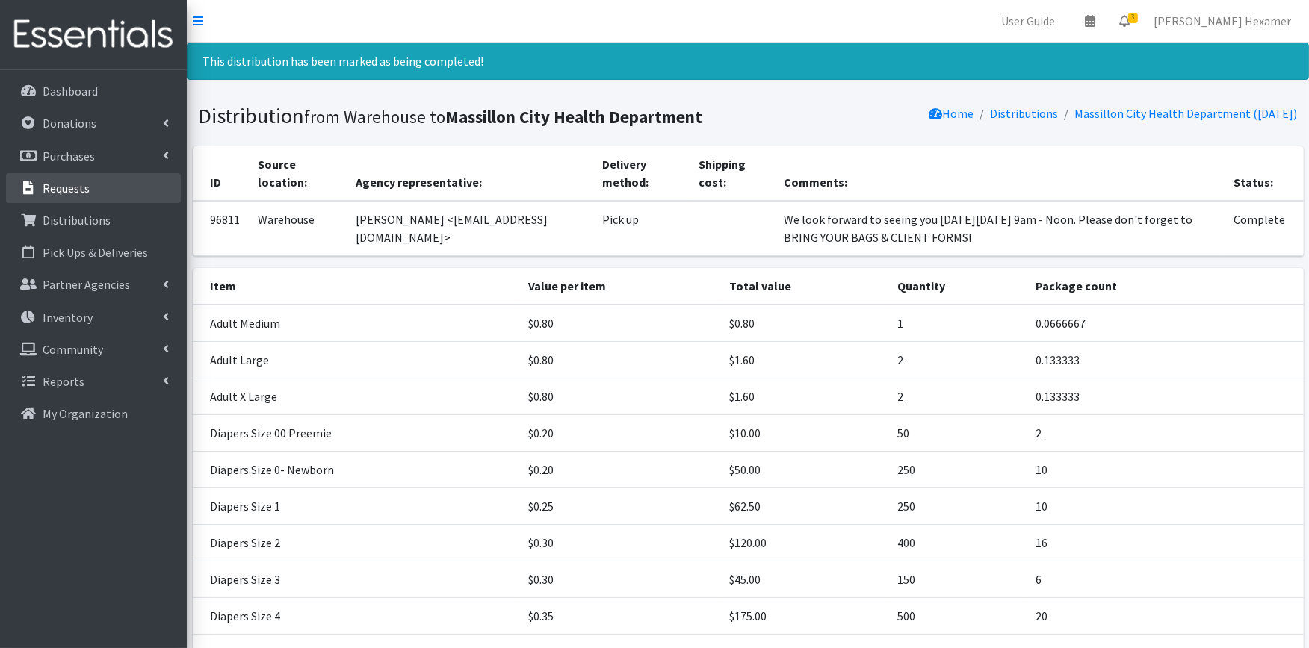
click at [70, 185] on p "Requests" at bounding box center [66, 188] width 47 height 15
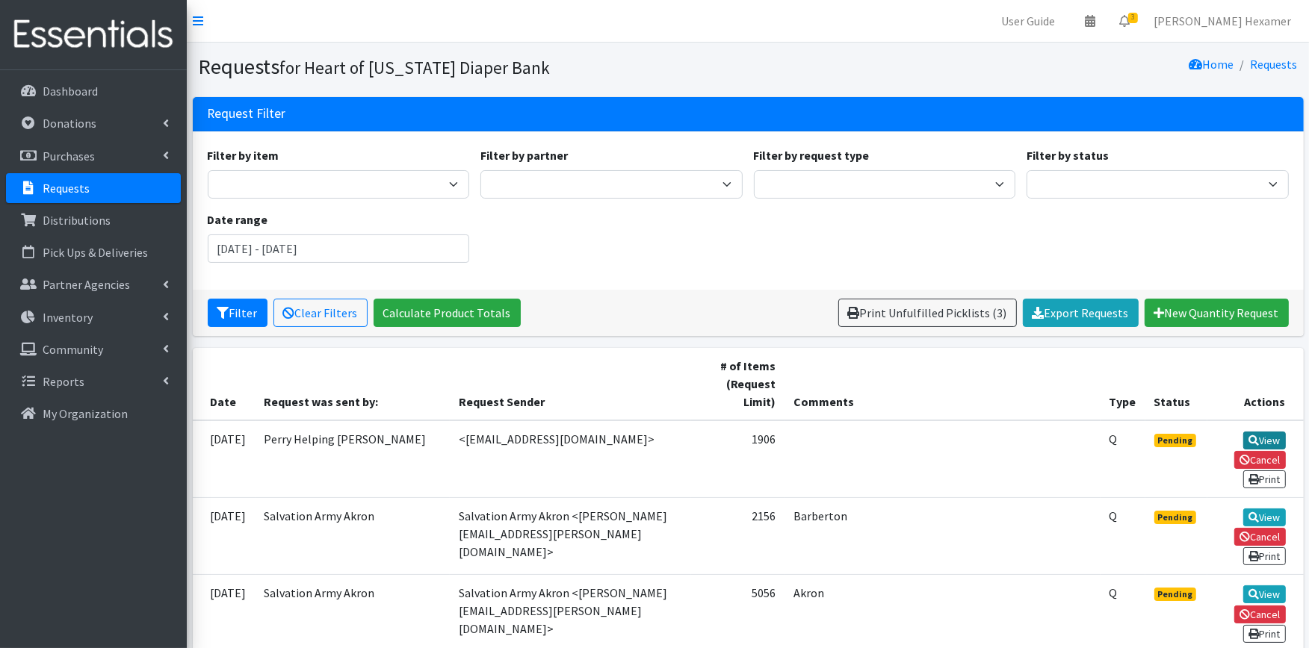
click at [1267, 437] on link "View" at bounding box center [1264, 441] width 43 height 18
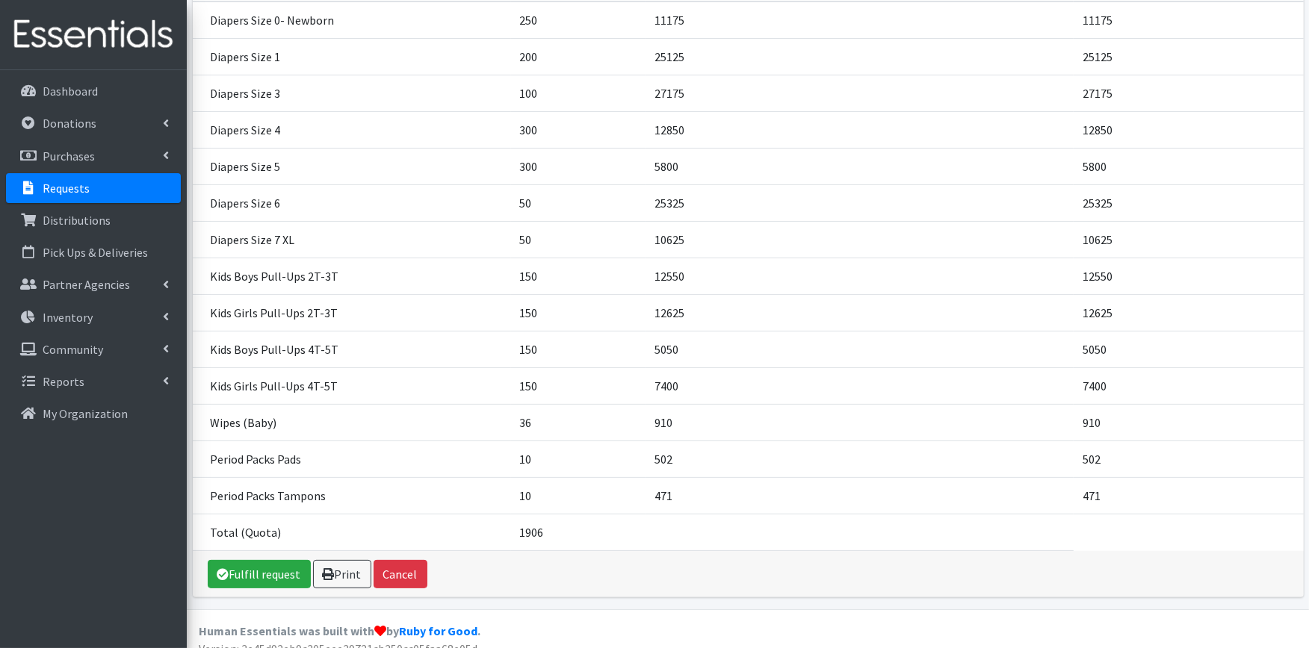
scroll to position [269, 0]
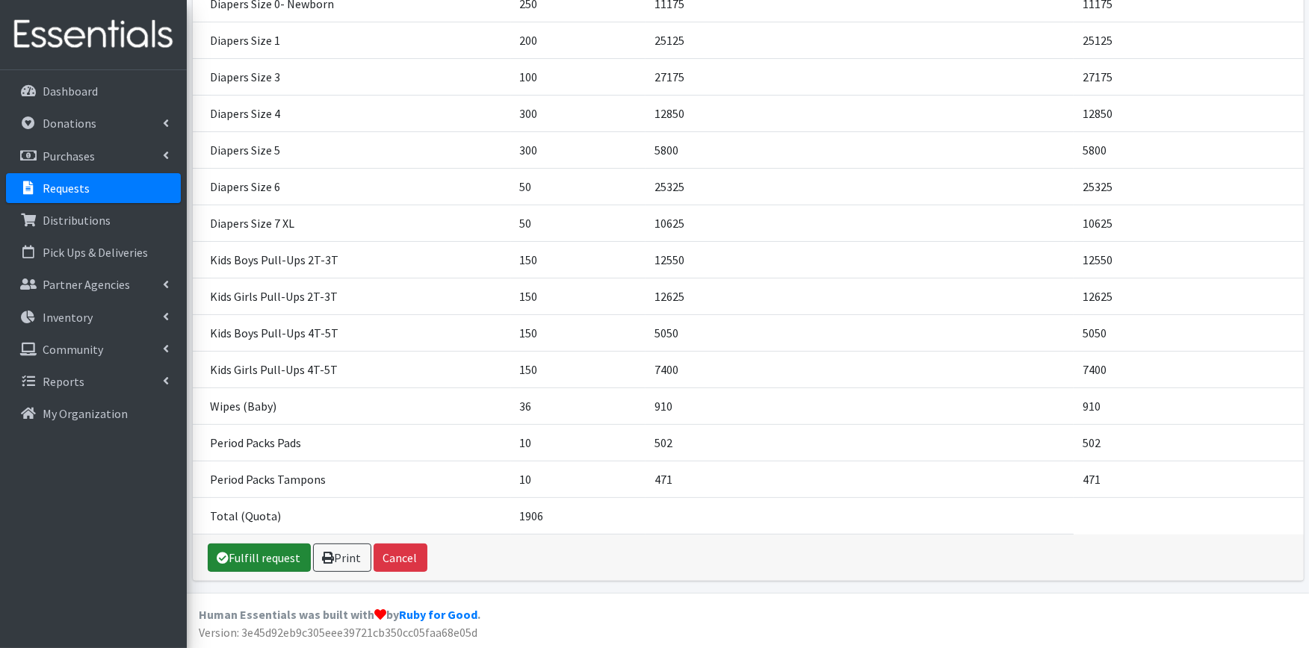
click at [280, 553] on link "Fulfill request" at bounding box center [259, 558] width 103 height 28
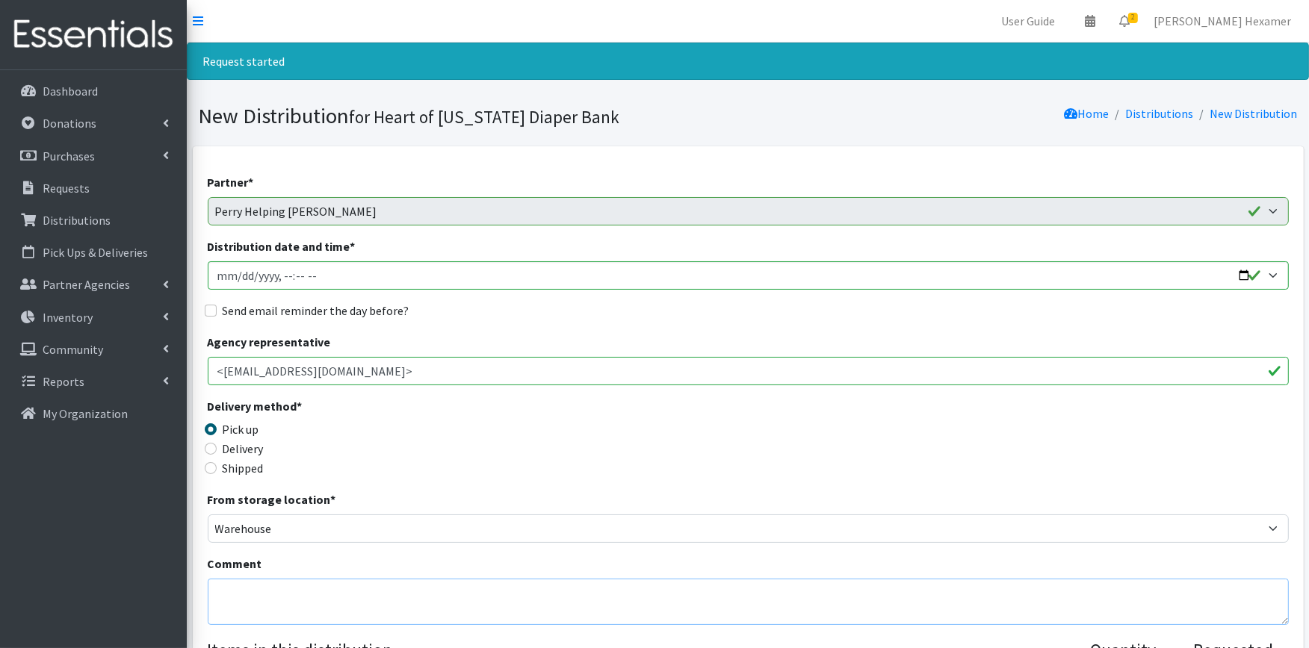
click at [282, 603] on textarea "Comment" at bounding box center [748, 602] width 1081 height 46
paste textarea "We look forward to seeing you on Tuesday, August 26 from 9am - Noon. Please don…"
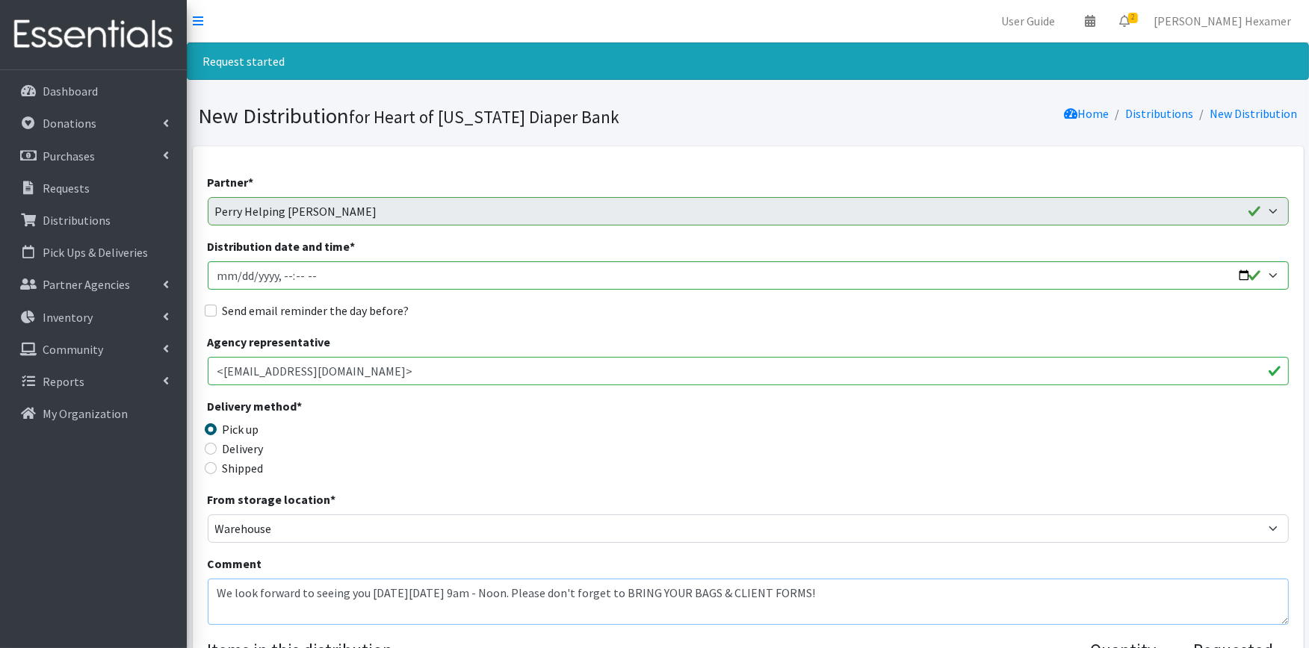
type textarea "We look forward to seeing you on Tuesday, August 26 from 9am - Noon. Please don…"
click at [1247, 273] on input "Distribution date and time *" at bounding box center [748, 275] width 1081 height 28
type input "[DATE]T09:00"
click at [548, 314] on div "Send email reminder the day before?" at bounding box center [748, 311] width 1081 height 18
click at [232, 308] on label "Send email reminder the day before?" at bounding box center [316, 311] width 187 height 18
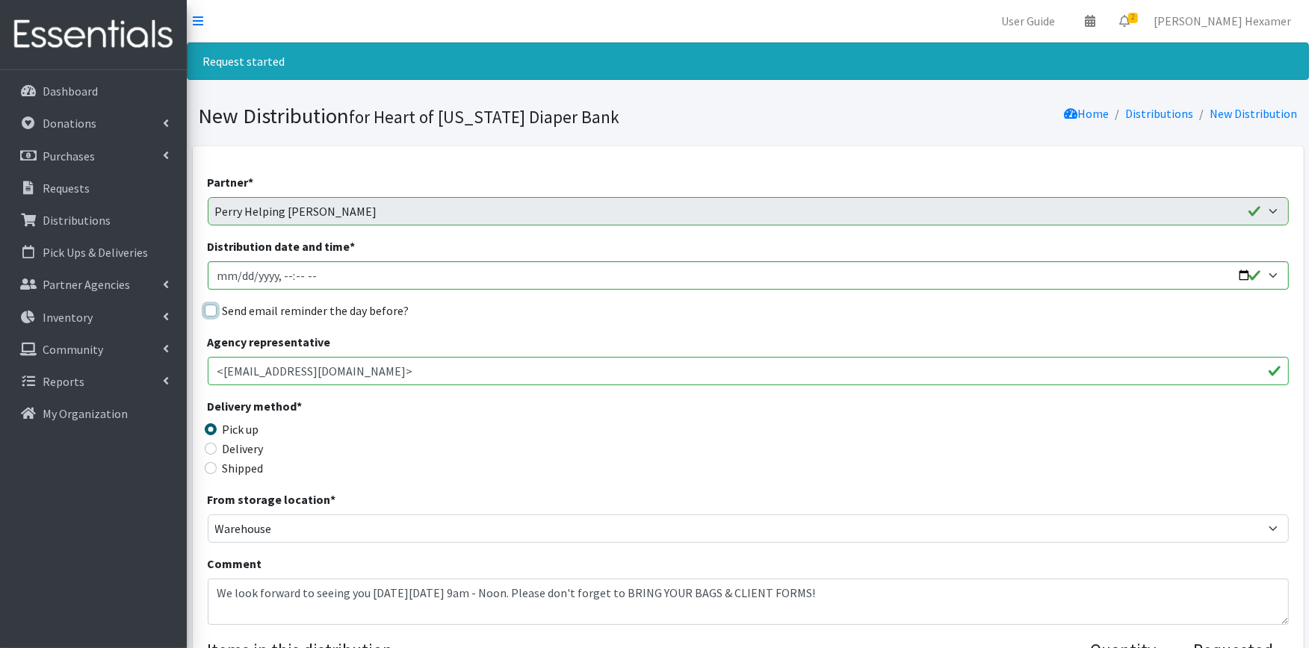
click at [217, 308] on input "Send email reminder the day before?" at bounding box center [211, 311] width 12 height 12
checkbox input "true"
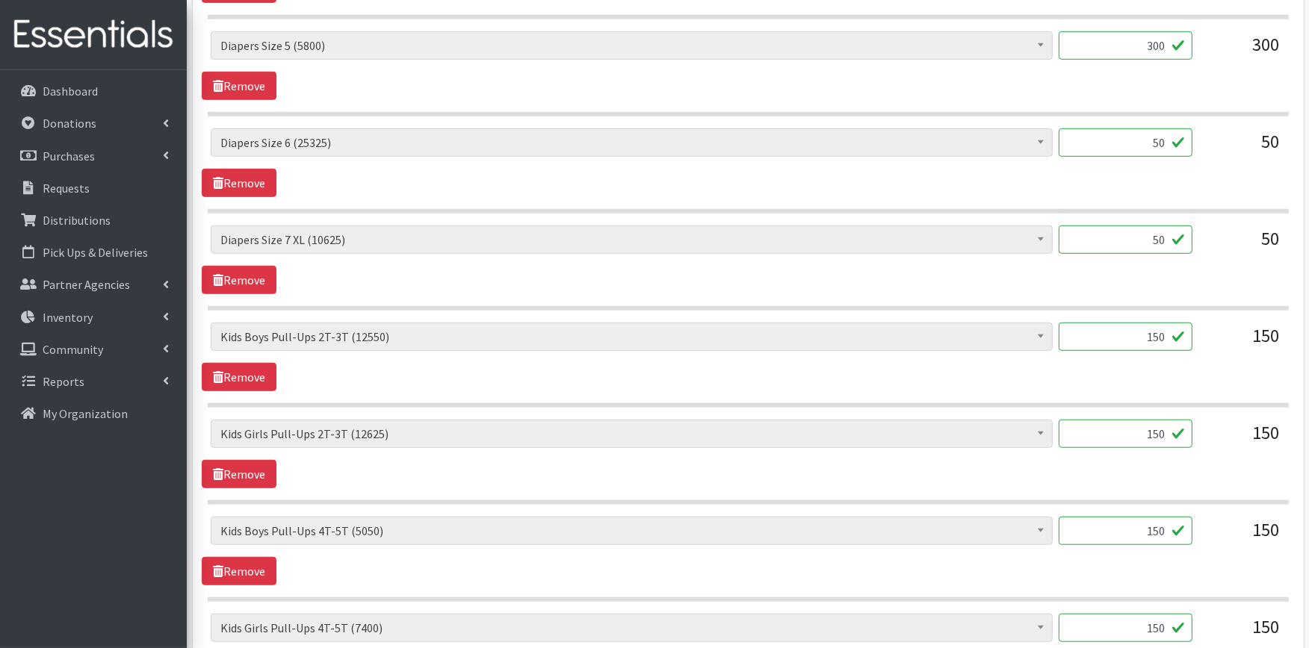
scroll to position [1592, 0]
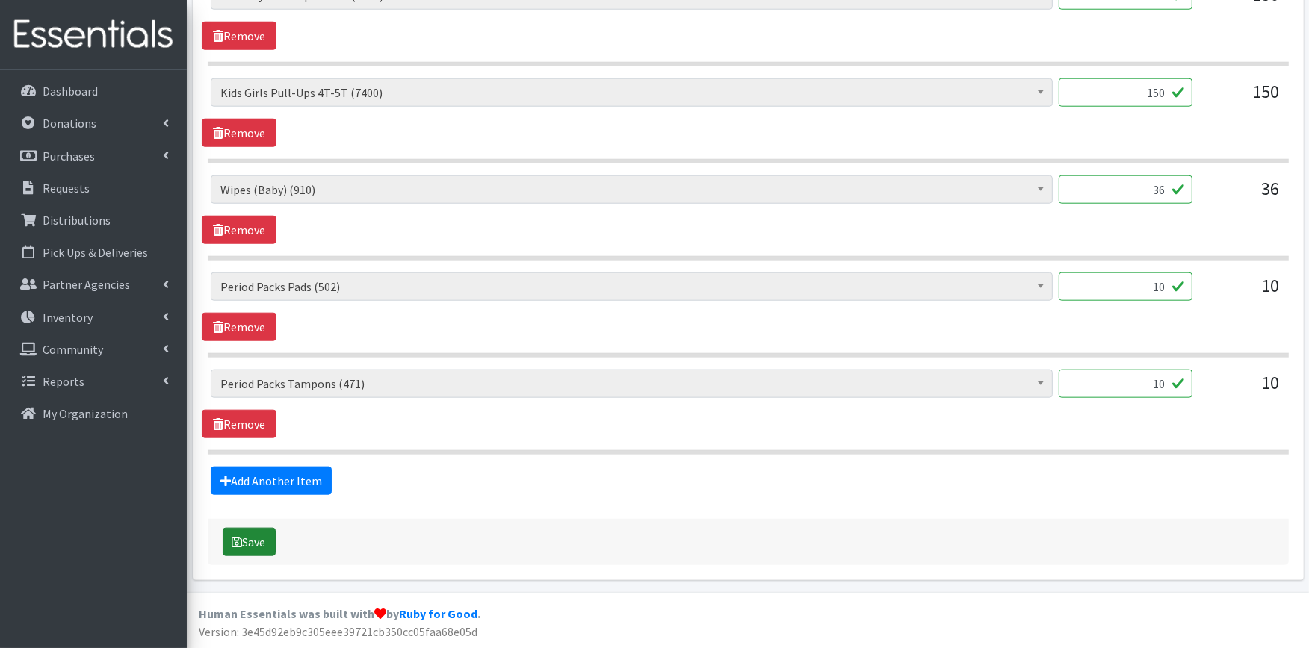
click at [265, 545] on button "Save" at bounding box center [249, 542] width 53 height 28
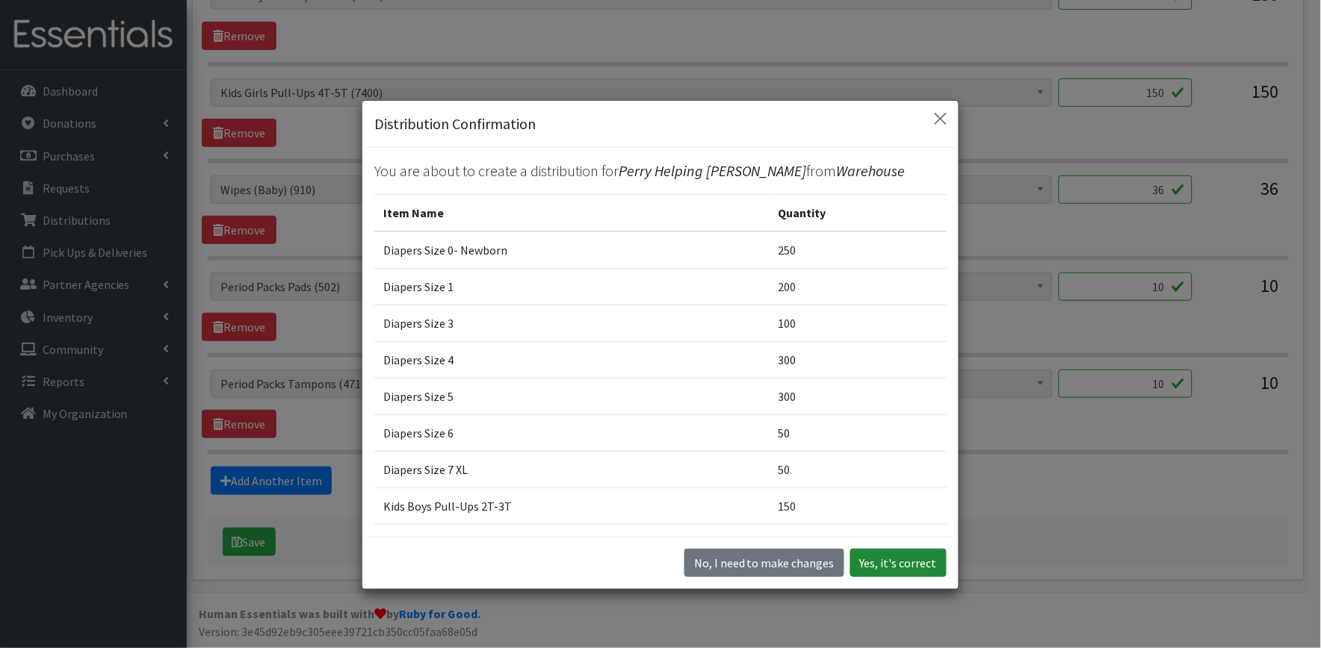
click at [886, 556] on button "Yes, it's correct" at bounding box center [898, 563] width 96 height 28
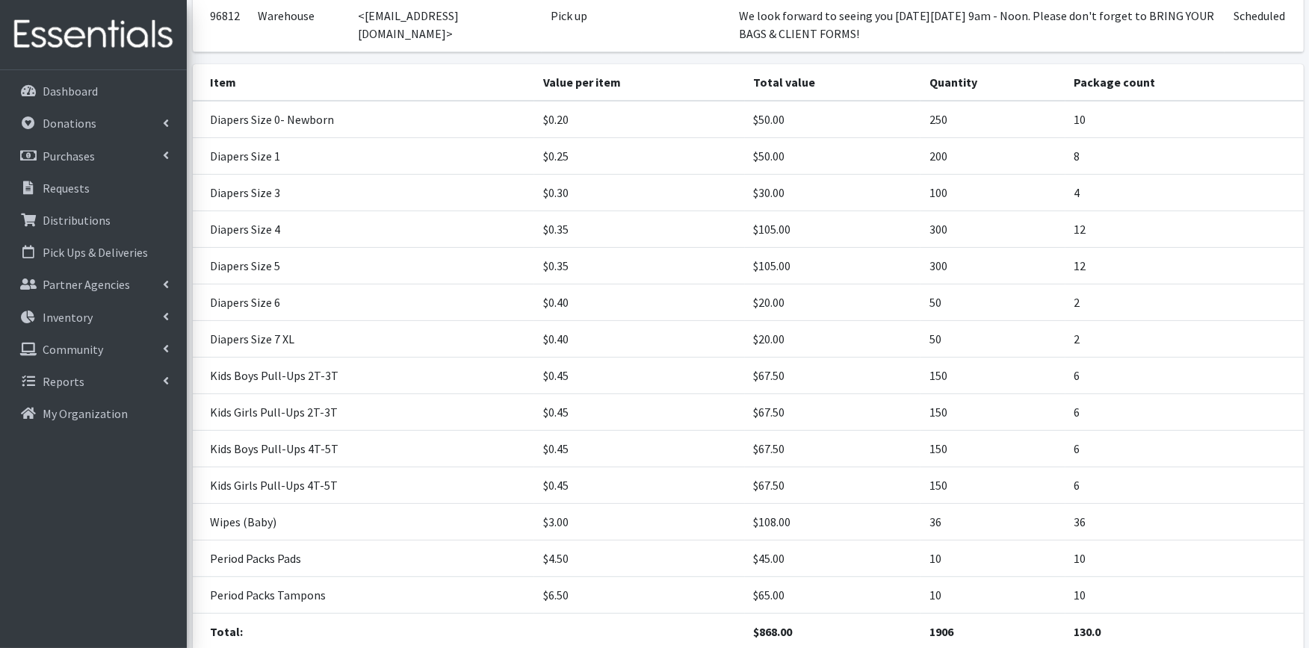
scroll to position [387, 0]
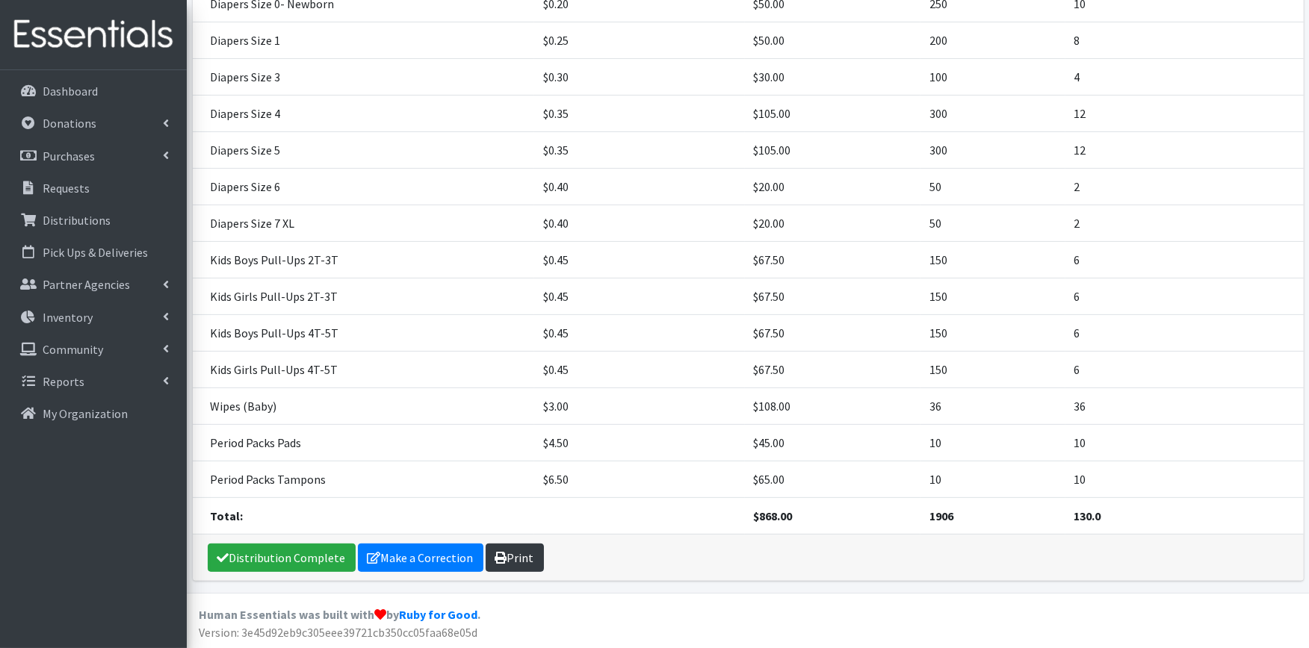
click at [506, 550] on link "Print" at bounding box center [514, 558] width 58 height 28
click at [263, 553] on link "Distribution Complete" at bounding box center [282, 558] width 148 height 28
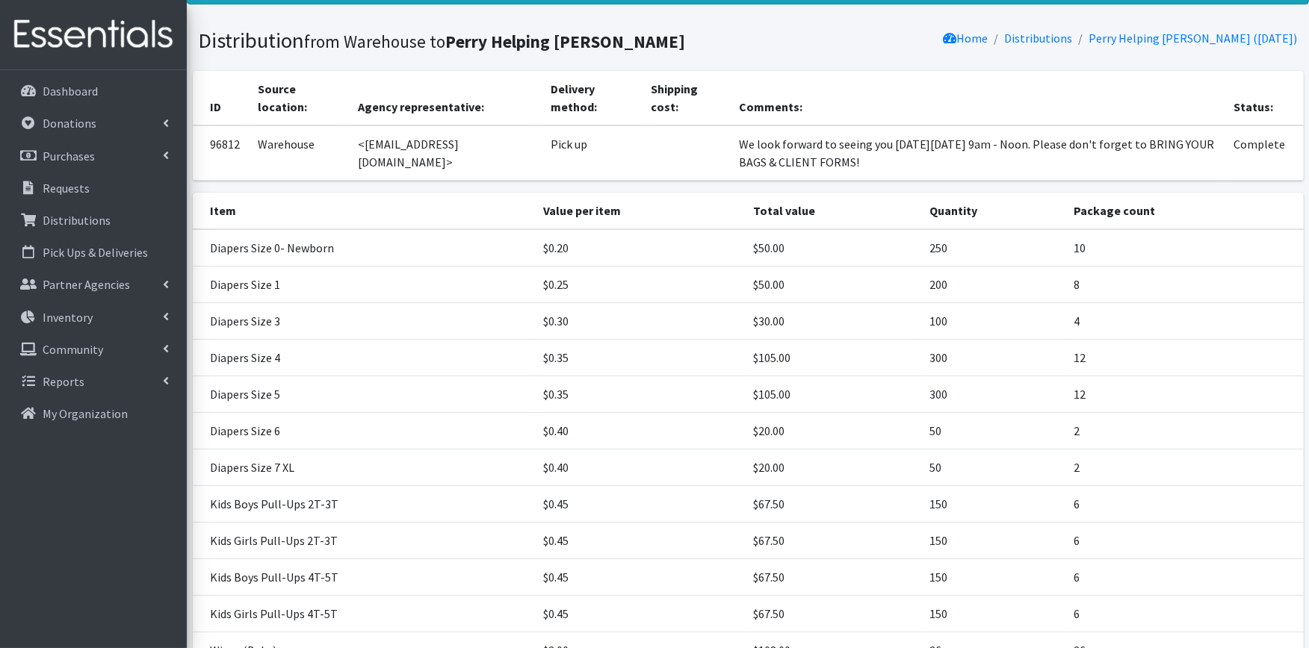
scroll to position [0, 0]
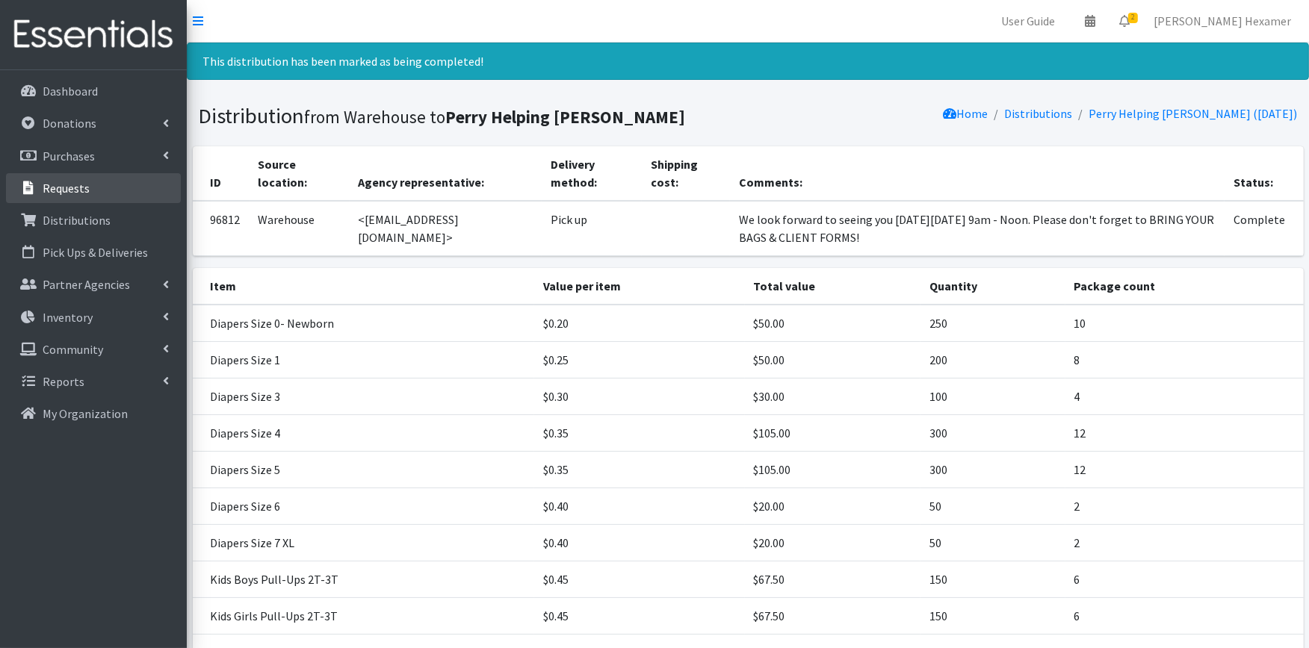
click at [63, 187] on p "Requests" at bounding box center [66, 188] width 47 height 15
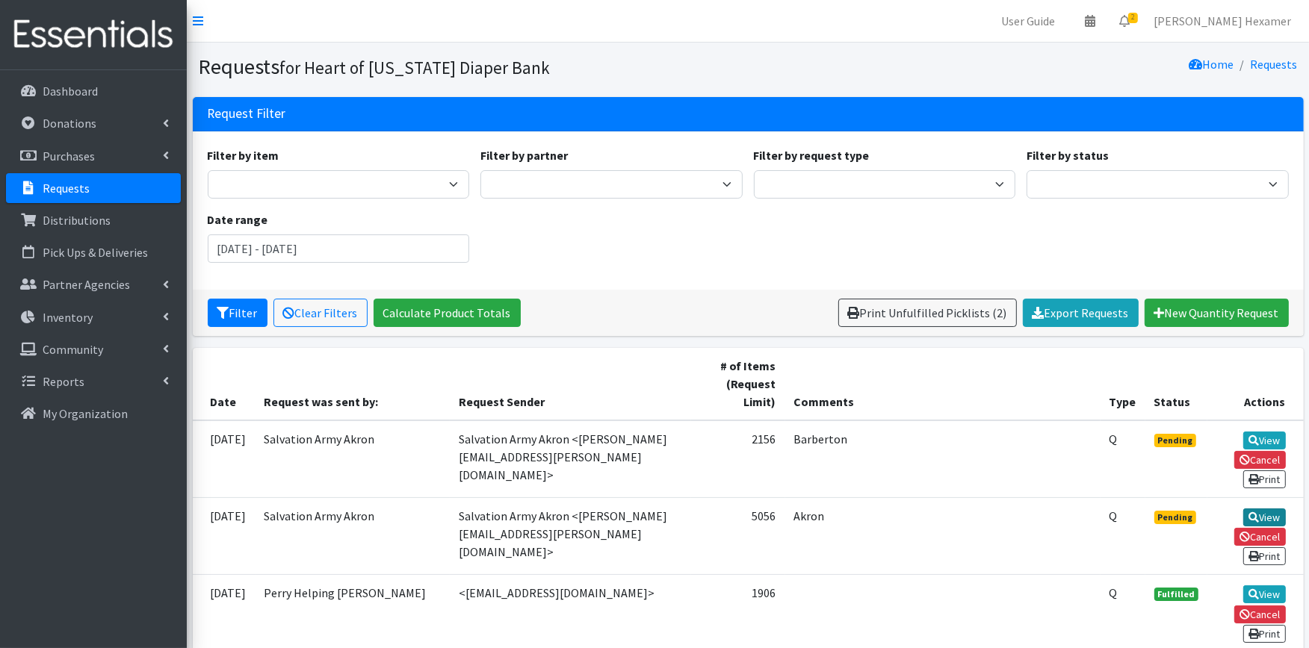
click at [1267, 511] on link "View" at bounding box center [1264, 518] width 43 height 18
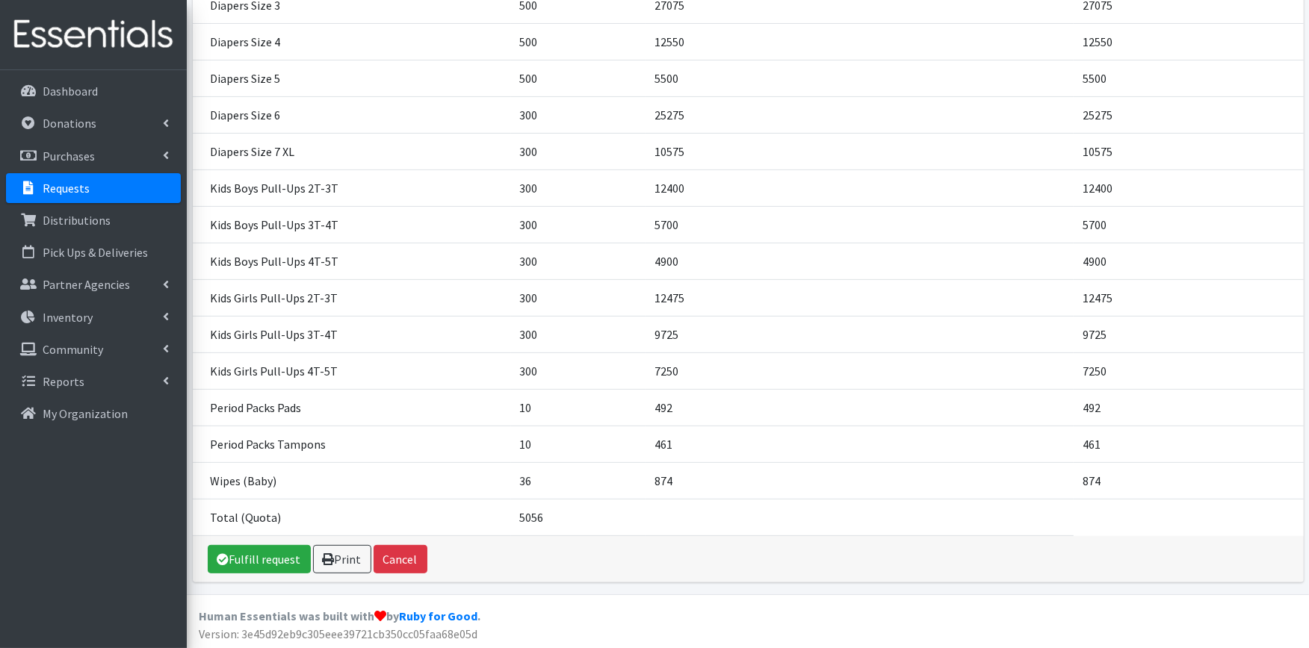
scroll to position [379, 0]
click at [258, 558] on link "Fulfill request" at bounding box center [259, 558] width 103 height 28
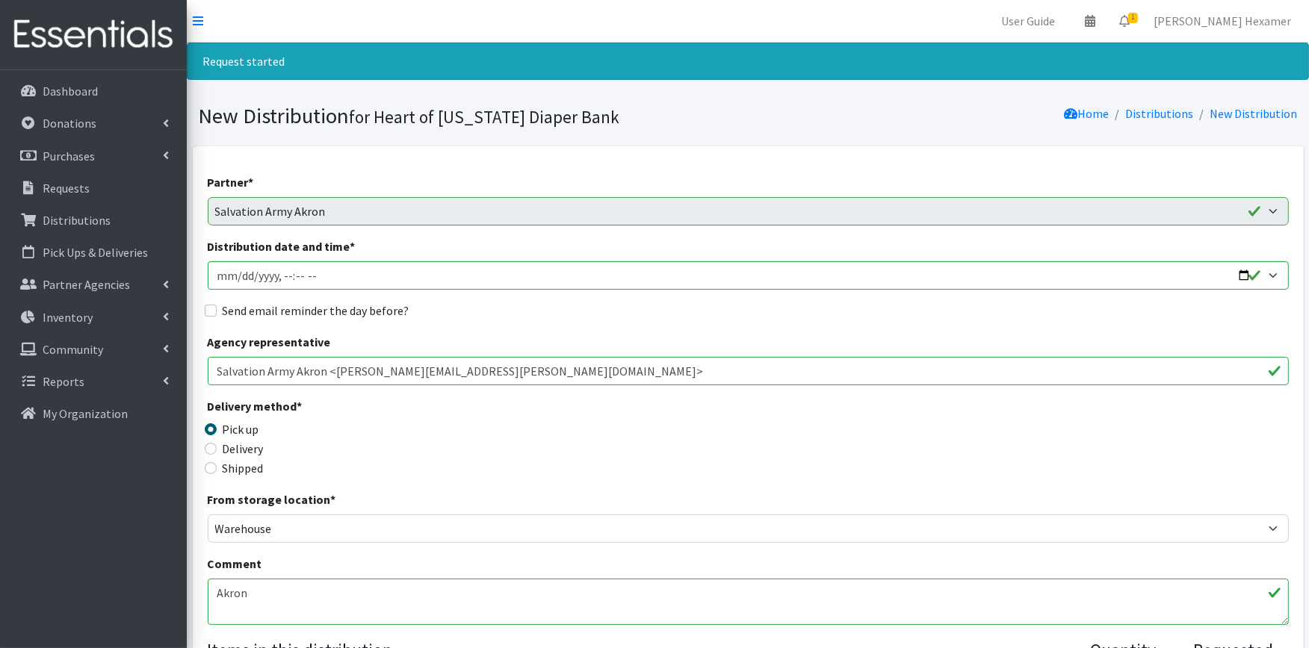
click at [267, 592] on textarea "Akron" at bounding box center [748, 602] width 1081 height 46
paste textarea "We look forward to seeing you [DATE][DATE] 9am - Noon. Please don't forget to B…"
type textarea "Akron We look forward to seeing you [DATE][DATE] 9am - Noon. Please don't forge…"
click at [1241, 279] on input "Distribution date and time *" at bounding box center [748, 275] width 1081 height 28
type input "[DATE]T09:00"
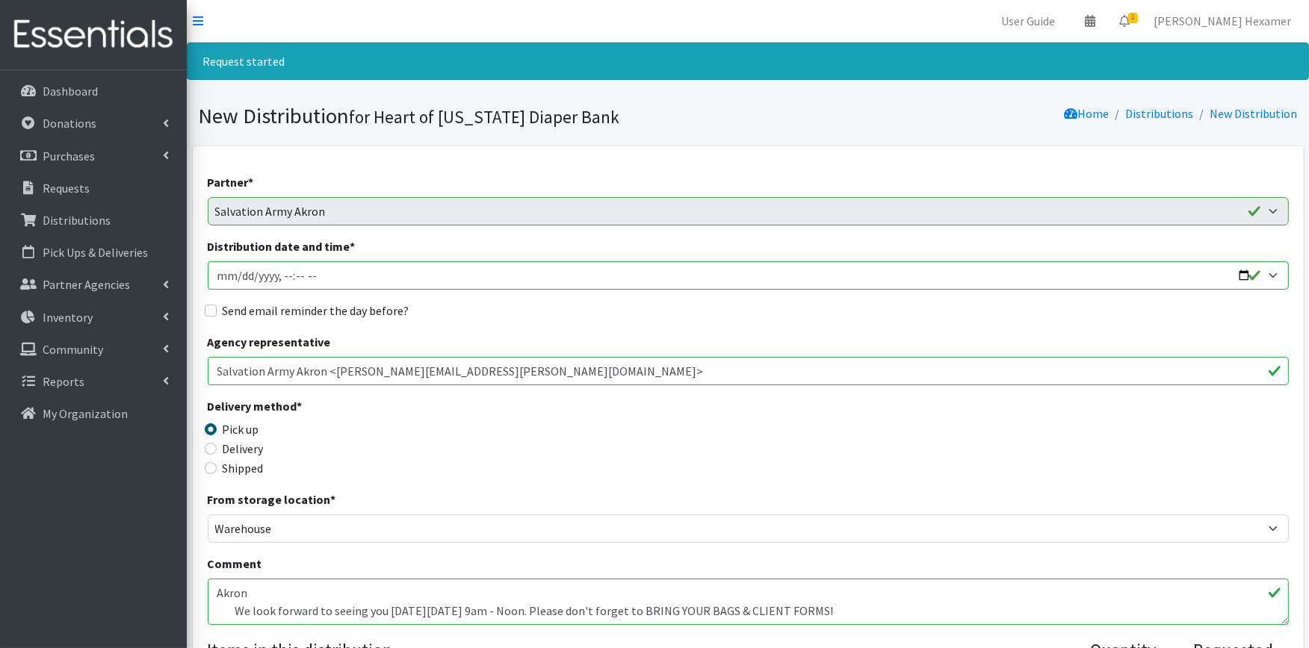
click at [285, 315] on label "Send email reminder the day before?" at bounding box center [316, 311] width 187 height 18
click at [217, 315] on input "Send email reminder the day before?" at bounding box center [211, 311] width 12 height 12
checkbox input "true"
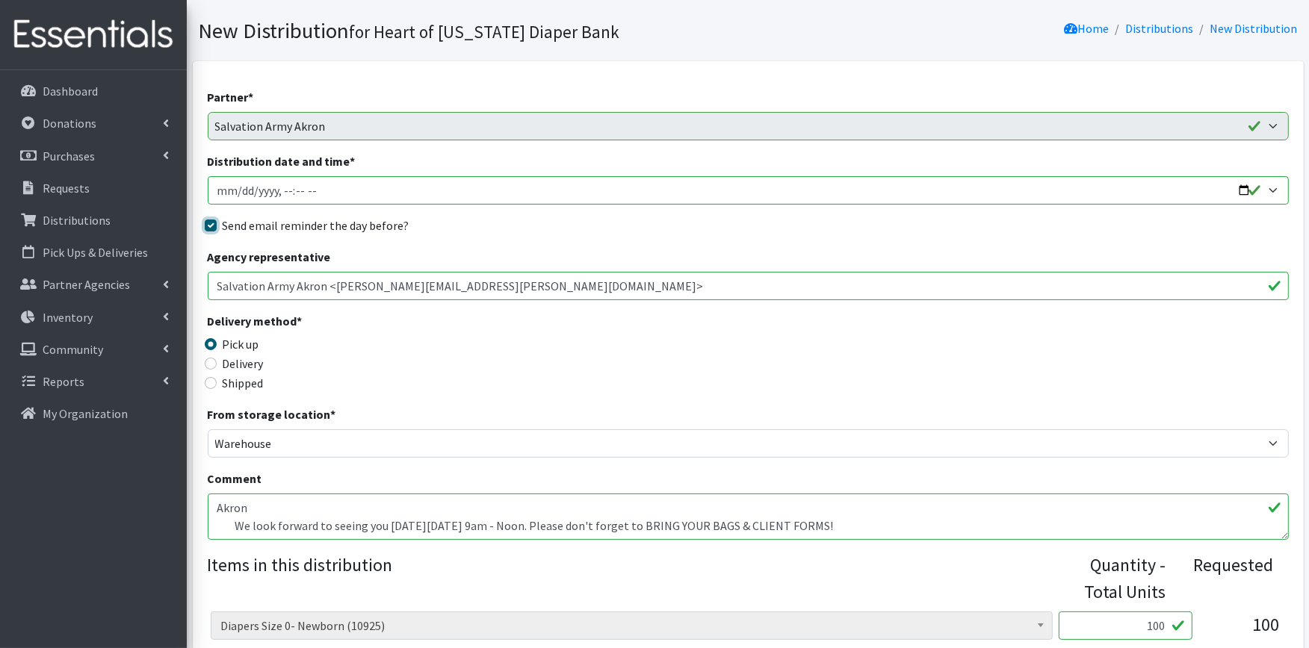
scroll to position [83, 0]
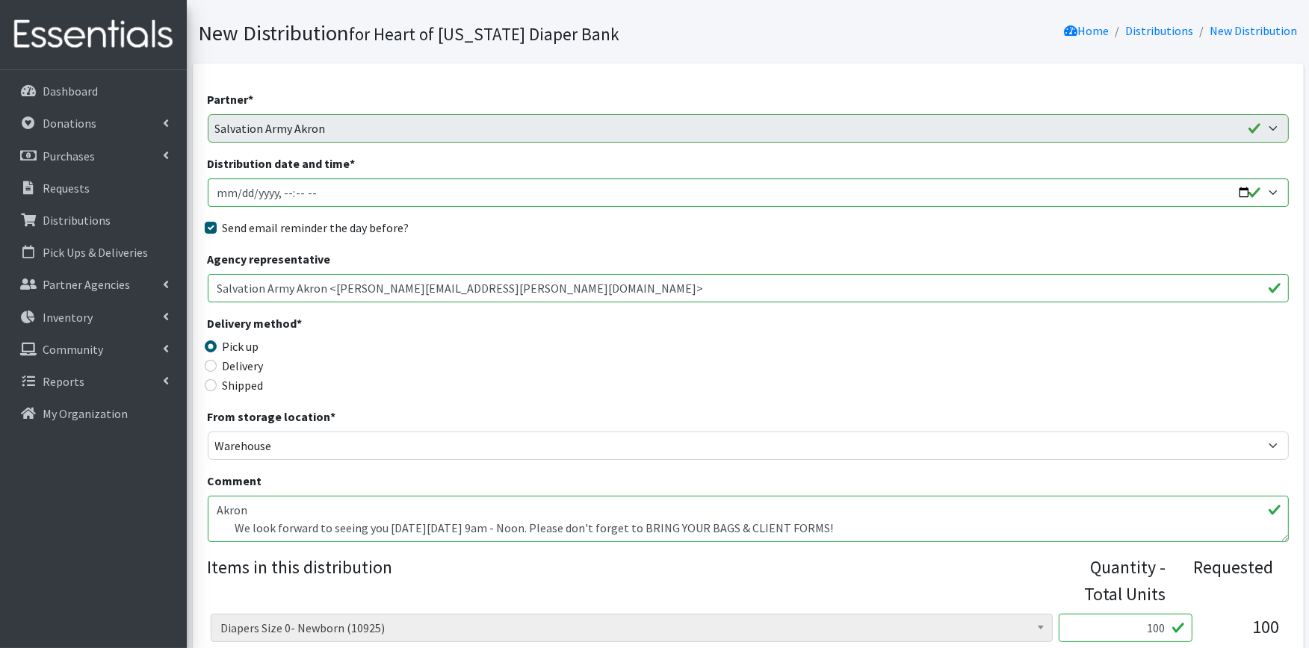
click at [276, 500] on textarea "Akron" at bounding box center [748, 519] width 1081 height 46
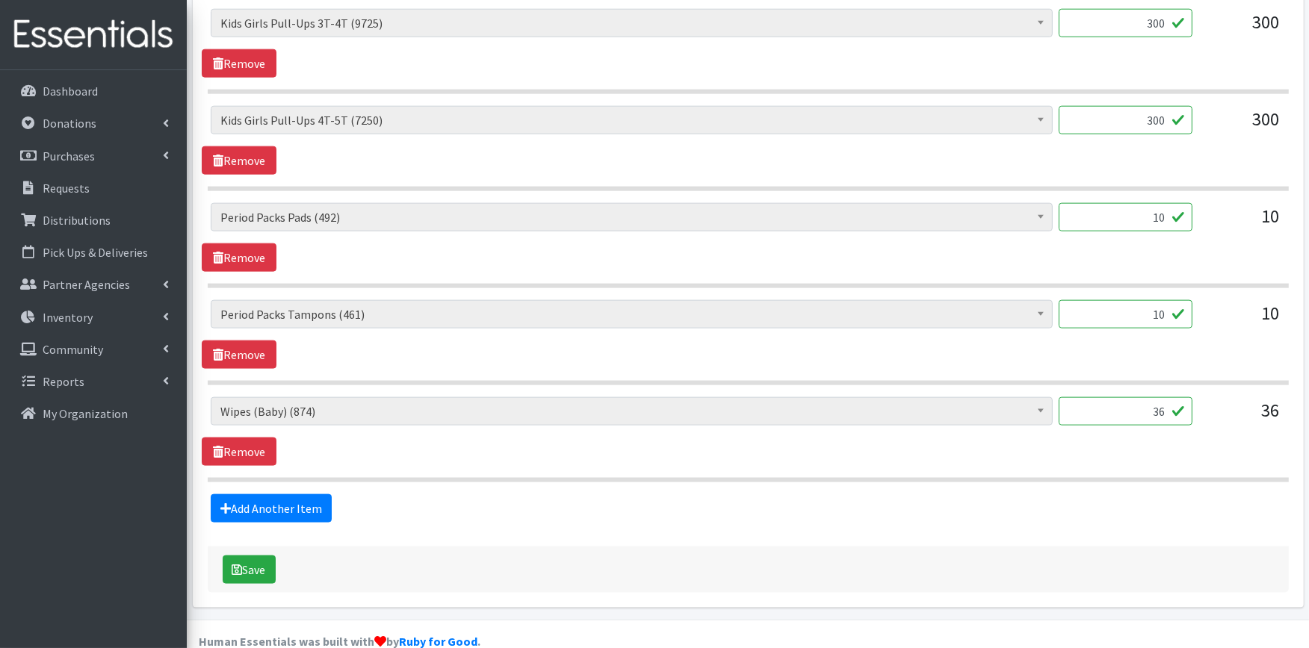
scroll to position [1884, 0]
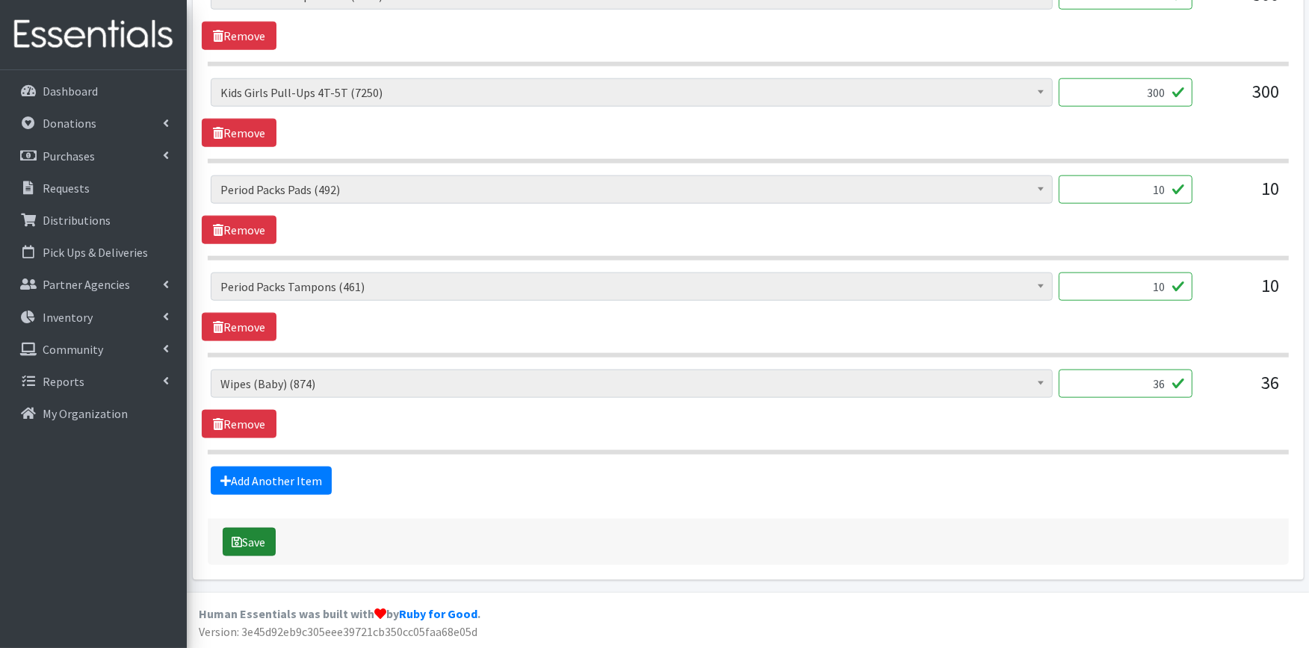
type textarea "AKRON - ORGANGE We look forward to seeing you [DATE][DATE] 9am - Noon. Please d…"
click at [247, 538] on button "Save" at bounding box center [249, 542] width 53 height 28
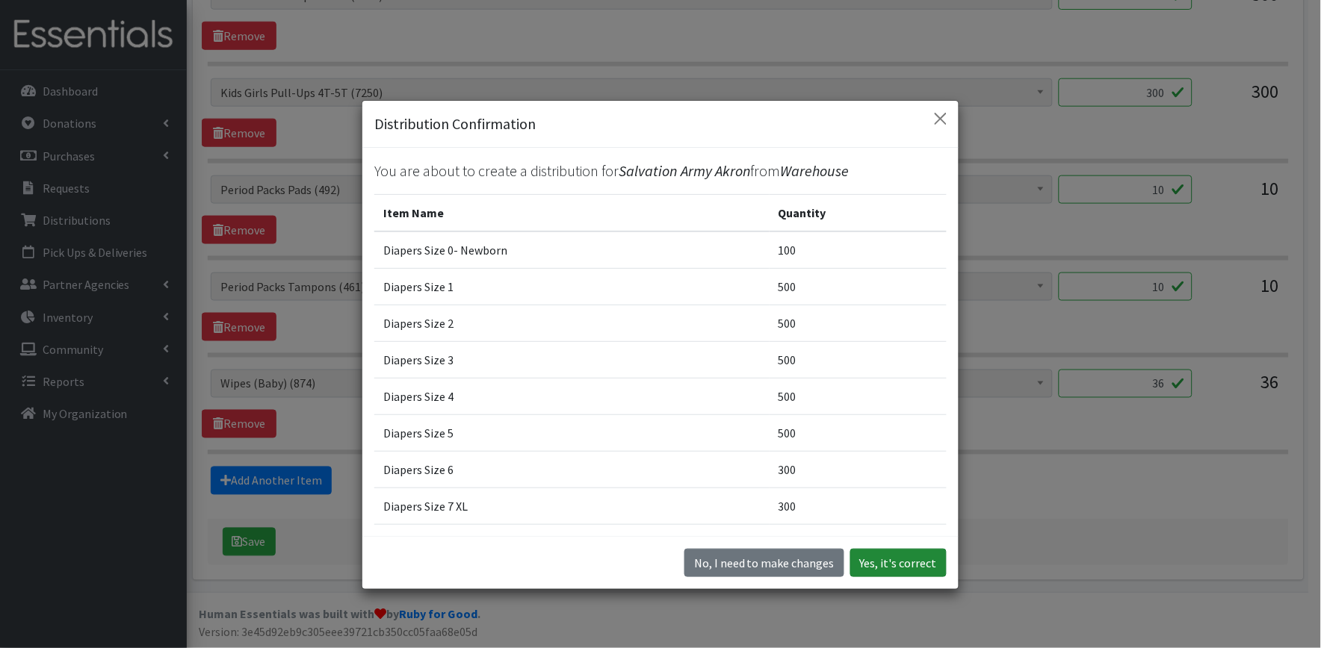
click at [869, 562] on button "Yes, it's correct" at bounding box center [898, 563] width 96 height 28
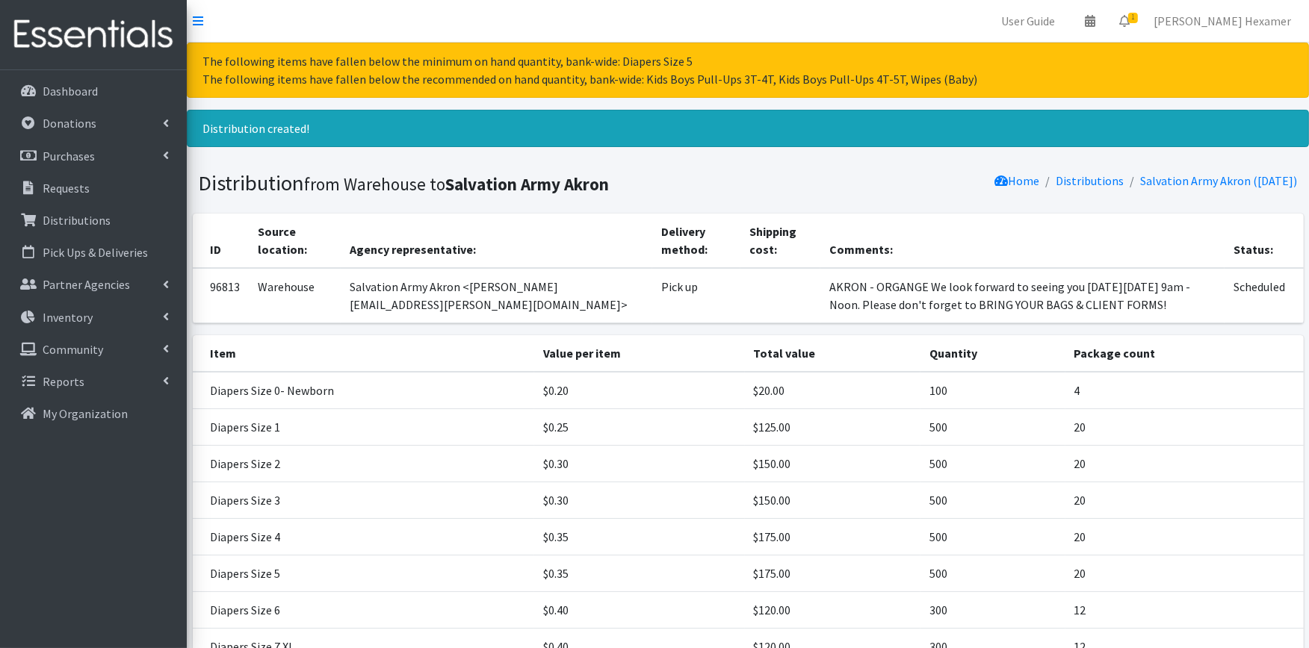
scroll to position [497, 0]
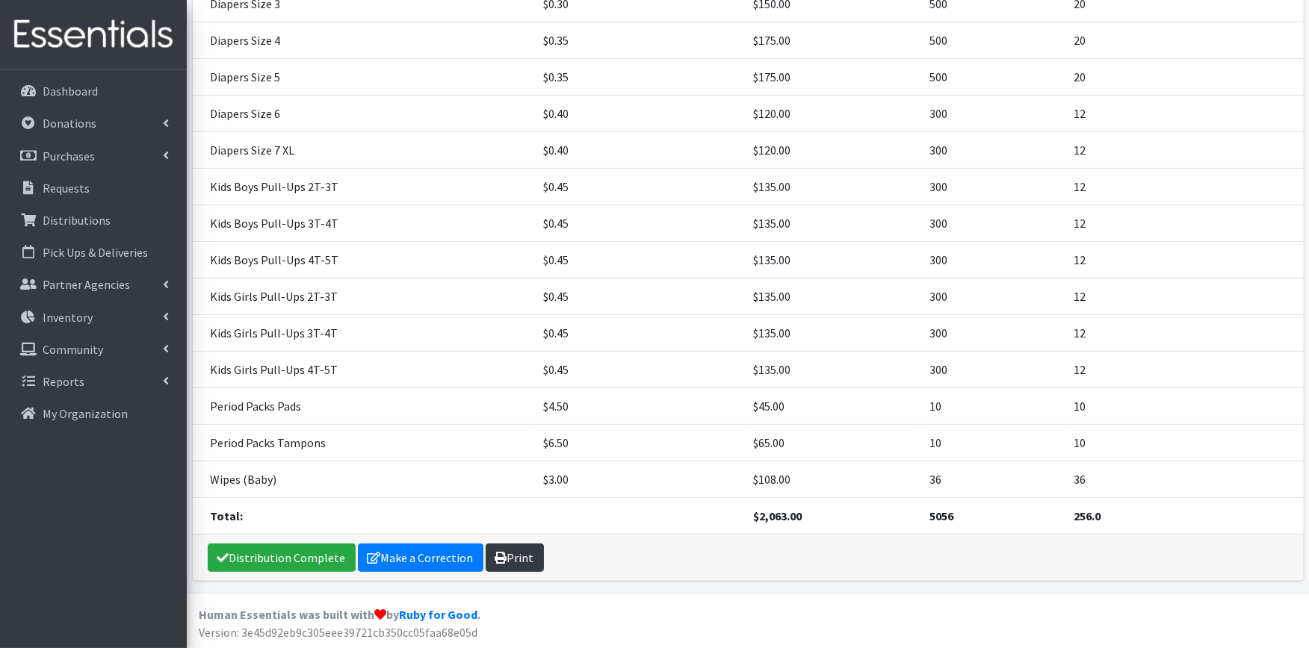
click at [531, 551] on link "Print" at bounding box center [514, 558] width 58 height 28
click at [293, 545] on link "Distribution Complete" at bounding box center [282, 558] width 148 height 28
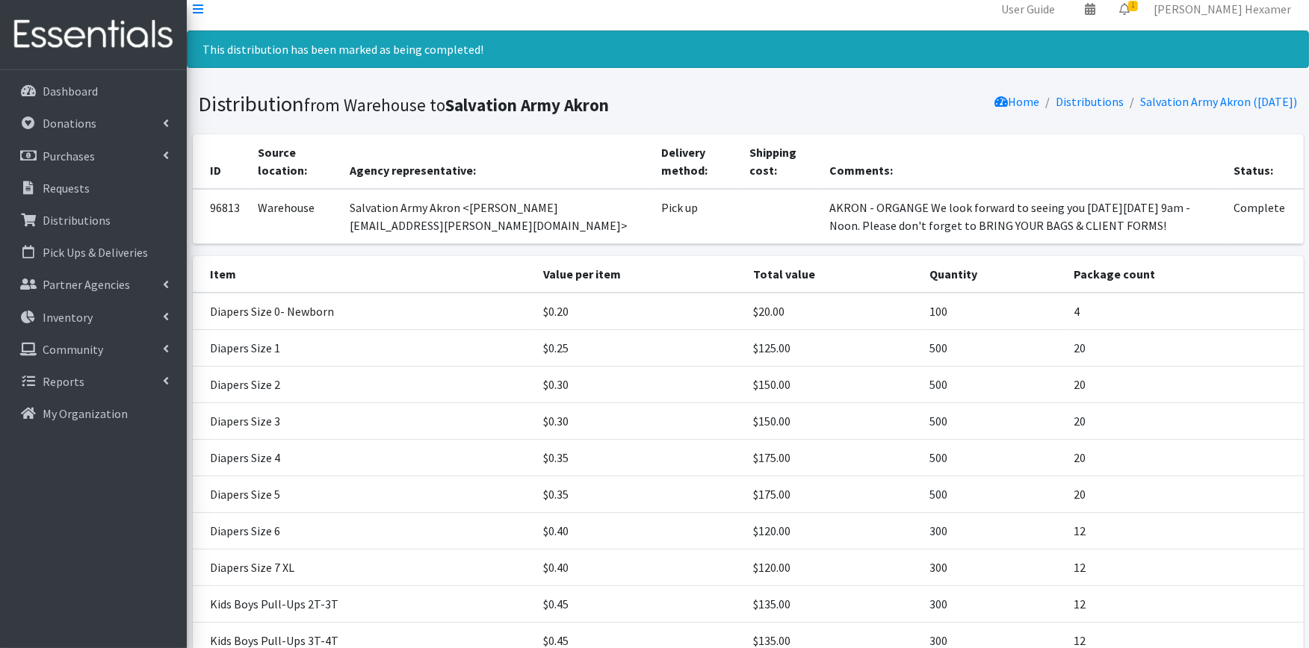
scroll to position [0, 0]
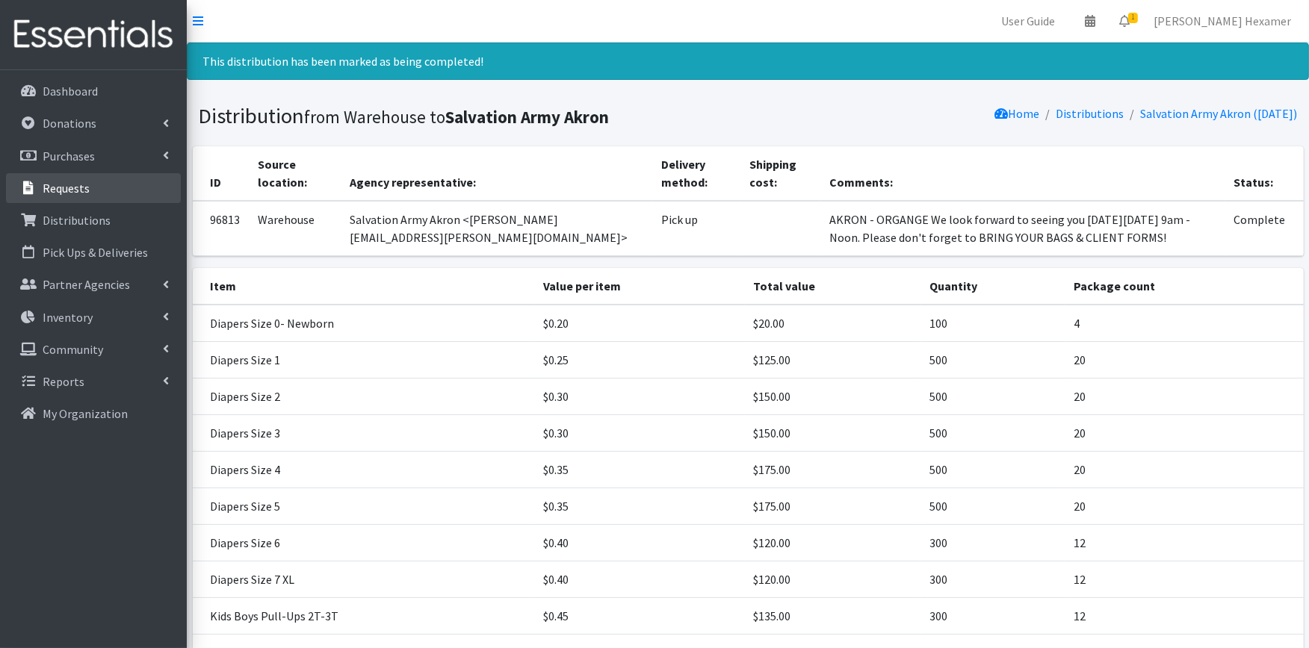
click at [81, 187] on p "Requests" at bounding box center [66, 188] width 47 height 15
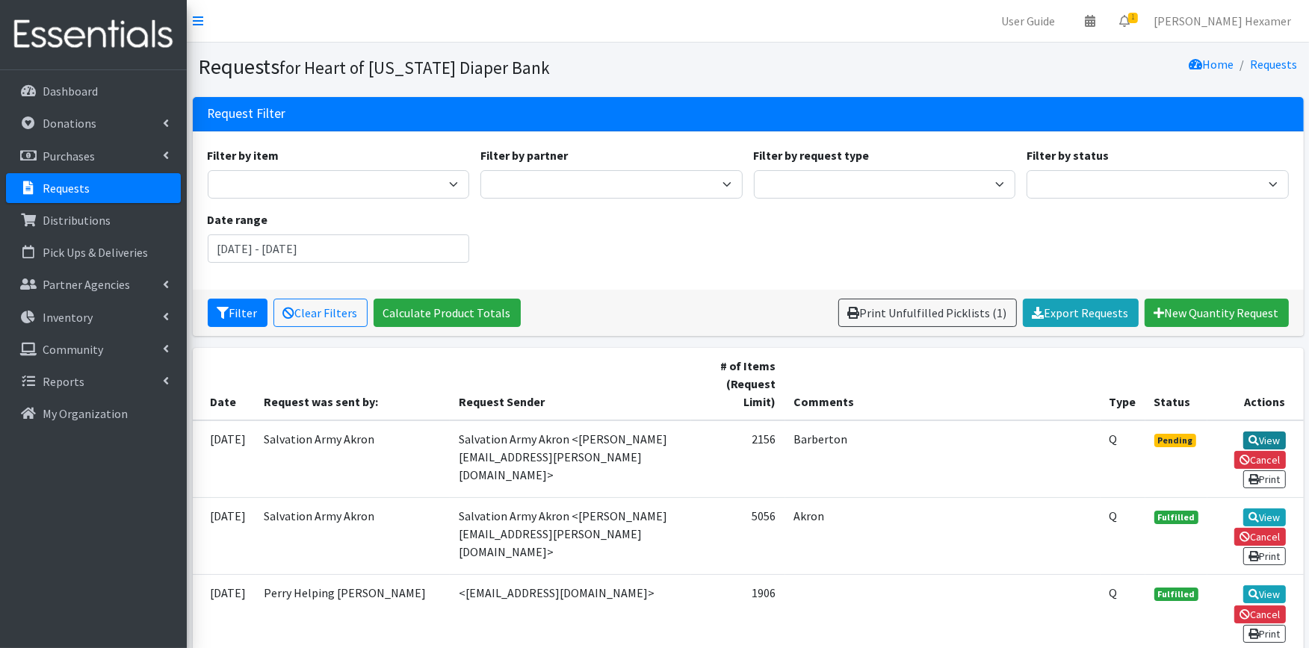
click at [1248, 439] on icon at bounding box center [1253, 440] width 10 height 10
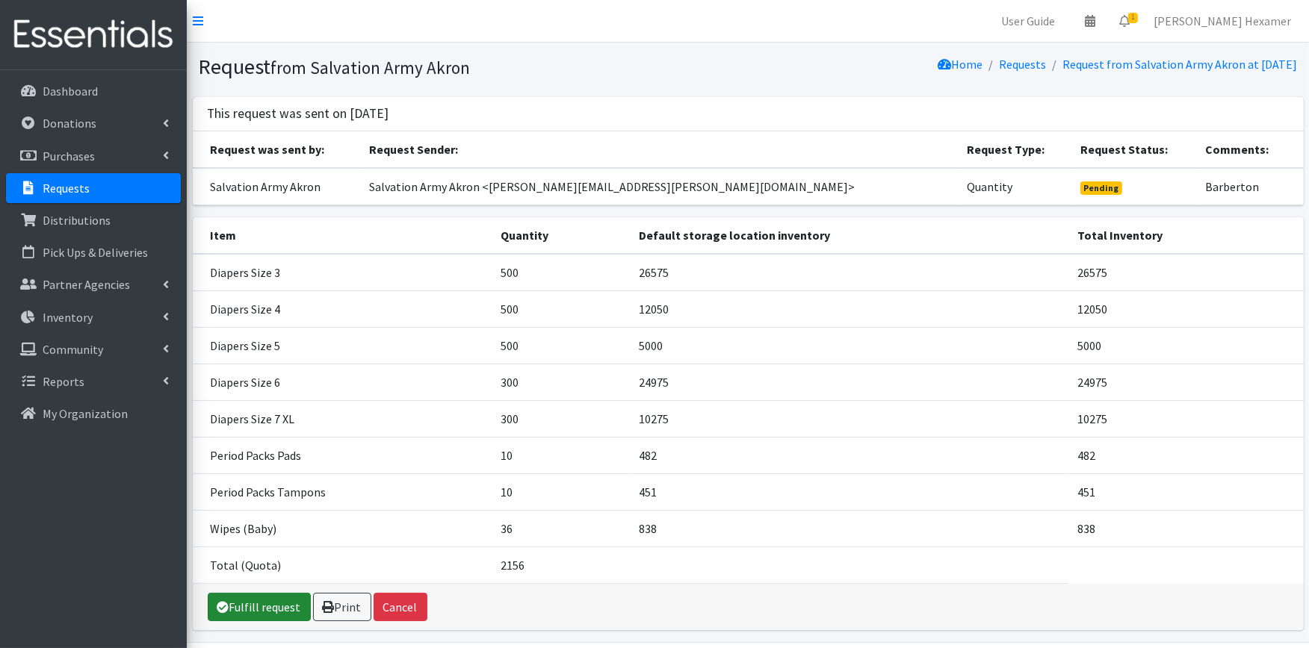
click at [220, 613] on link "Fulfill request" at bounding box center [259, 607] width 103 height 28
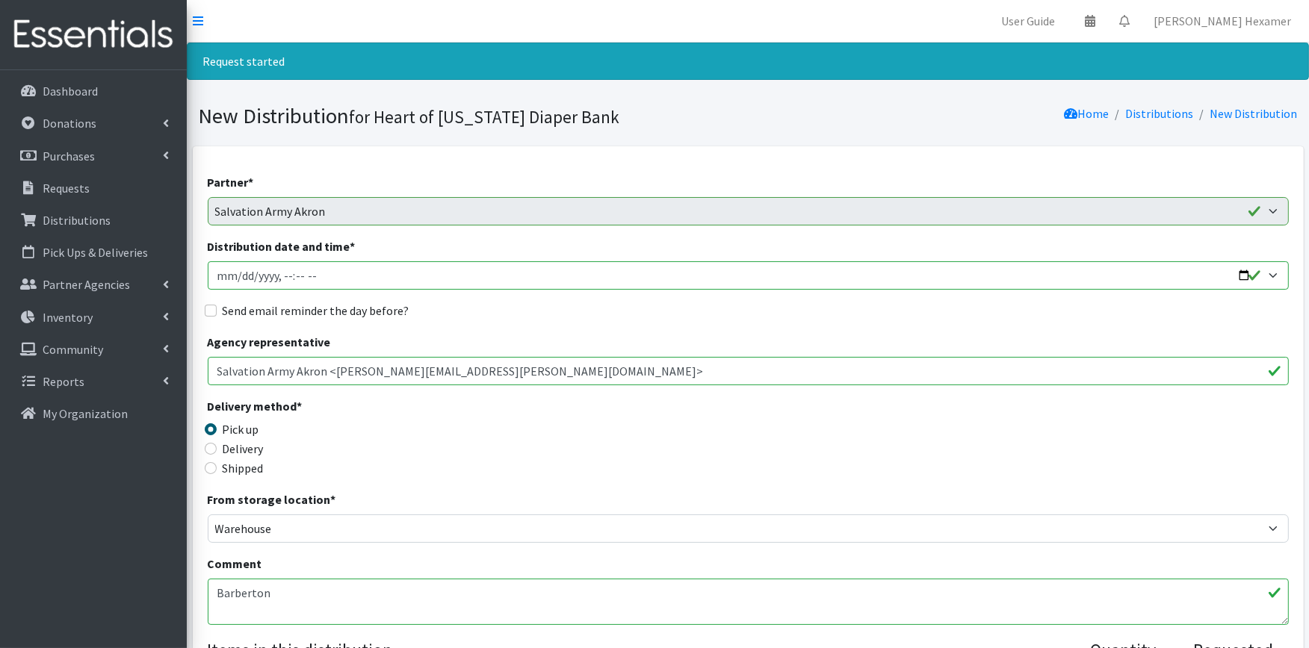
click at [1241, 277] on input "Distribution date and time *" at bounding box center [748, 275] width 1081 height 28
type input "[DATE]T09:00"
click at [211, 309] on input "Send email reminder the day before?" at bounding box center [211, 311] width 12 height 12
checkbox input "true"
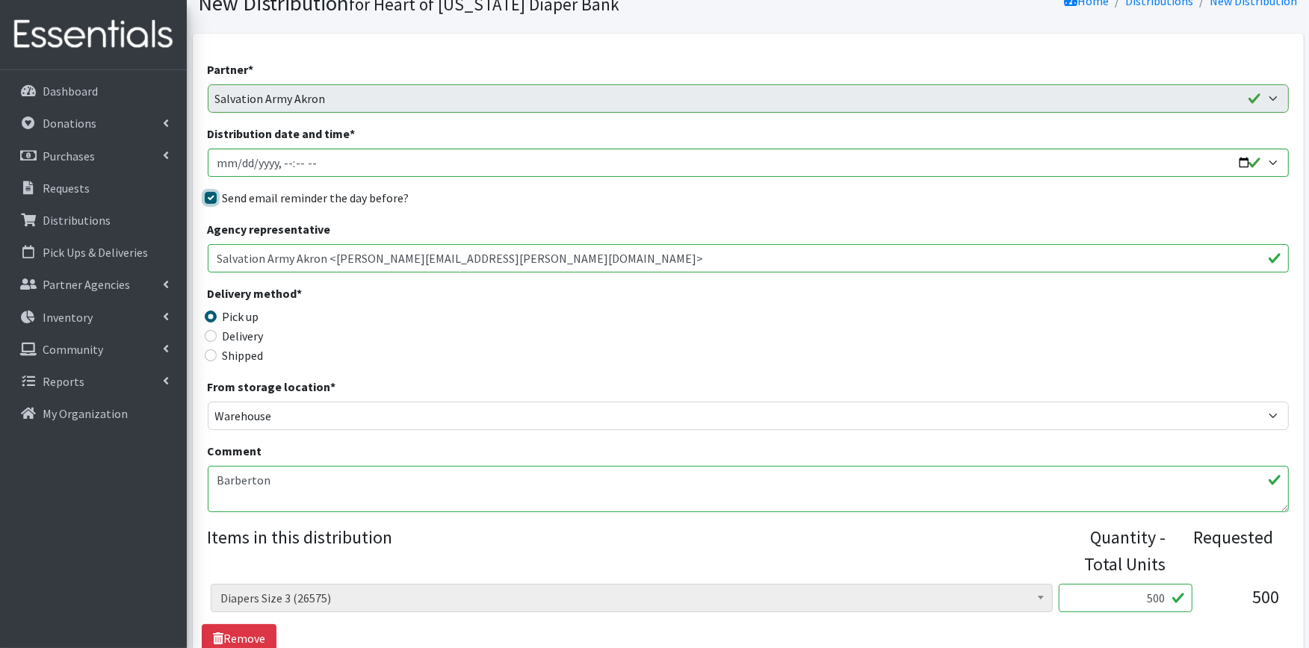
scroll to position [166, 0]
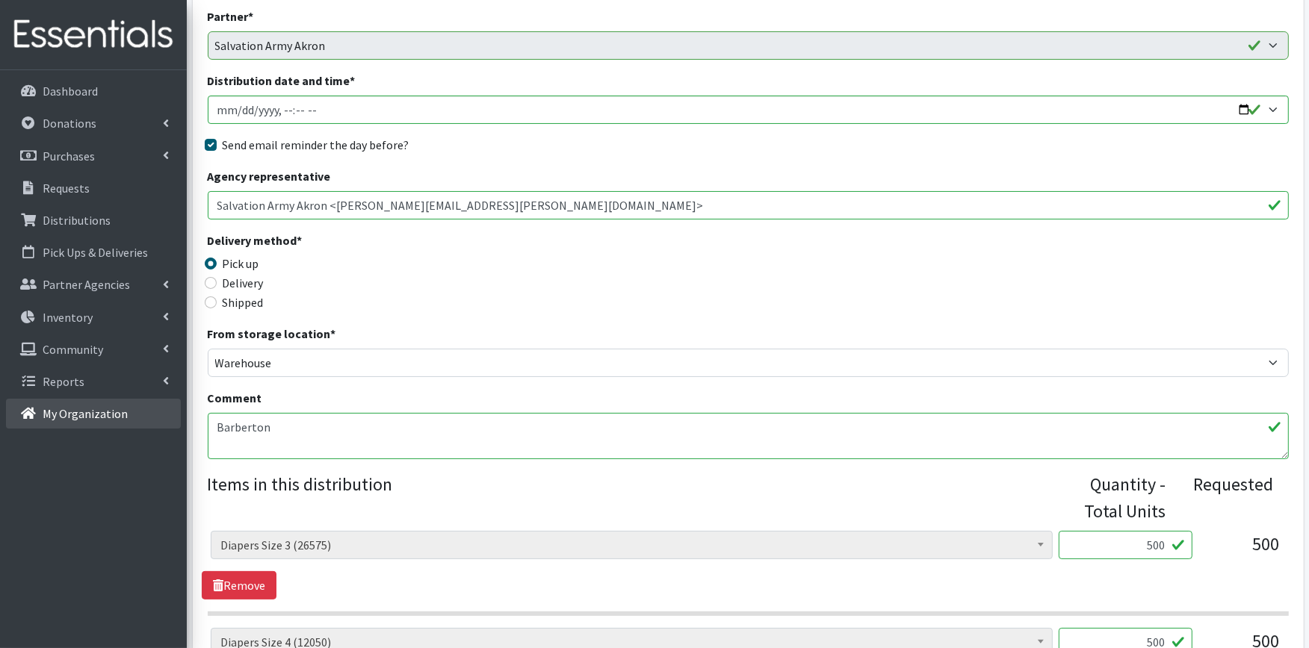
drag, startPoint x: 302, startPoint y: 423, endPoint x: 64, endPoint y: 408, distance: 238.0
paste textarea "We look forward to seeing you [DATE][DATE] 9am - Noon. Please don't forget to B…"
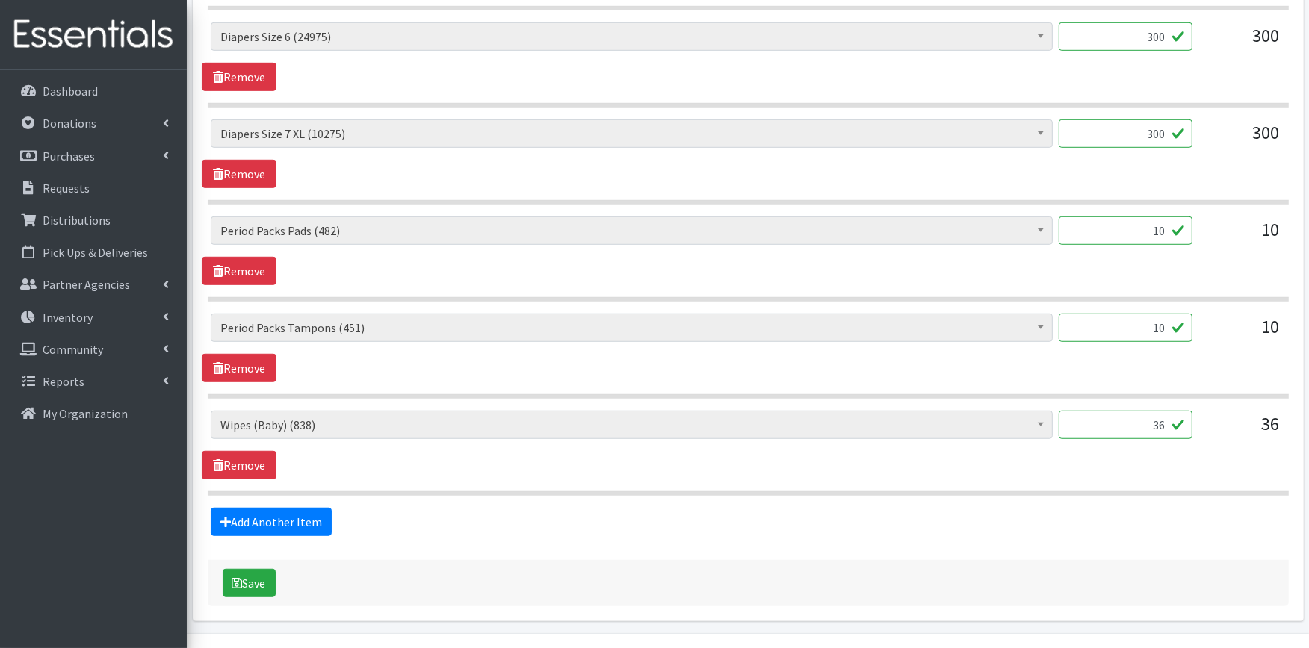
scroll to position [1008, 0]
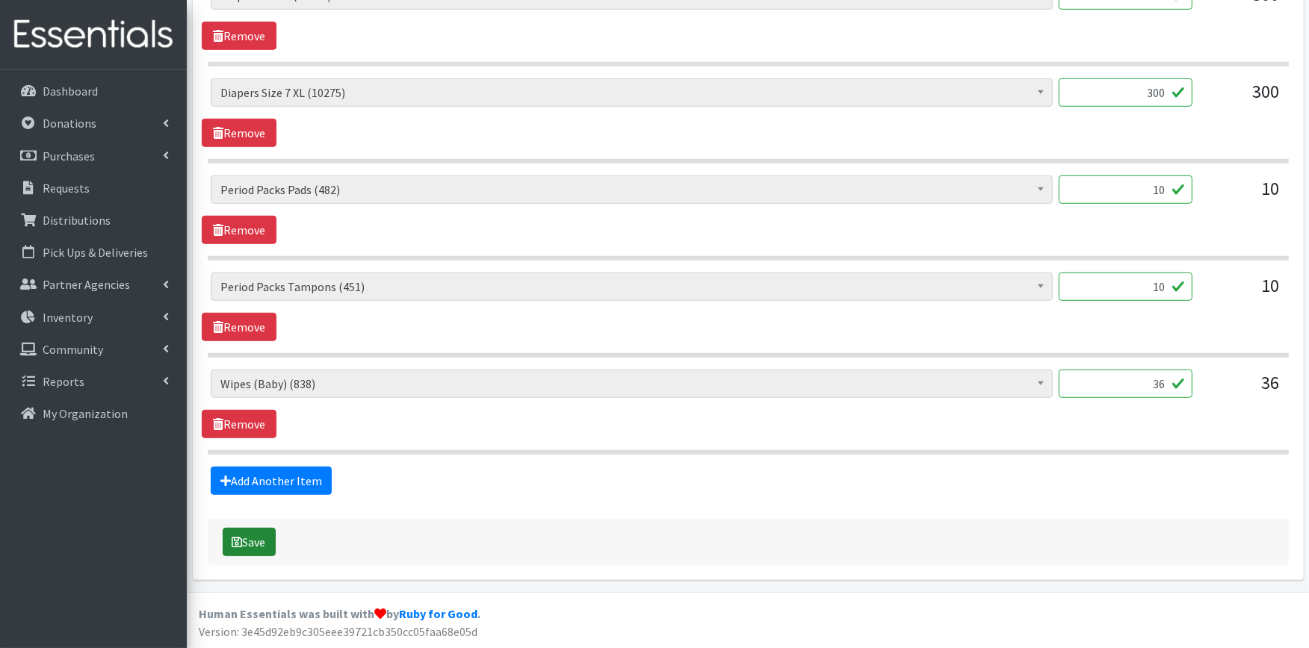
type textarea "BARBERTON - BLUE We look forward to seeing you [DATE][DATE] 9am - Noon. Please …"
click at [242, 539] on button "Save" at bounding box center [249, 542] width 53 height 28
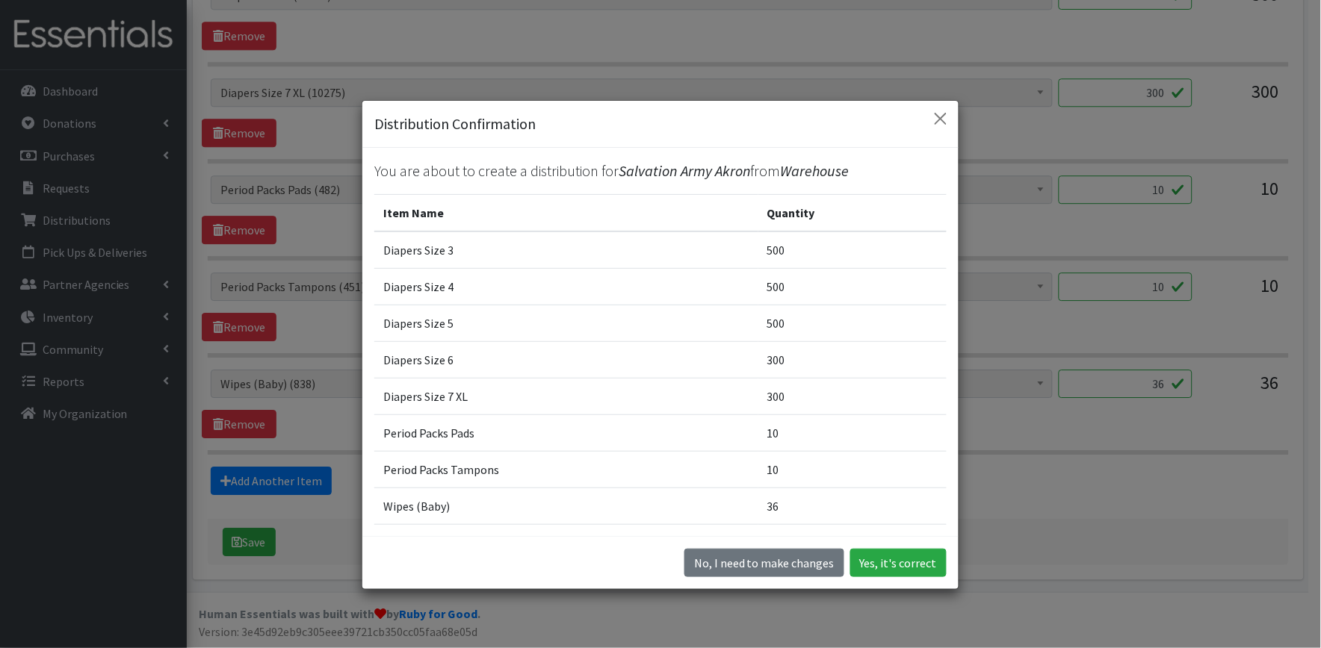
click at [891, 540] on div "No, I need to make changes Yes, it's correct" at bounding box center [660, 562] width 596 height 53
click at [890, 563] on button "Yes, it's correct" at bounding box center [898, 563] width 96 height 28
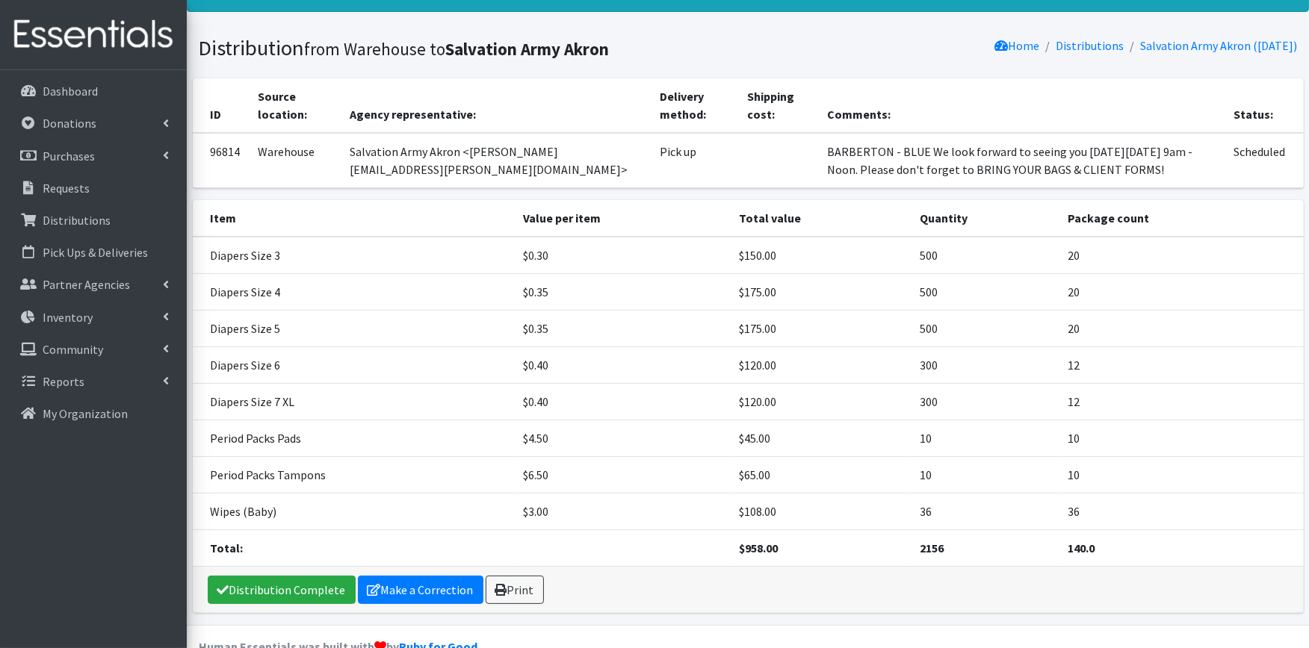
scroll to position [167, 0]
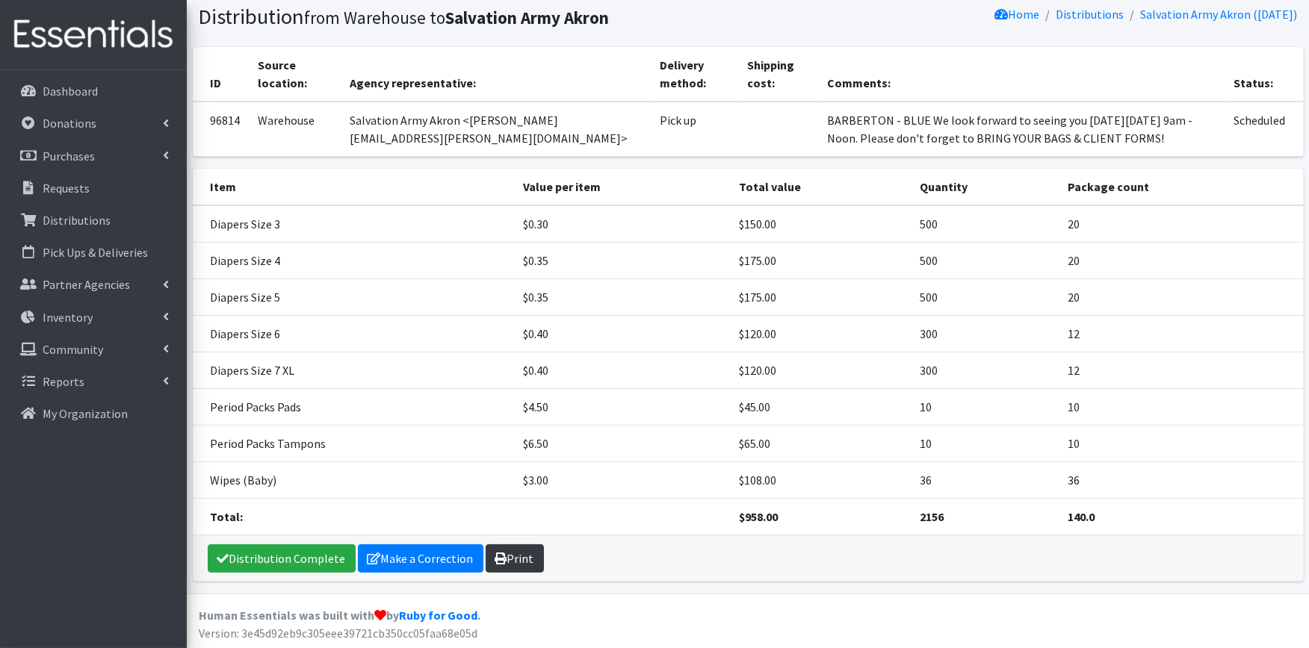
click at [523, 562] on link "Print" at bounding box center [514, 558] width 58 height 28
click at [228, 549] on link "Distribution Complete" at bounding box center [282, 558] width 148 height 28
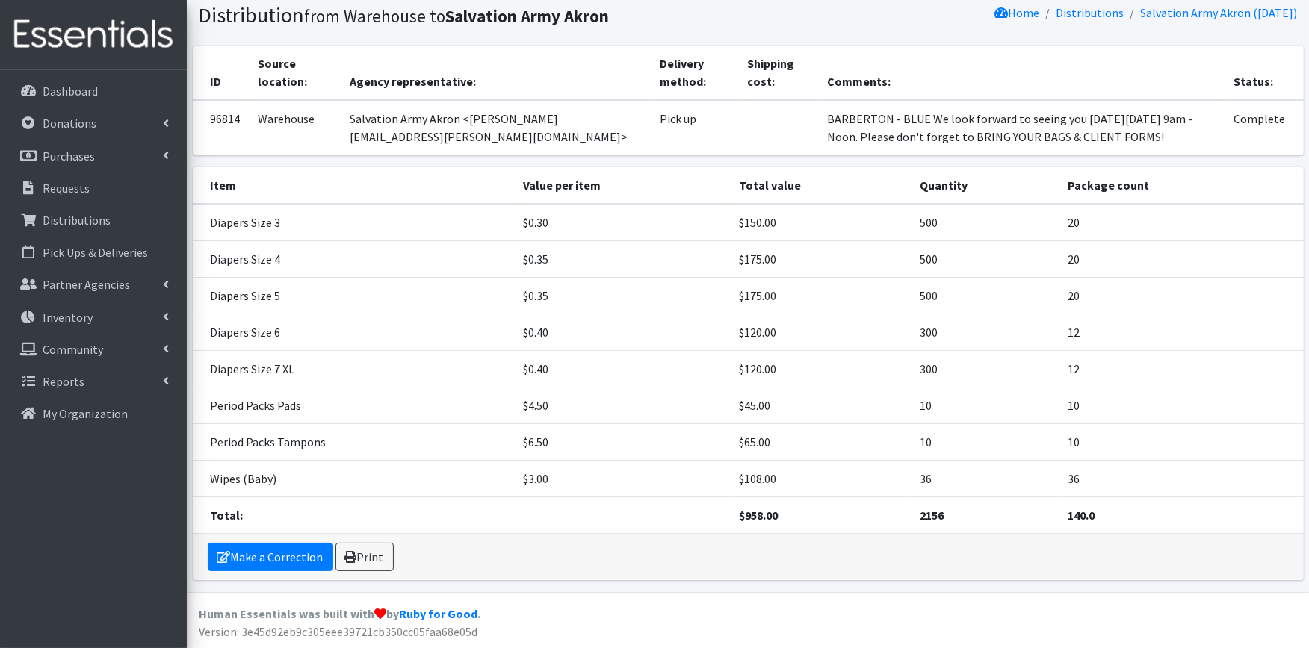
scroll to position [0, 0]
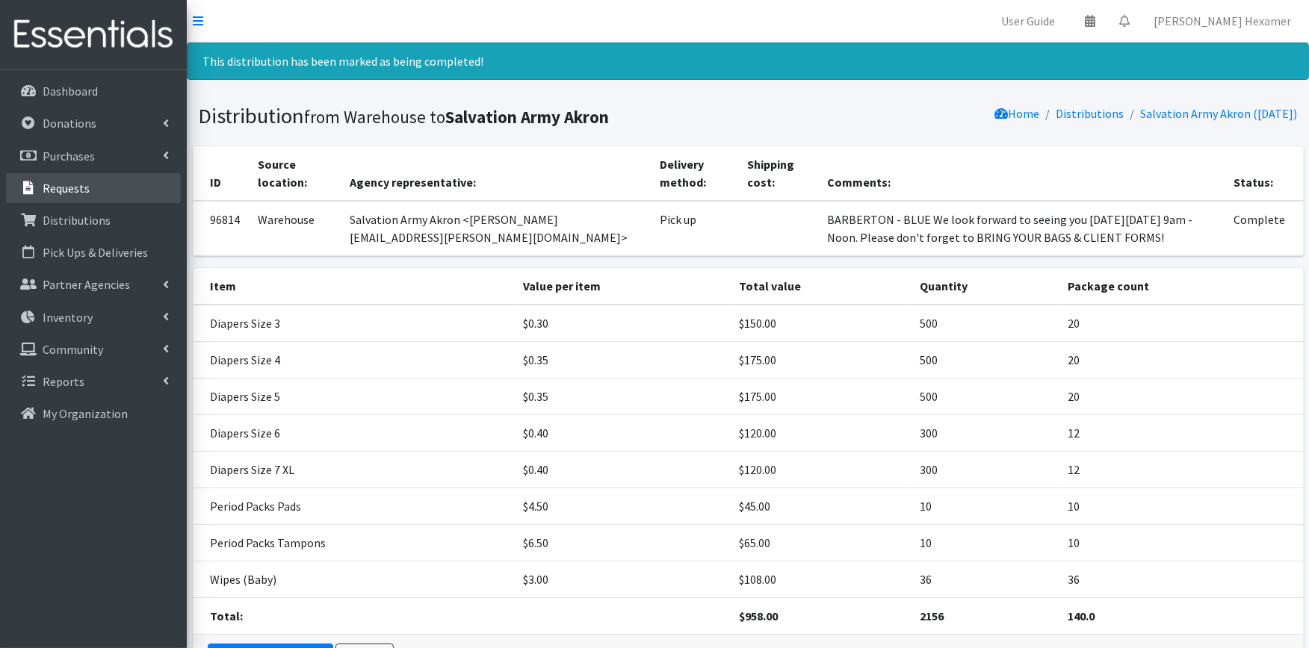
click at [84, 183] on p "Requests" at bounding box center [66, 188] width 47 height 15
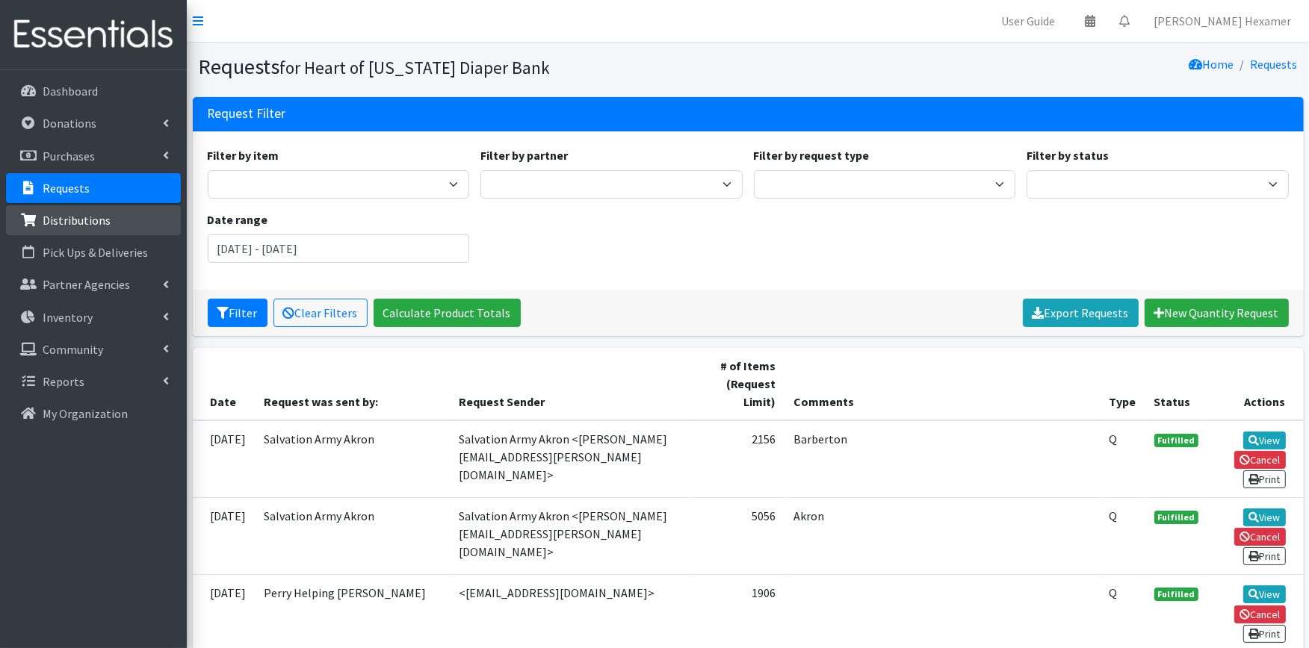
click at [51, 220] on p "Distributions" at bounding box center [77, 220] width 68 height 15
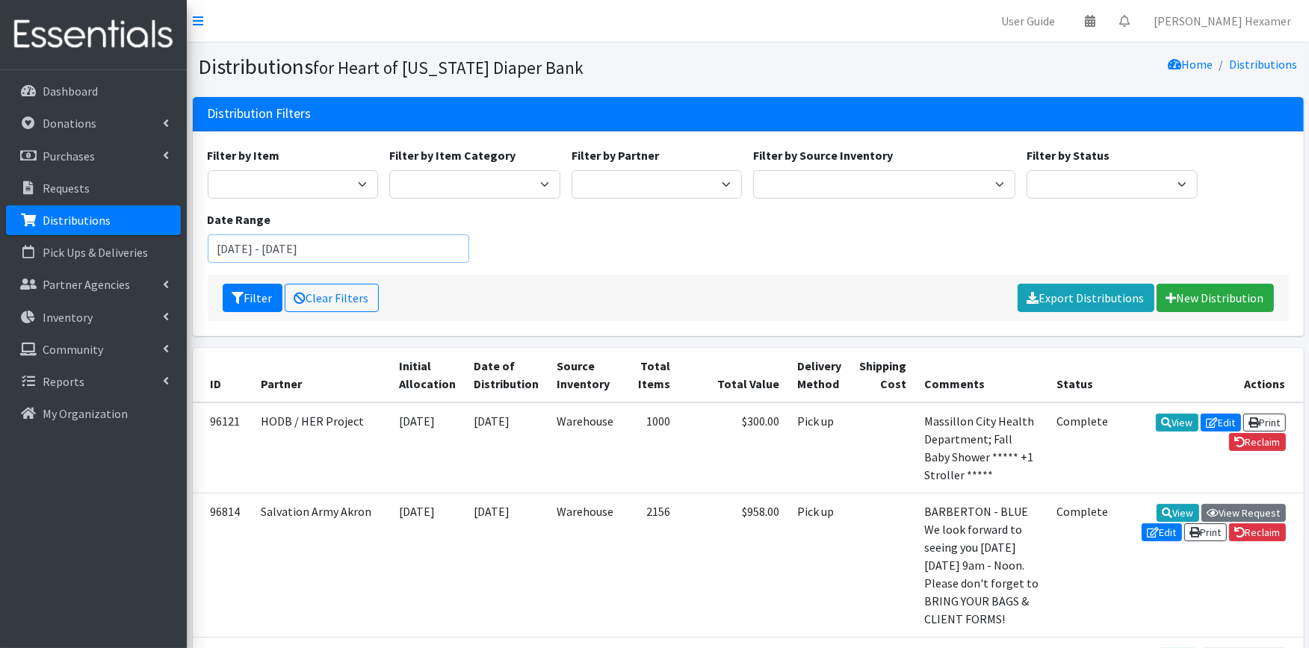
click at [385, 254] on input "July 18, 2025 - October 18, 2025" at bounding box center [339, 249] width 262 height 28
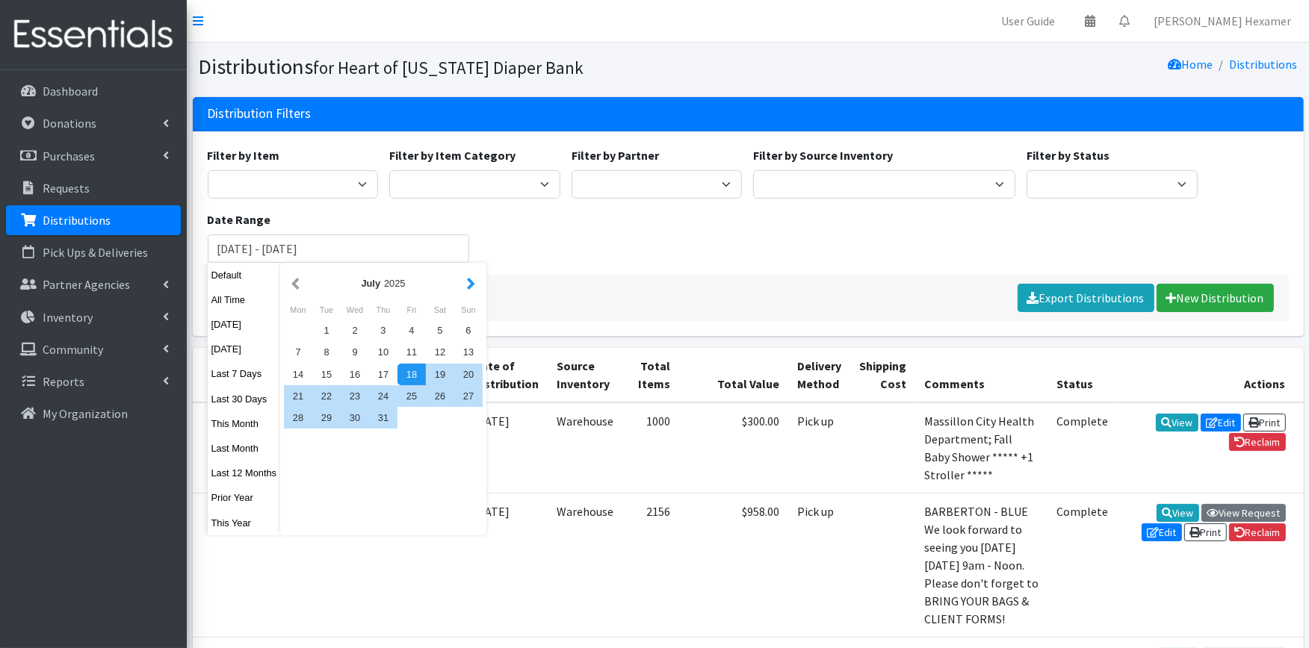
click at [468, 286] on button "button" at bounding box center [471, 283] width 16 height 19
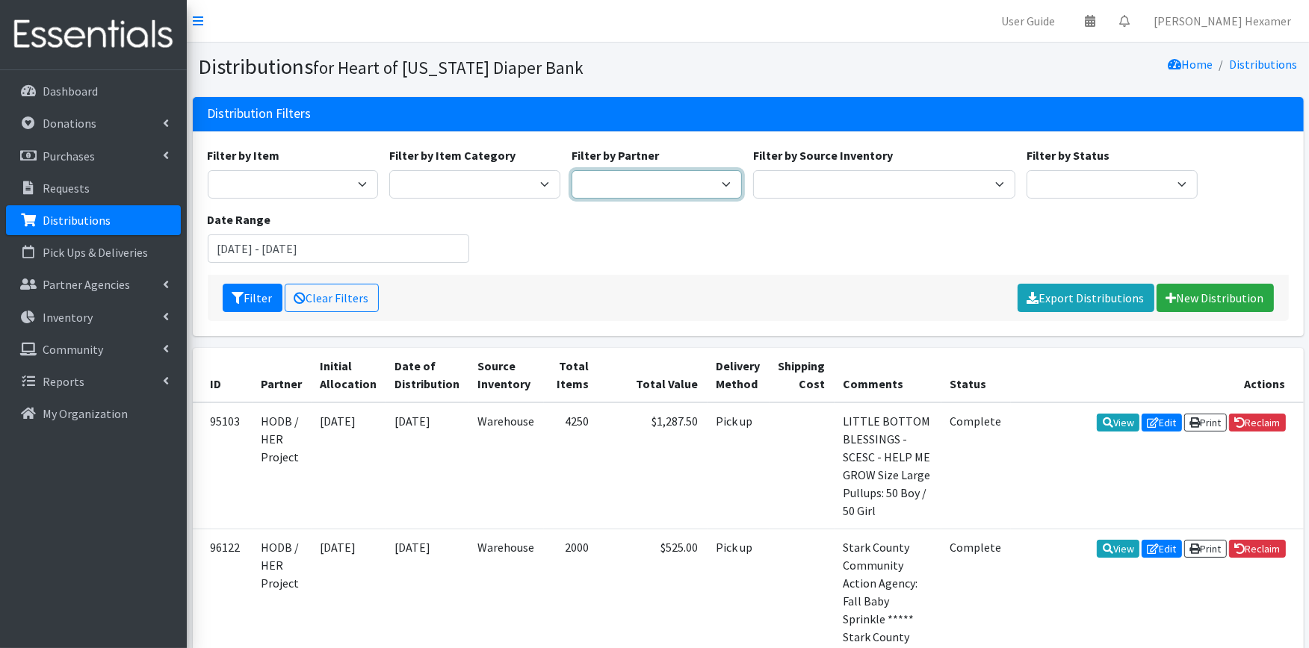
click at [605, 188] on select "Alliance Commons Belmont County Health Department Bridge Point Canal Fulton Spe…" at bounding box center [656, 184] width 171 height 28
select select "4"
click at [571, 170] on select "Alliance Commons Belmont County Health Department Bridge Point Canal Fulton Spe…" at bounding box center [656, 184] width 171 height 28
click at [247, 291] on button "Filter" at bounding box center [253, 298] width 60 height 28
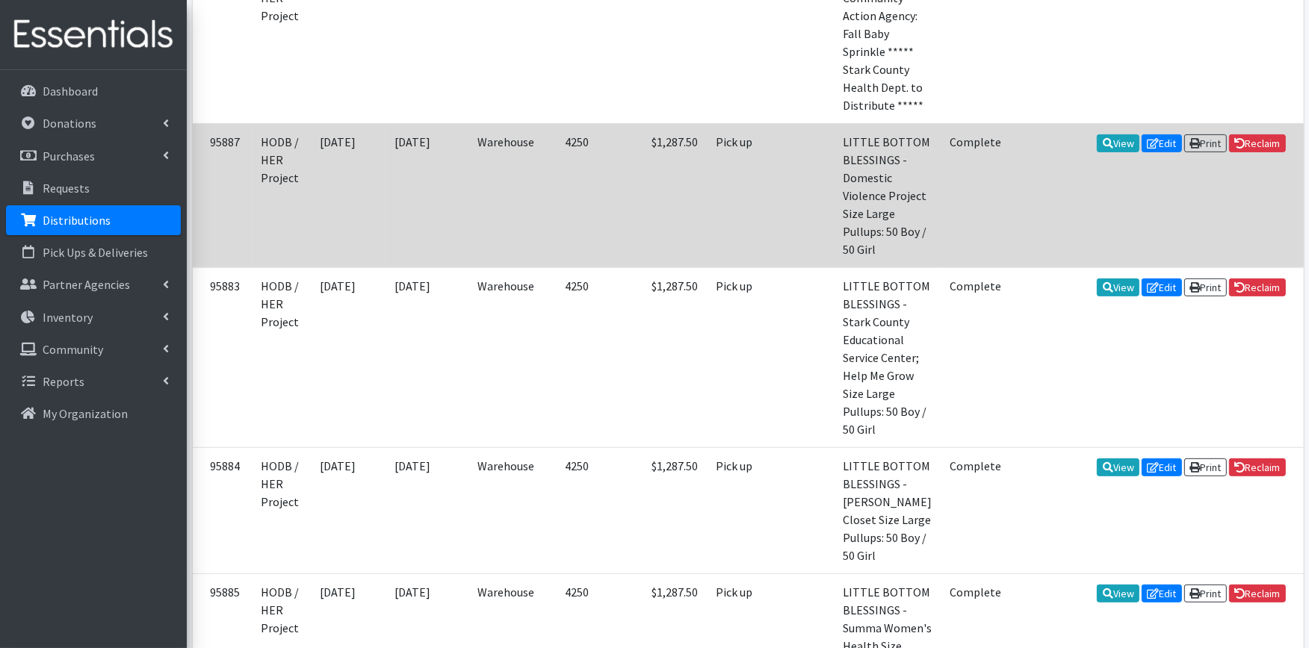
scroll to position [580, 0]
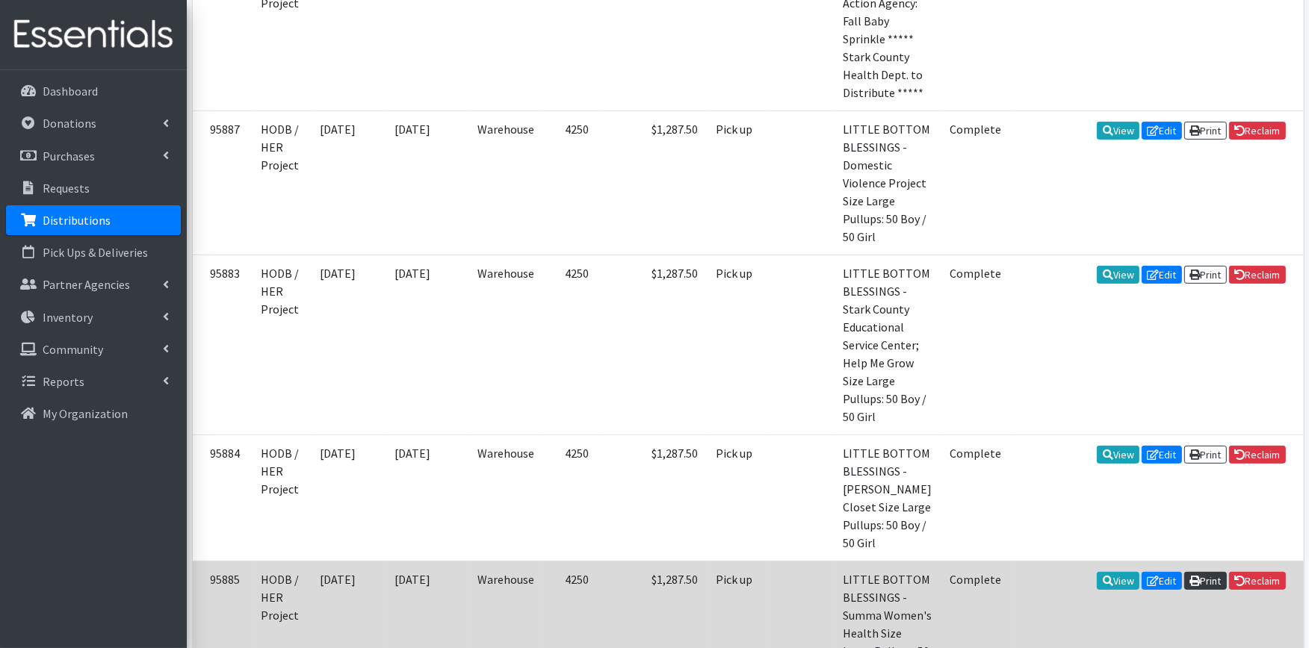
click at [1201, 572] on link "Print" at bounding box center [1205, 581] width 43 height 18
